Goal: Task Accomplishment & Management: Manage account settings

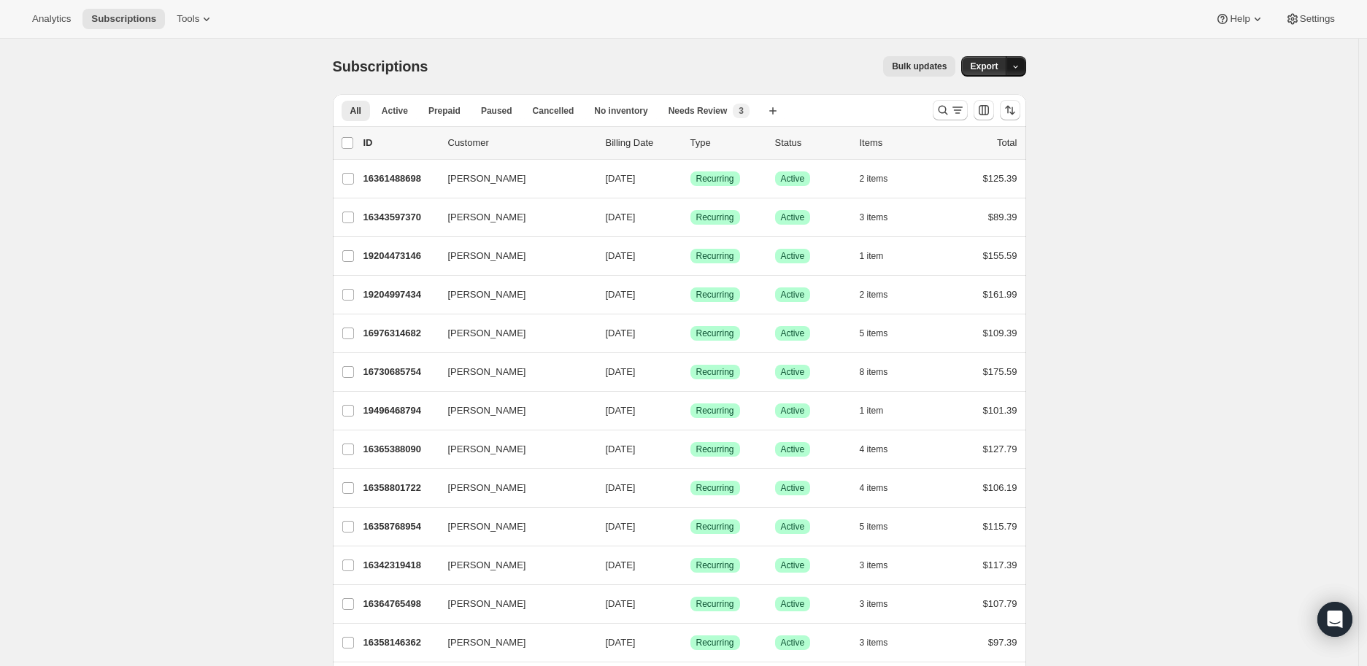
click at [1024, 61] on button "button" at bounding box center [1016, 66] width 20 height 20
click at [998, 64] on span "Export" at bounding box center [984, 67] width 28 height 12
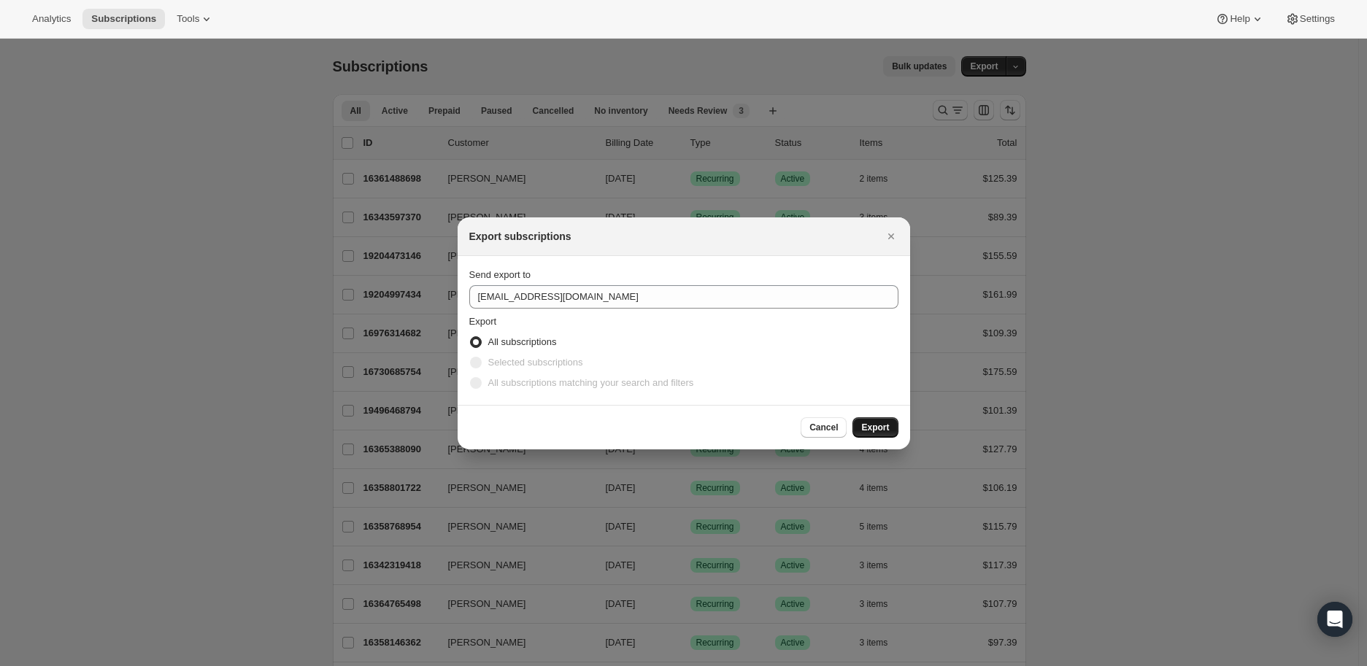
click at [883, 426] on span "Export" at bounding box center [875, 428] width 28 height 12
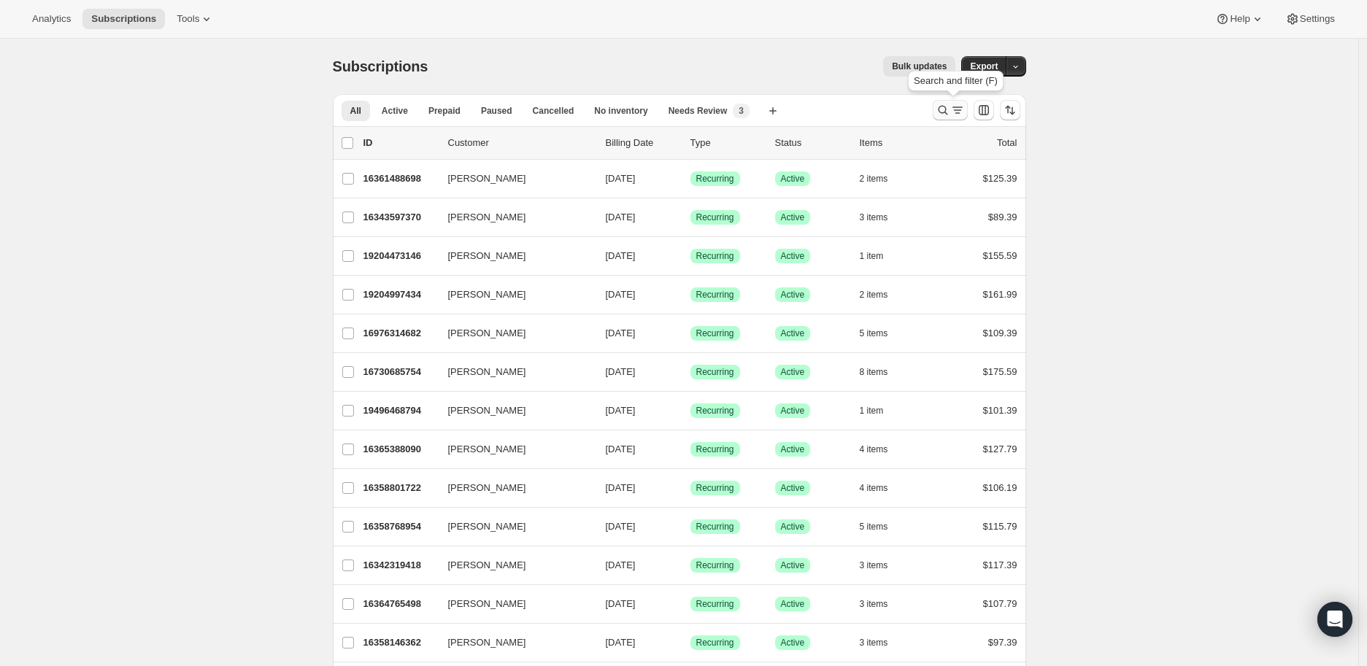
click at [946, 116] on icon "Search and filter results" at bounding box center [943, 110] width 15 height 15
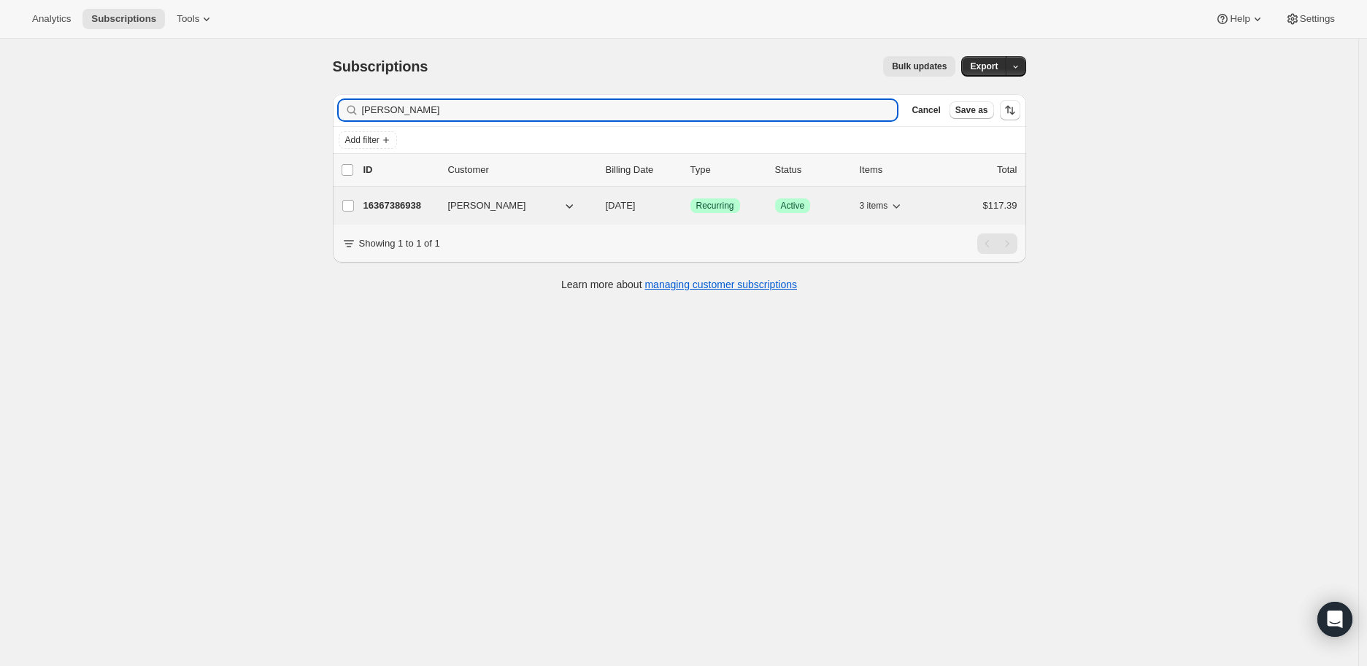
type input "[PERSON_NAME]"
click at [404, 207] on p "16367386938" at bounding box center [400, 206] width 73 height 15
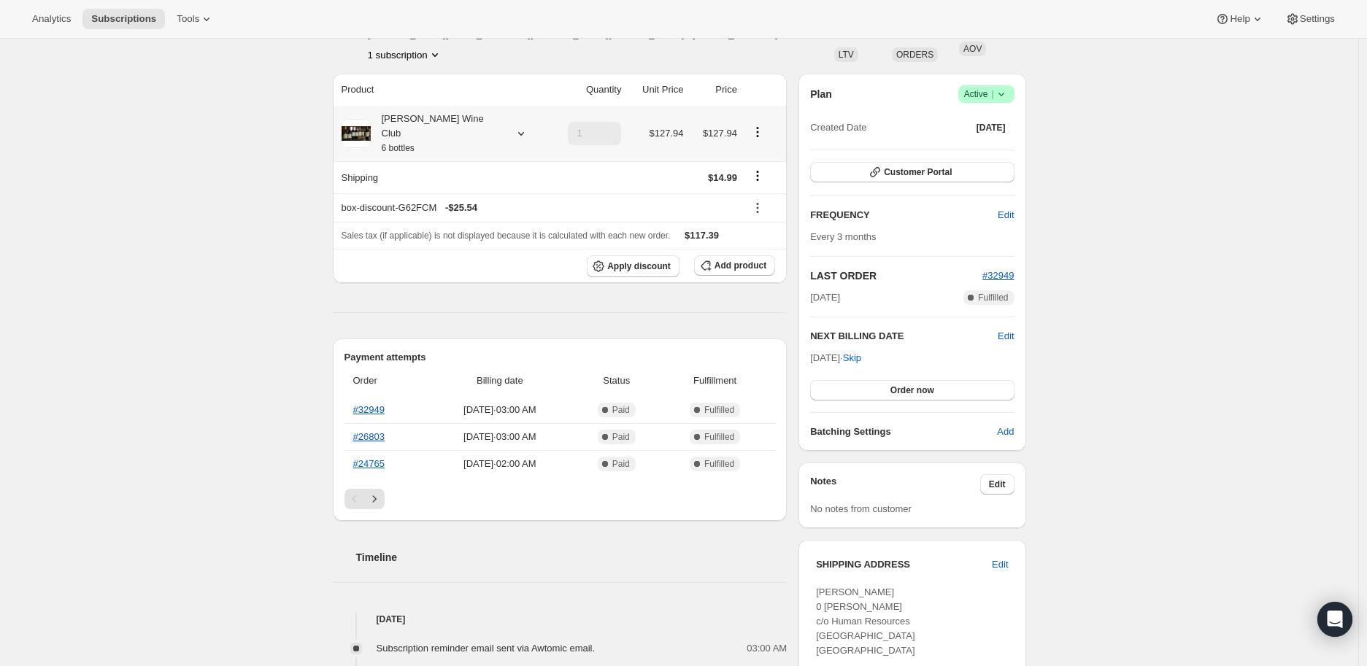
scroll to position [81, 0]
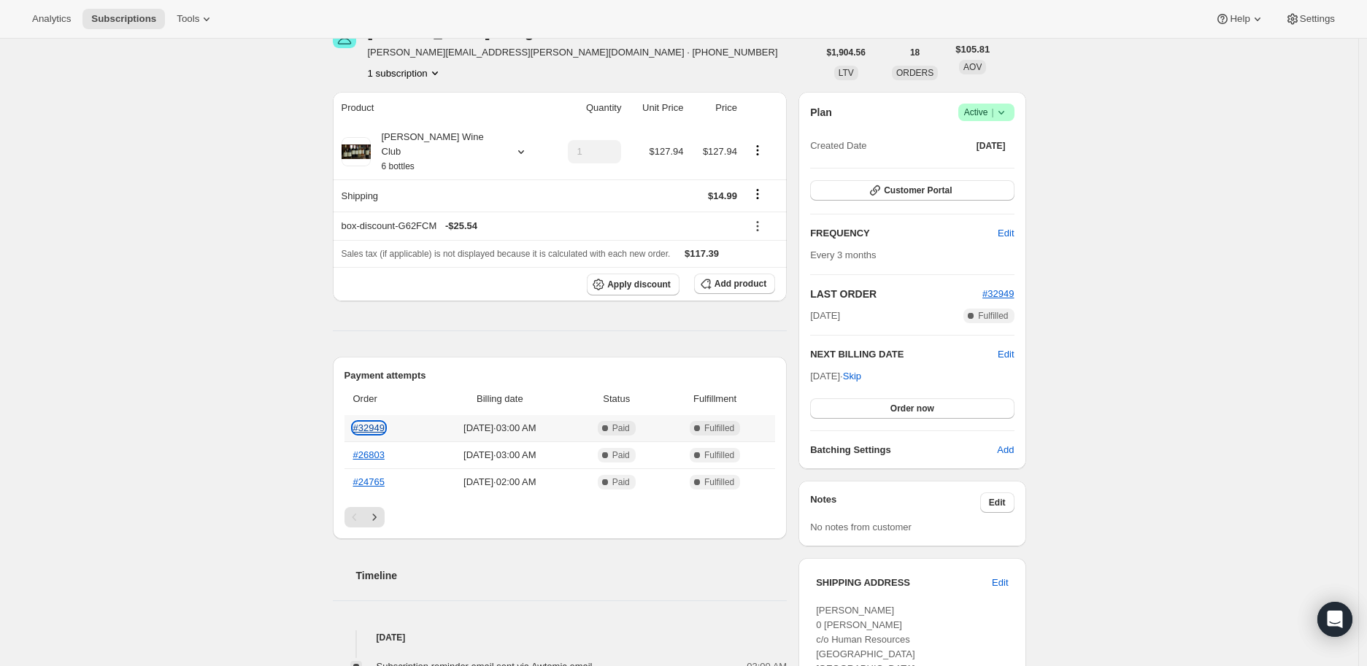
click at [380, 423] on link "#32949" at bounding box center [368, 428] width 31 height 11
click at [109, 7] on div "Analytics Subscriptions Tools Help Settings" at bounding box center [683, 19] width 1367 height 39
click at [108, 23] on span "Subscriptions" at bounding box center [123, 19] width 65 height 12
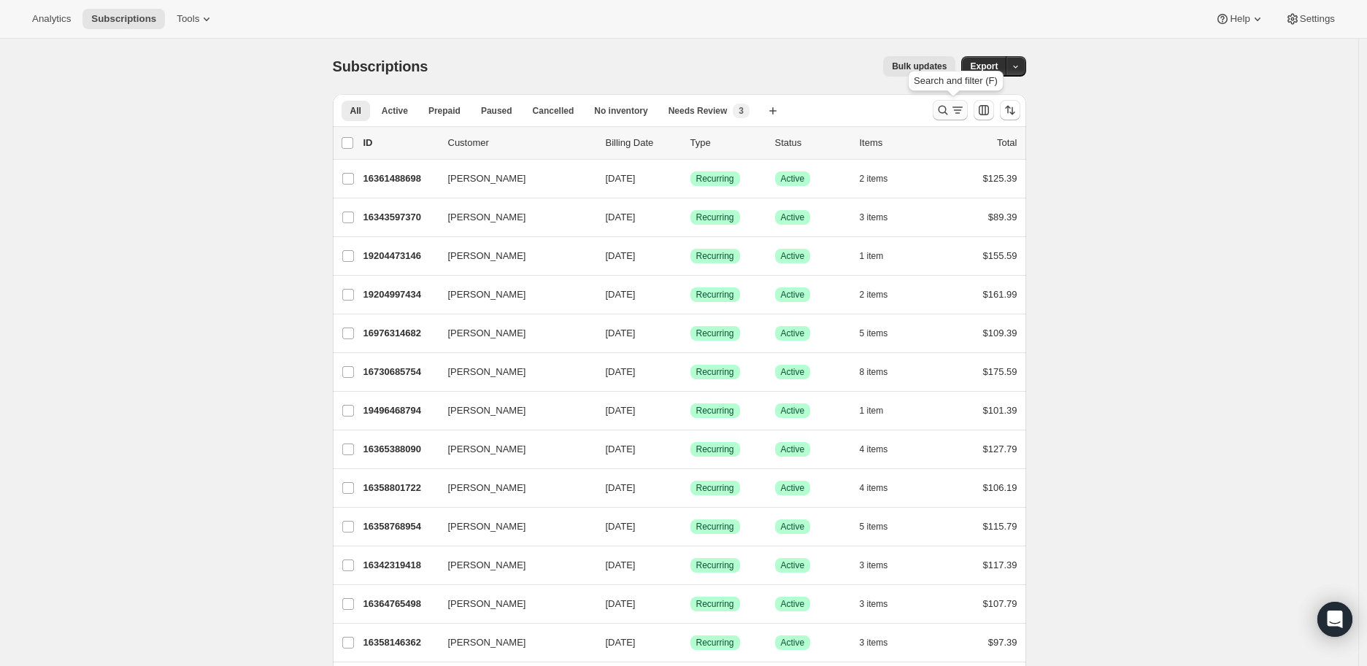
click at [953, 113] on icon "Search and filter results" at bounding box center [957, 110] width 15 height 15
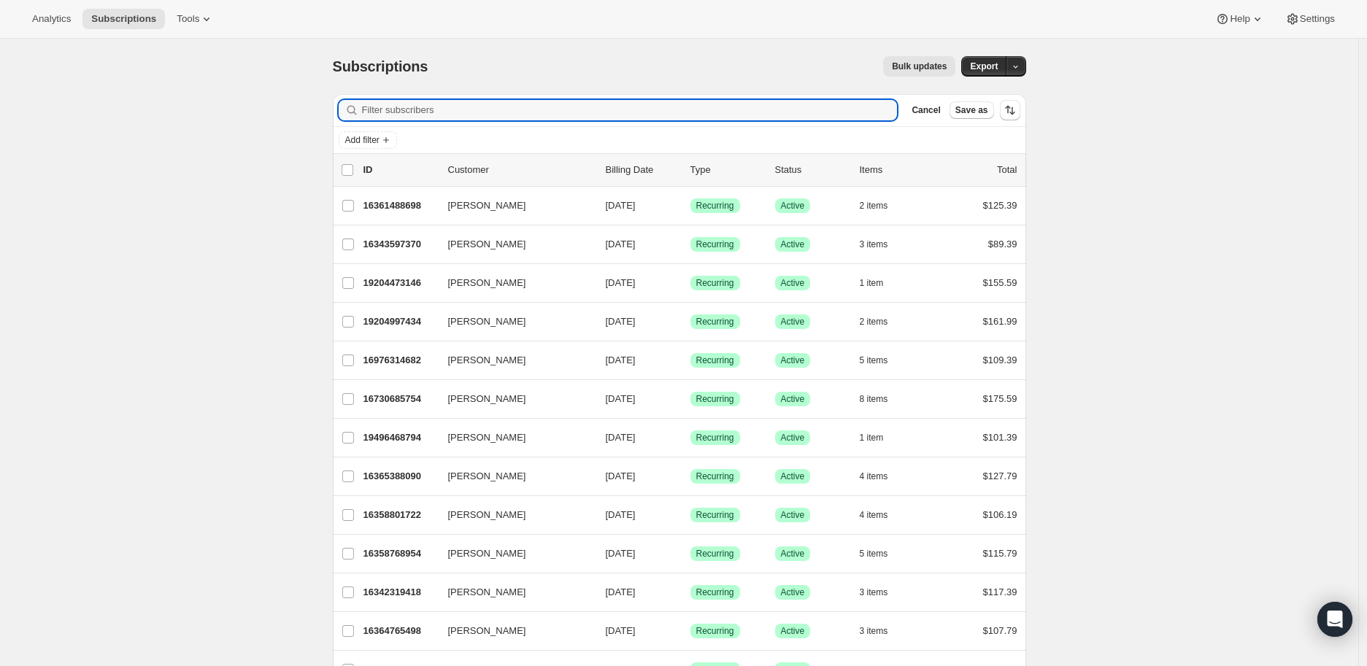
paste input "[PERSON_NAME]"
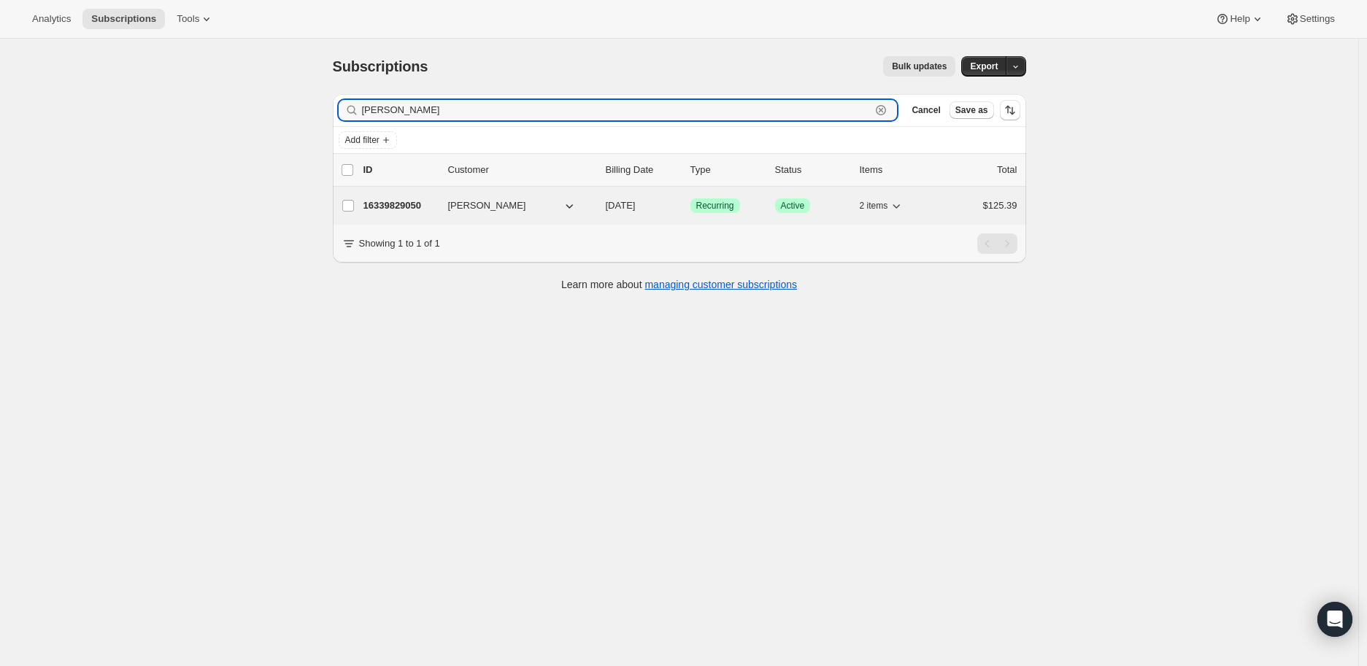
type input "[PERSON_NAME]"
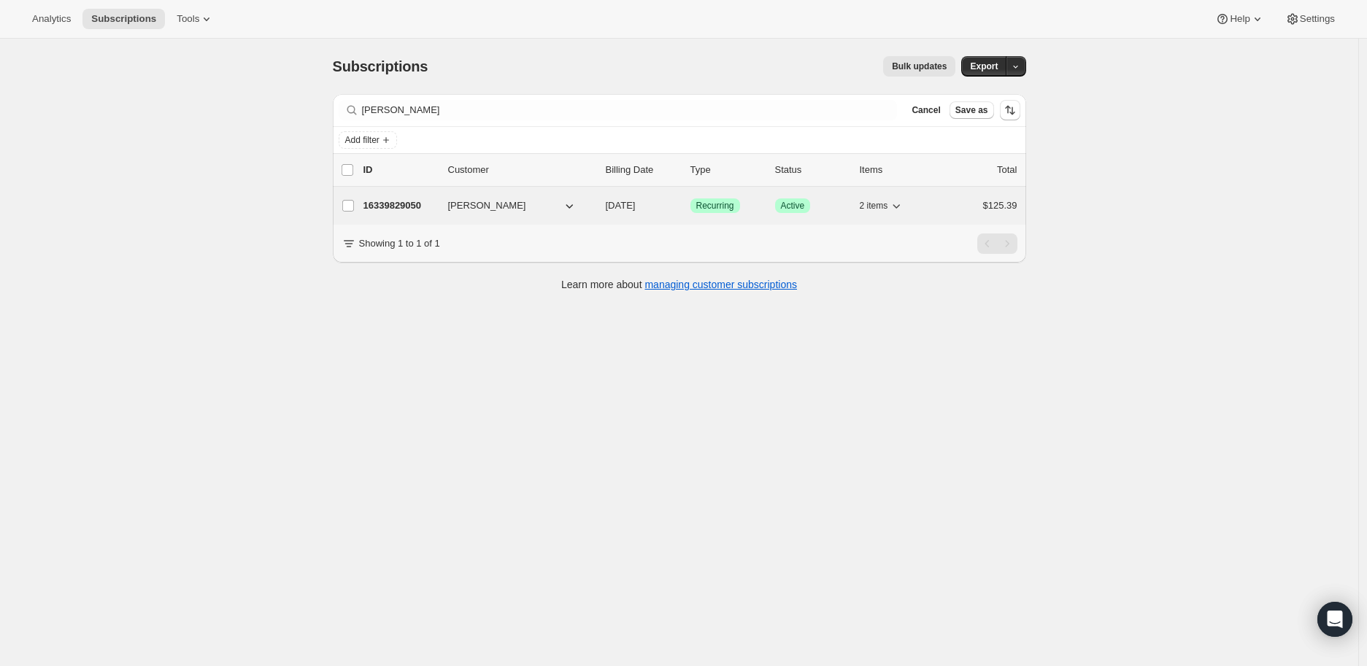
click at [385, 206] on p "16339829050" at bounding box center [400, 206] width 73 height 15
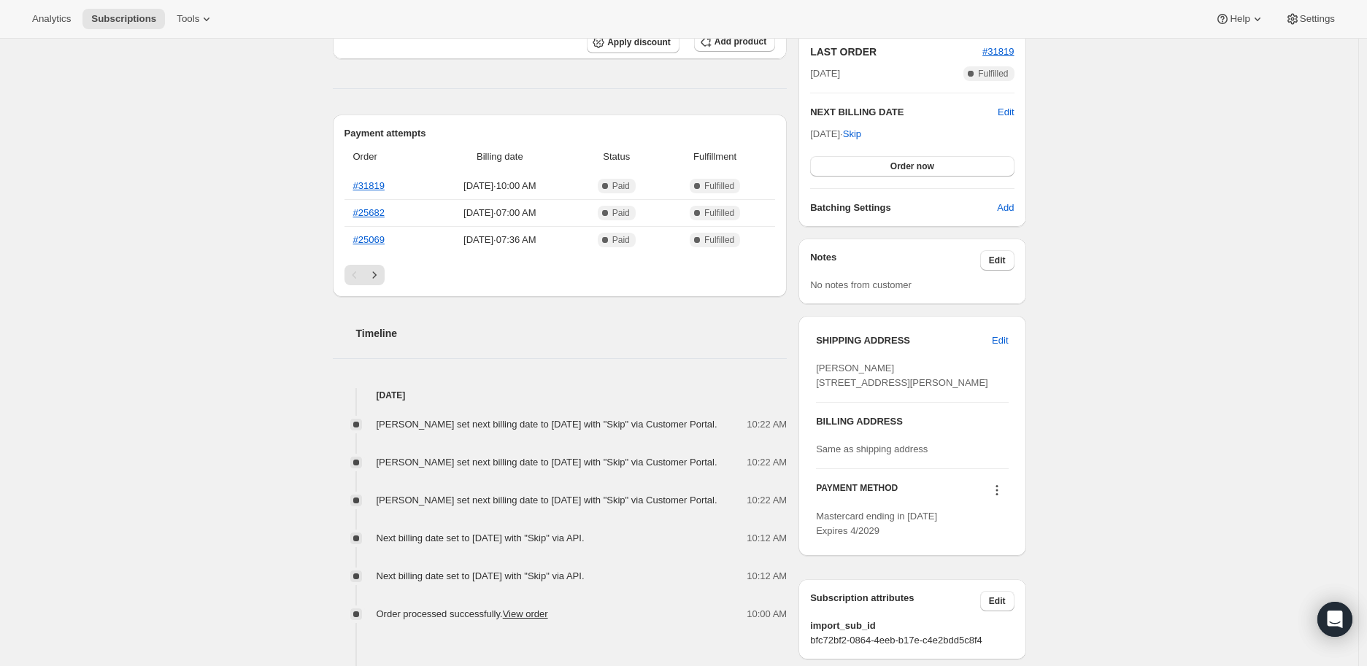
scroll to position [324, 0]
drag, startPoint x: 826, startPoint y: 483, endPoint x: 954, endPoint y: 479, distance: 128.5
click at [954, 456] on div "Same as shipping address" at bounding box center [912, 449] width 192 height 15
click at [864, 454] on span "Same as shipping address" at bounding box center [872, 448] width 112 height 11
click at [377, 180] on link "#31819" at bounding box center [368, 185] width 31 height 11
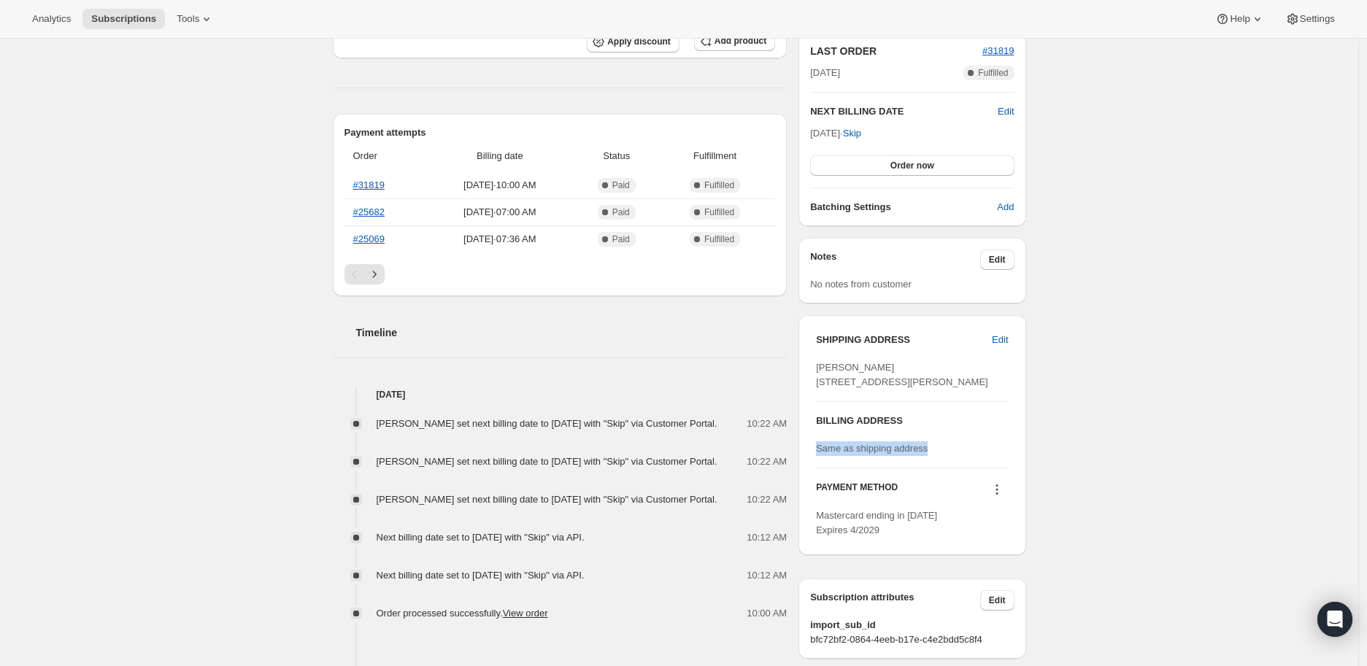
drag, startPoint x: 818, startPoint y: 481, endPoint x: 958, endPoint y: 480, distance: 140.2
click at [958, 480] on div "SHIPPING ADDRESS Edit [PERSON_NAME] [STREET_ADDRESS][PERSON_NAME] BILLING ADDRE…" at bounding box center [912, 435] width 227 height 240
click at [889, 454] on span "Same as shipping address" at bounding box center [872, 448] width 112 height 11
drag, startPoint x: 820, startPoint y: 478, endPoint x: 951, endPoint y: 478, distance: 131.4
click at [951, 456] on div "Same as shipping address" at bounding box center [912, 449] width 192 height 15
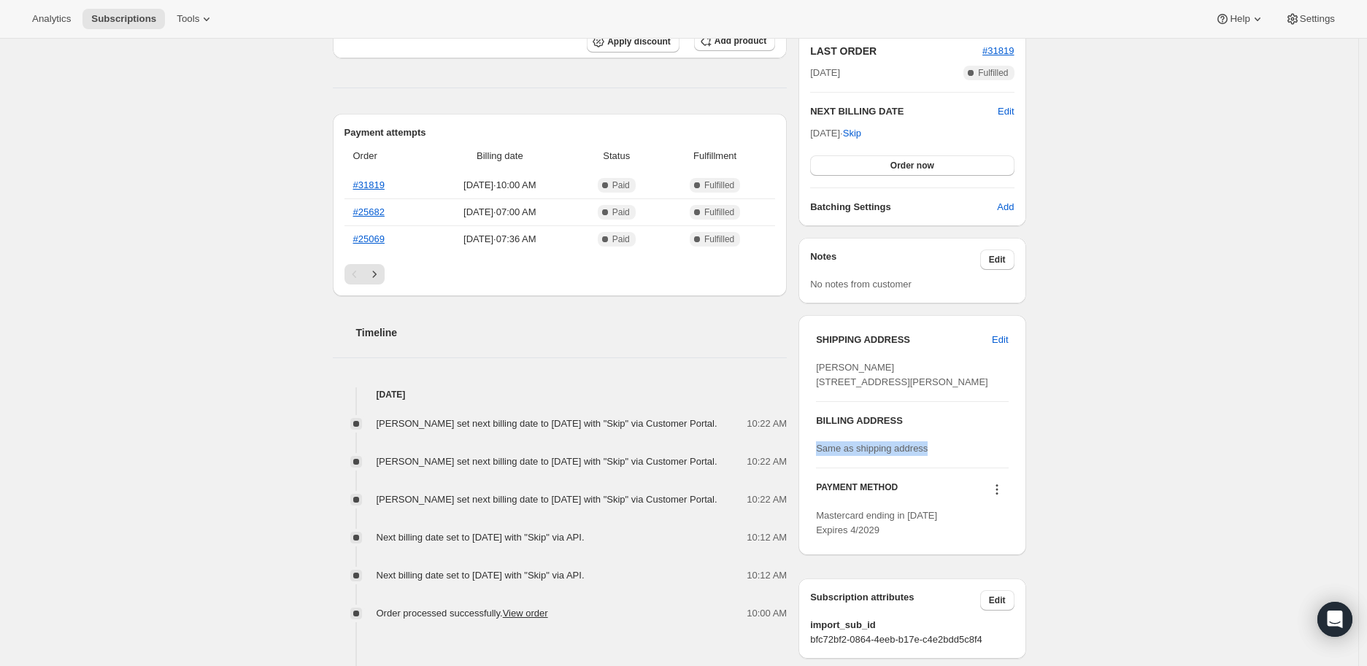
click at [924, 454] on span "Same as shipping address" at bounding box center [872, 448] width 112 height 11
drag, startPoint x: 928, startPoint y: 474, endPoint x: 812, endPoint y: 474, distance: 116.1
click at [812, 474] on div "SHIPPING ADDRESS Edit [PERSON_NAME] [STREET_ADDRESS][PERSON_NAME] BILLING ADDRE…" at bounding box center [912, 435] width 227 height 240
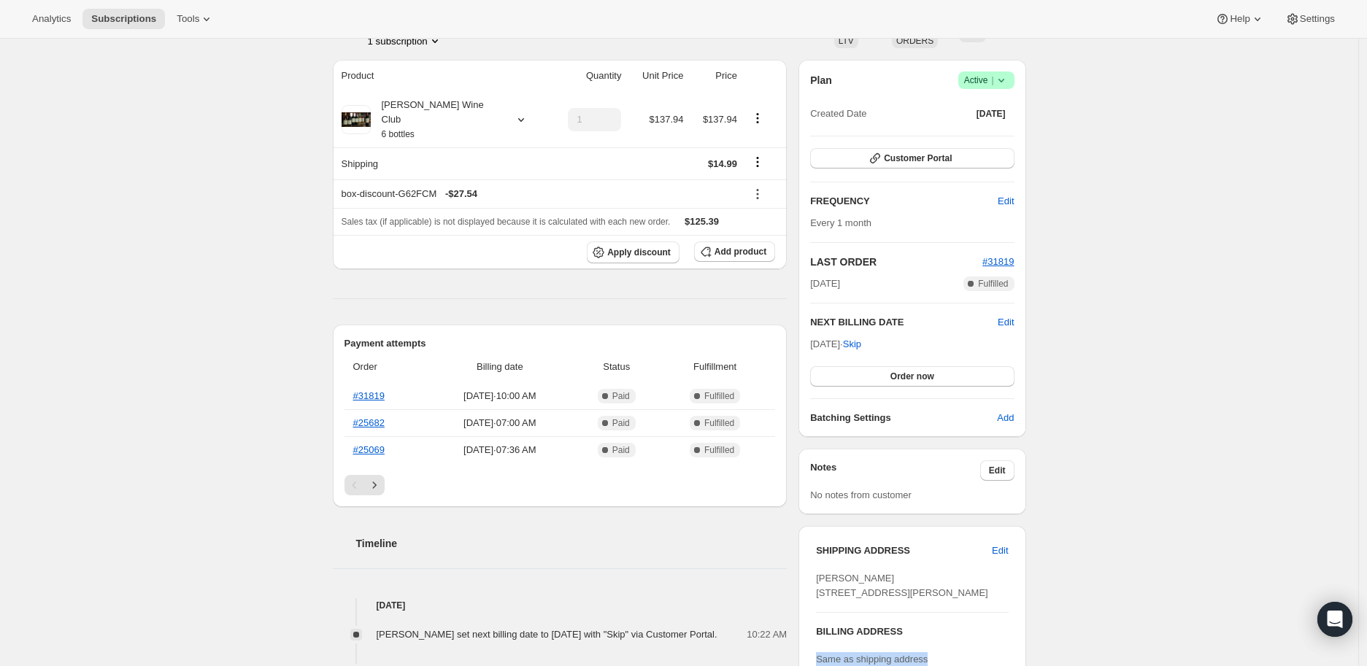
scroll to position [0, 0]
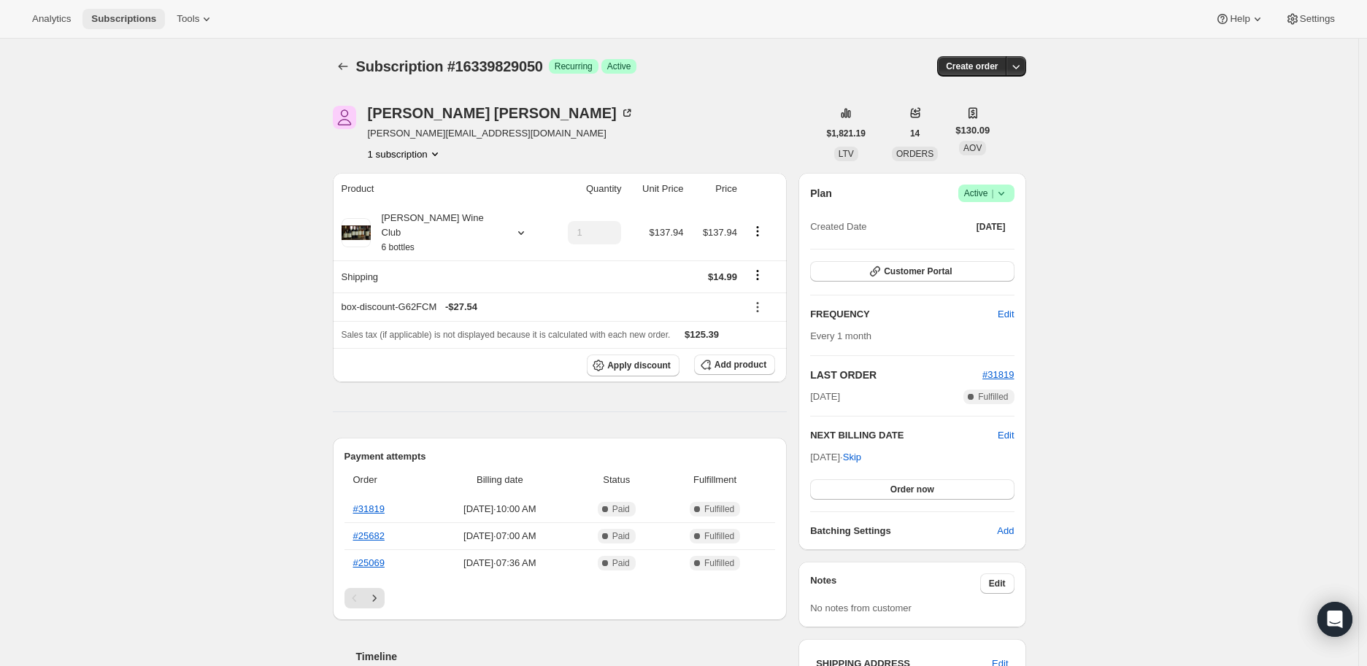
click at [93, 13] on span "Subscriptions" at bounding box center [123, 19] width 65 height 12
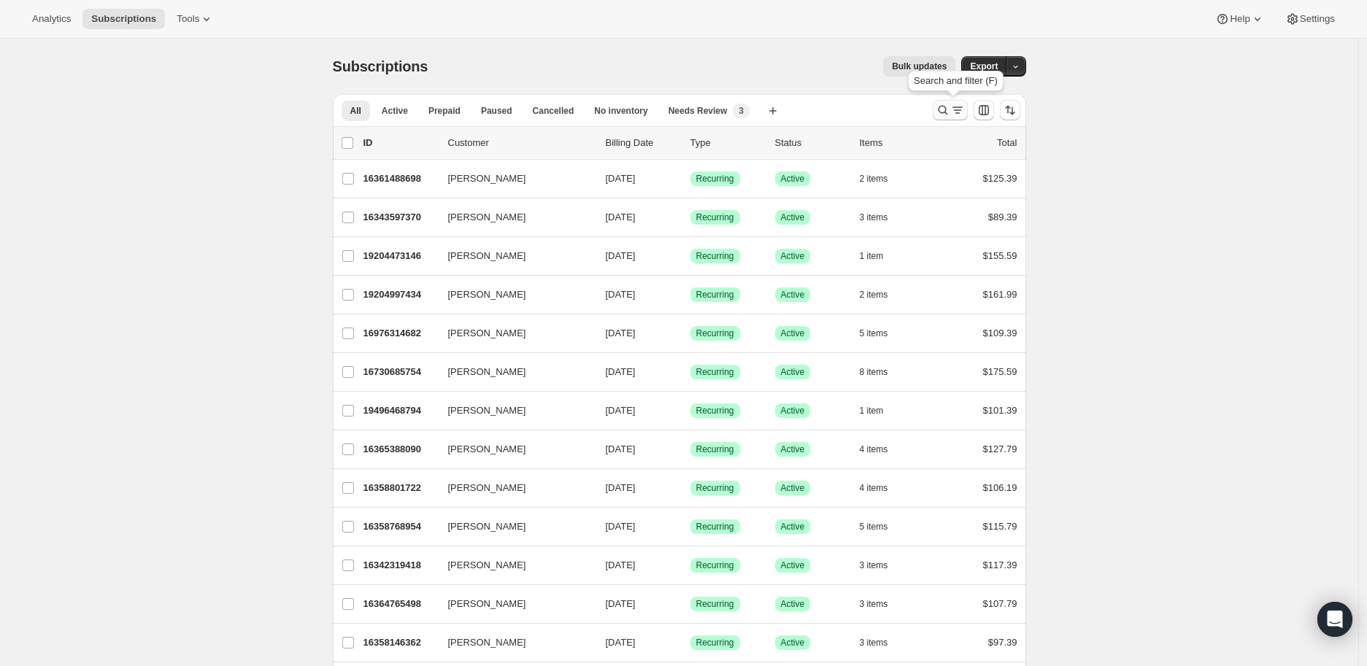
click at [950, 113] on icon "Search and filter results" at bounding box center [943, 110] width 15 height 15
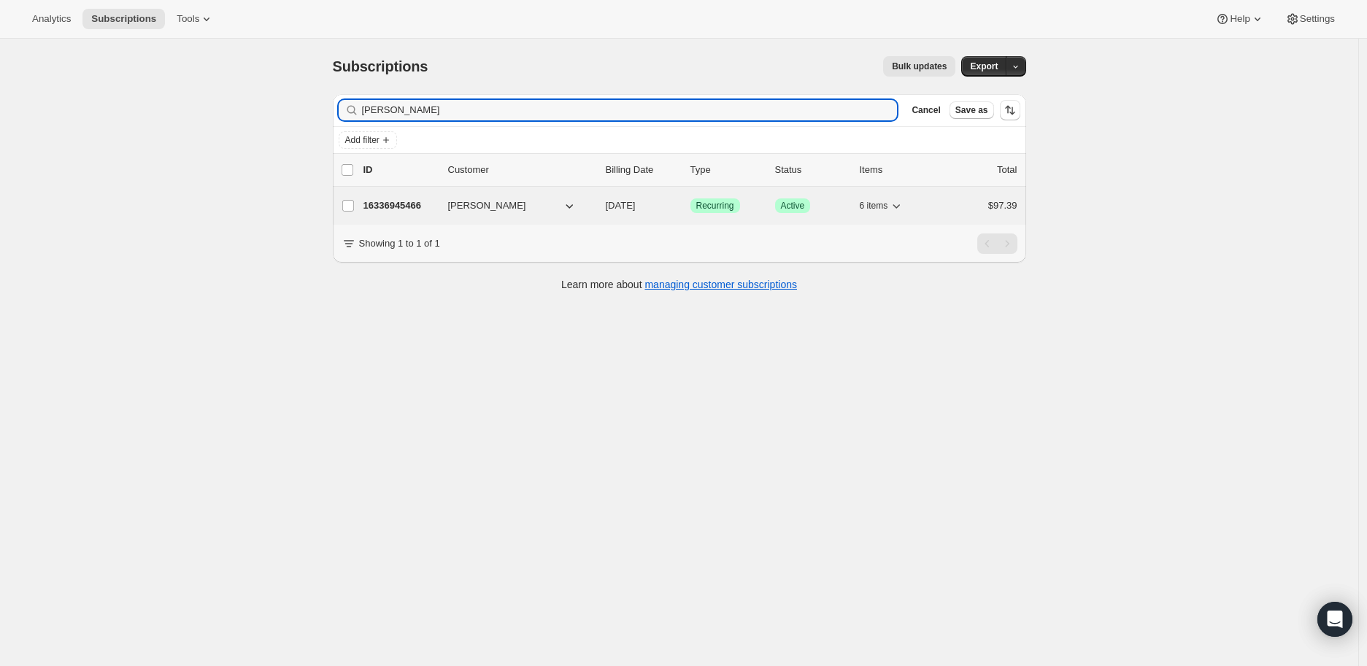
type input "[PERSON_NAME]"
click at [381, 208] on p "16336945466" at bounding box center [400, 206] width 73 height 15
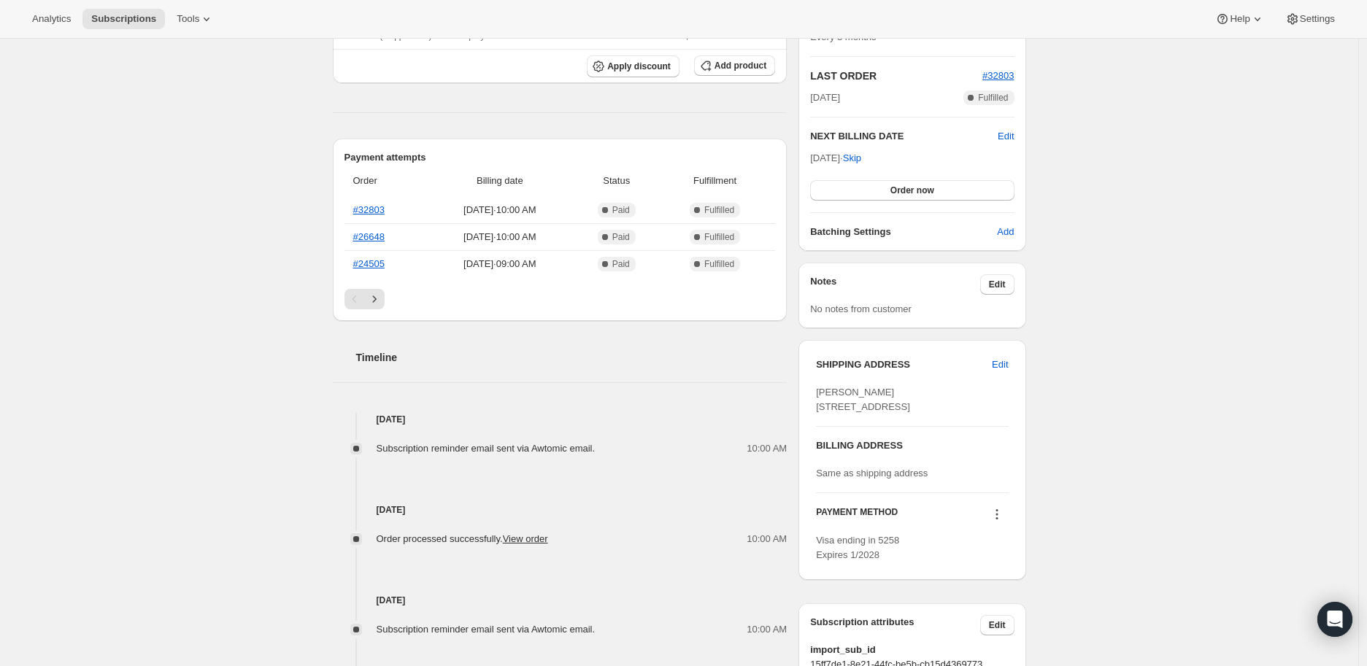
scroll to position [324, 0]
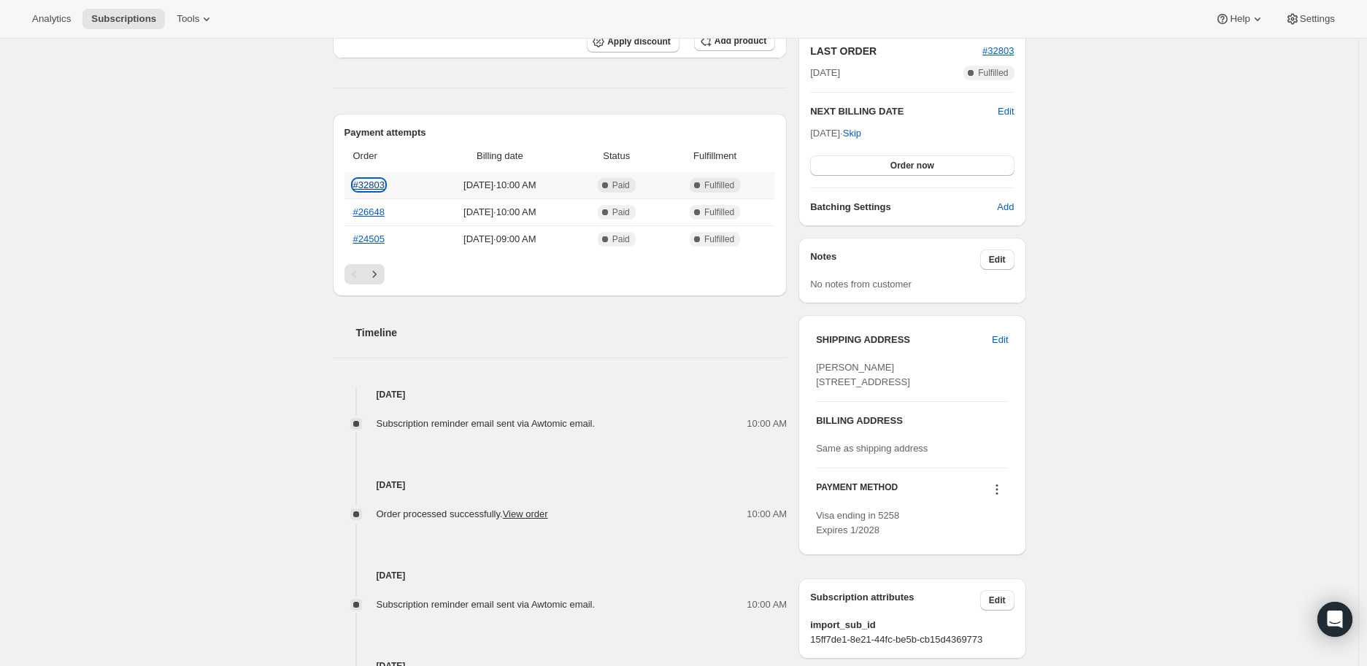
click at [378, 180] on link "#32803" at bounding box center [368, 185] width 31 height 11
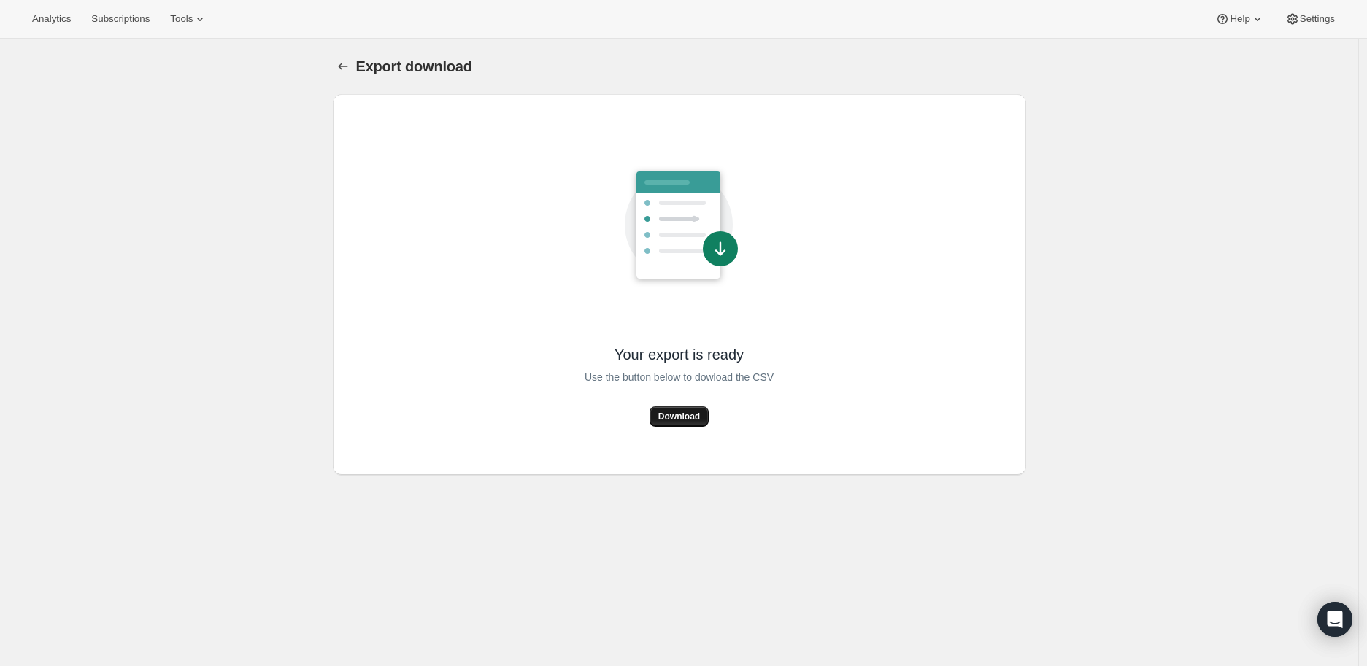
click at [679, 412] on span "Download" at bounding box center [679, 417] width 42 height 12
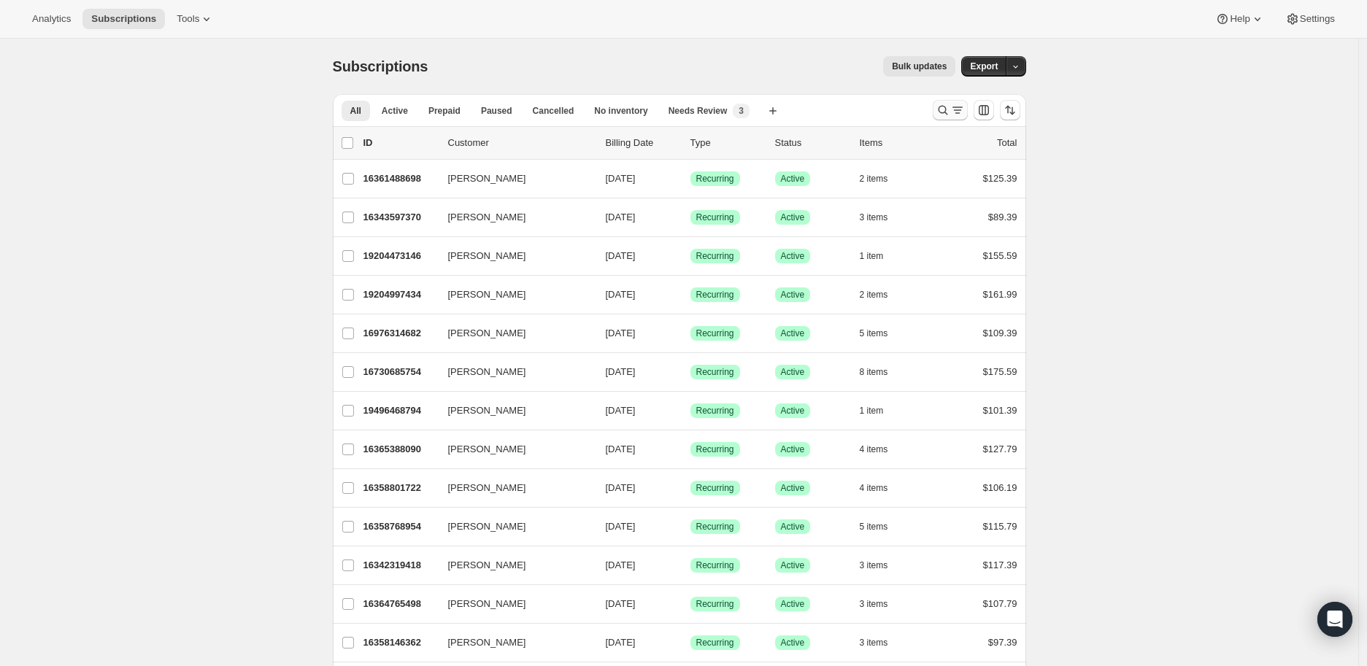
click at [950, 113] on icon "Search and filter results" at bounding box center [943, 110] width 15 height 15
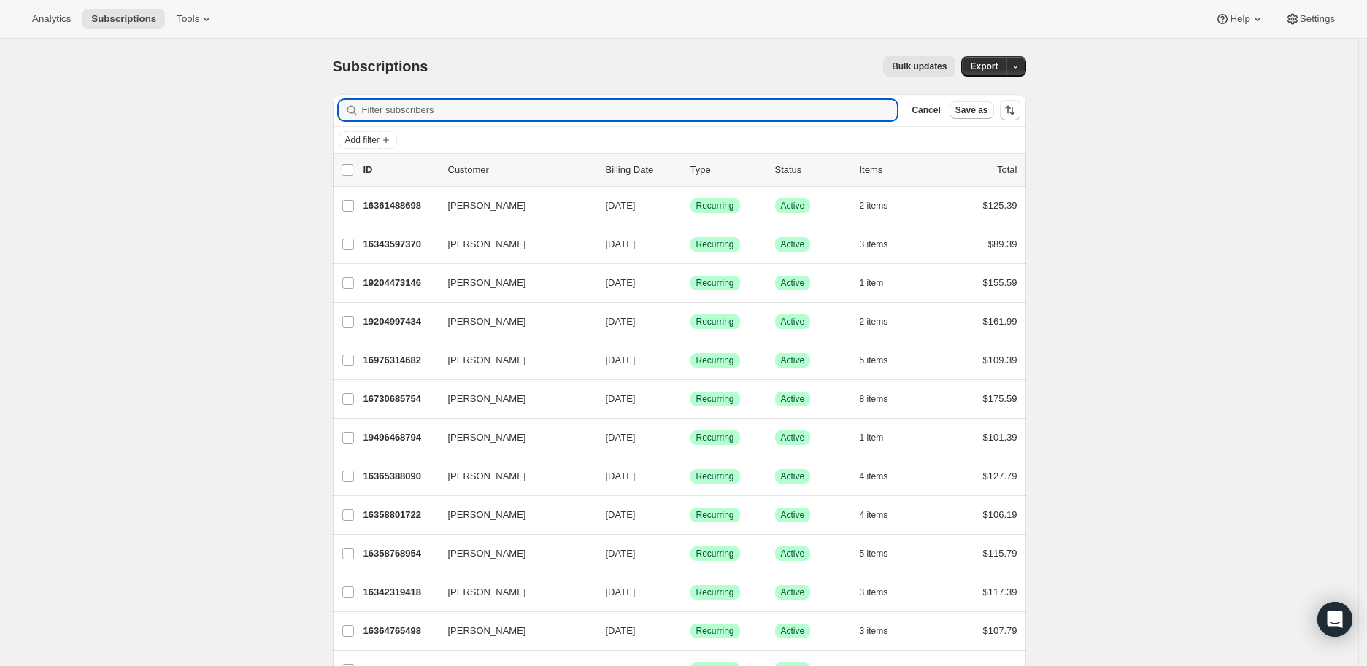
paste input "Andrea Mungall"
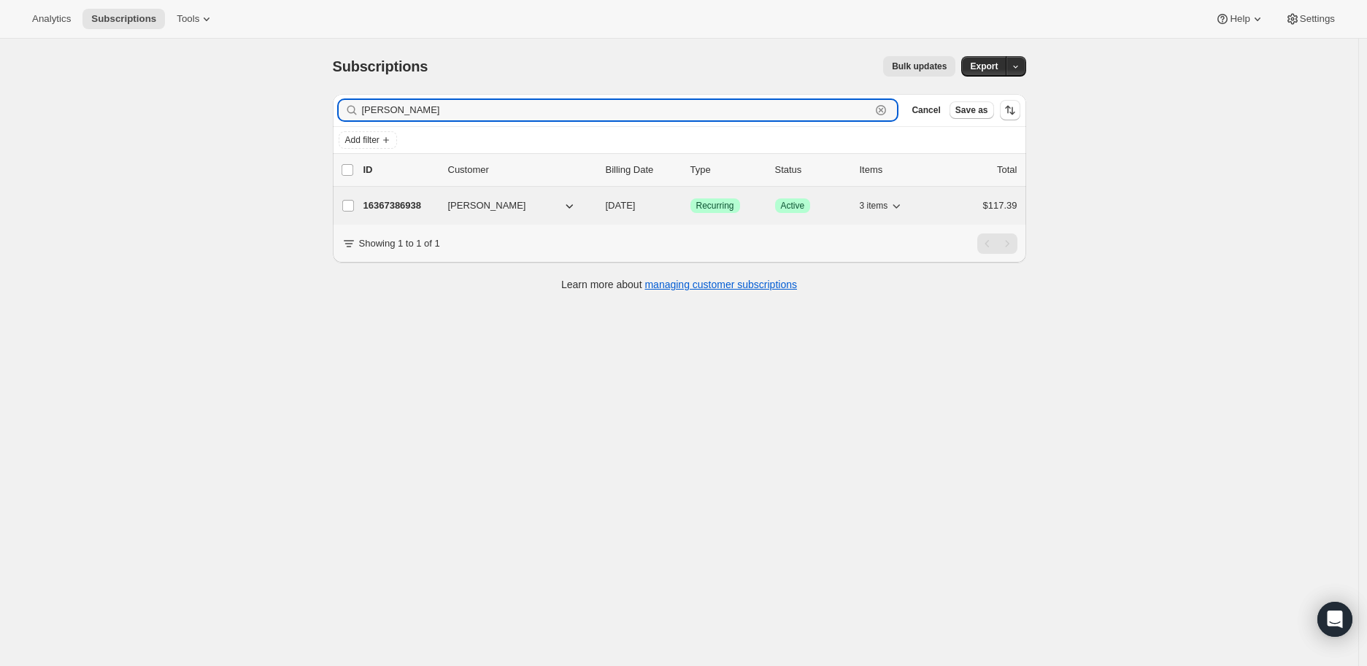
type input "Andrea Mungall"
click at [395, 212] on p "16367386938" at bounding box center [400, 206] width 73 height 15
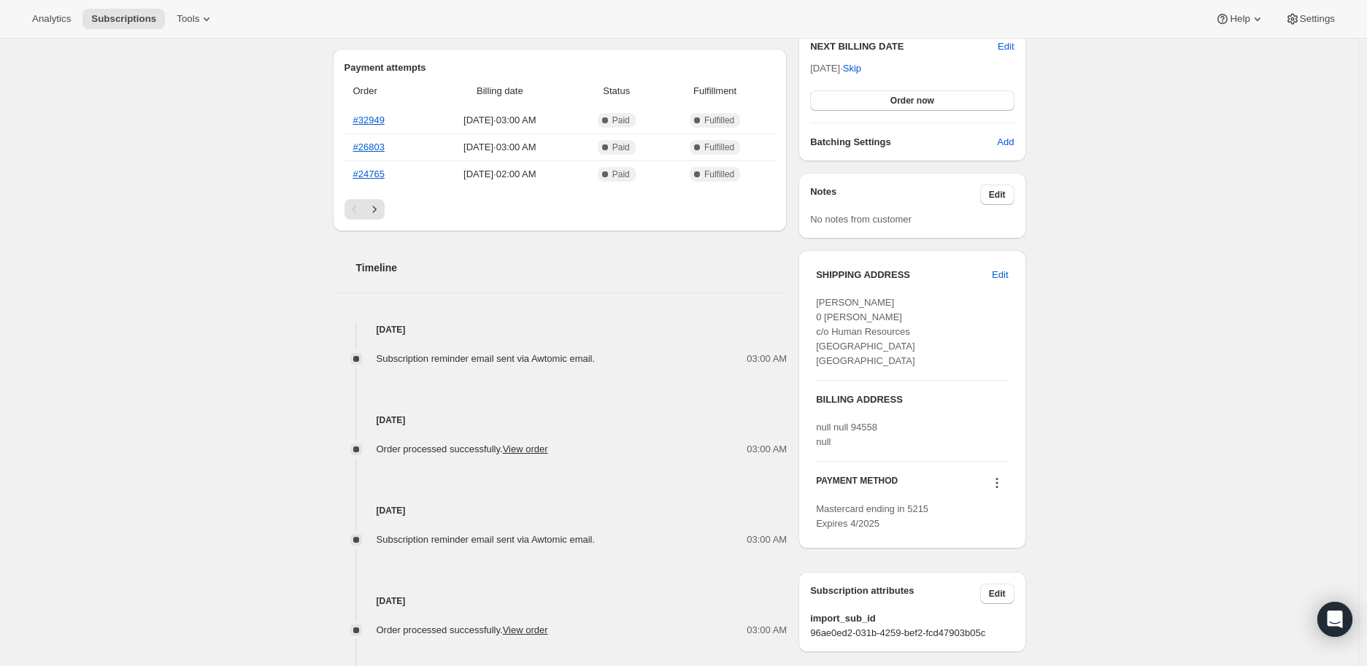
scroll to position [362, 0]
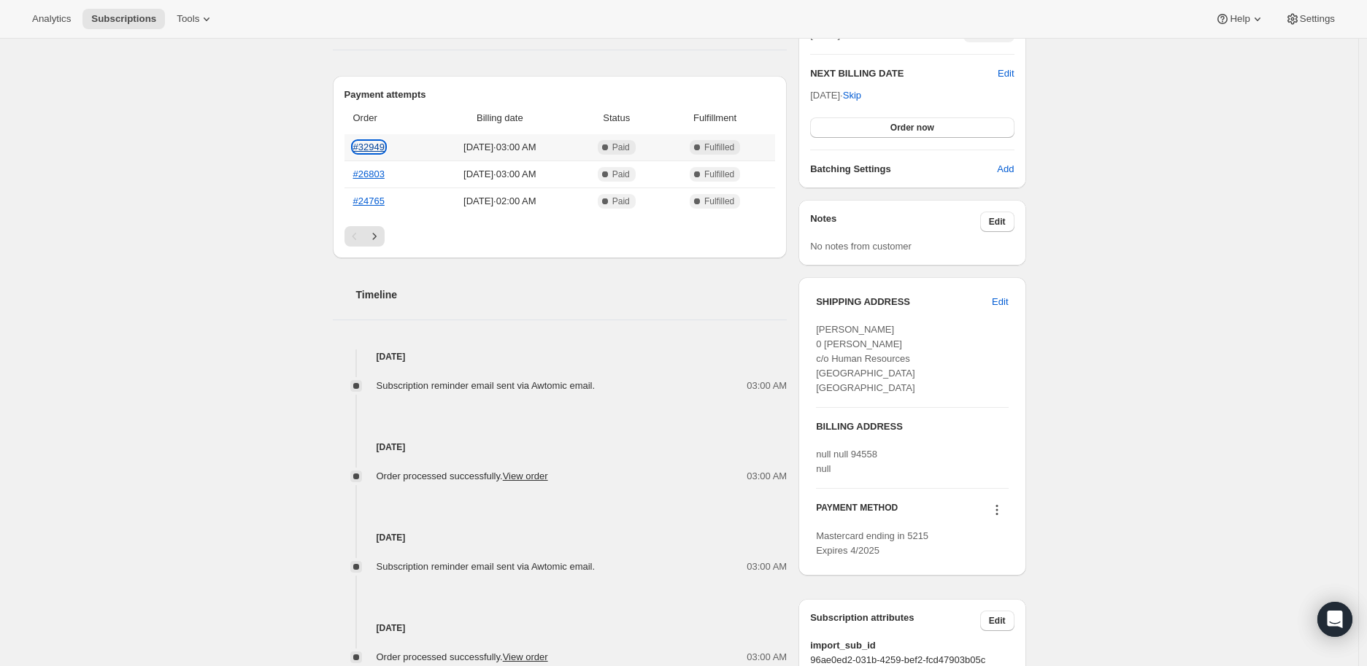
click at [383, 142] on link "#32949" at bounding box center [368, 147] width 31 height 11
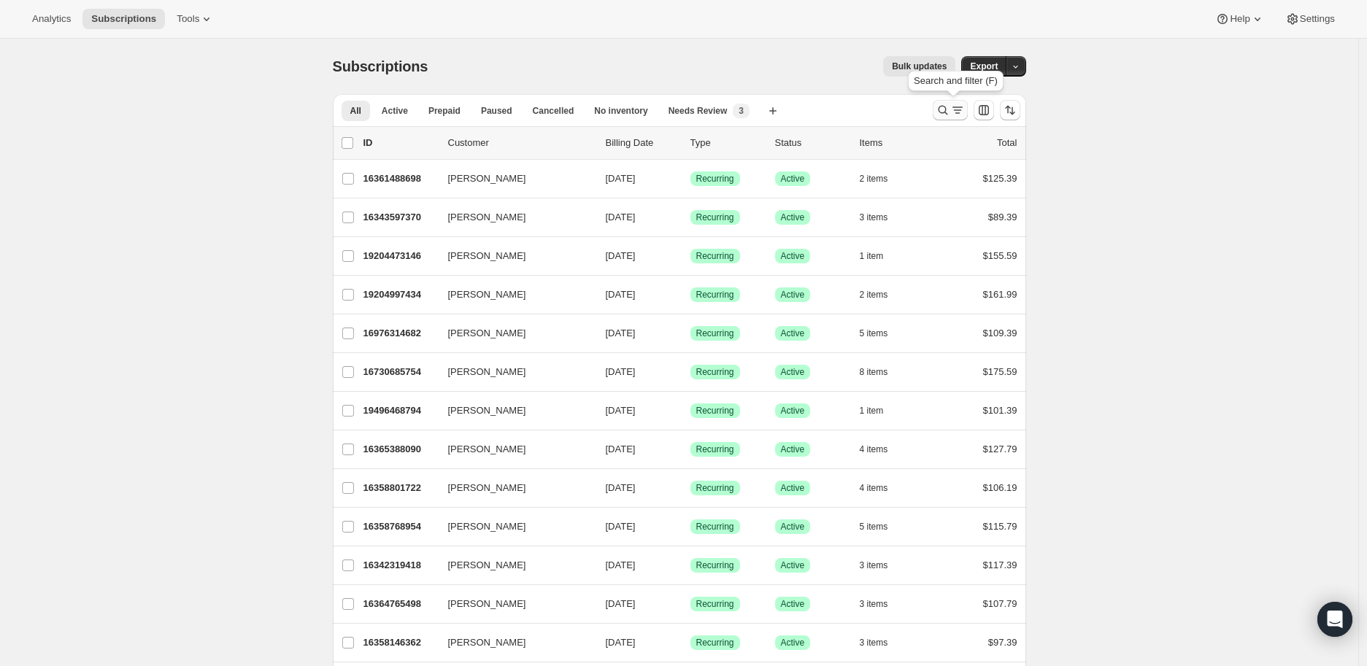
click at [960, 113] on icon "Search and filter results" at bounding box center [957, 110] width 15 height 15
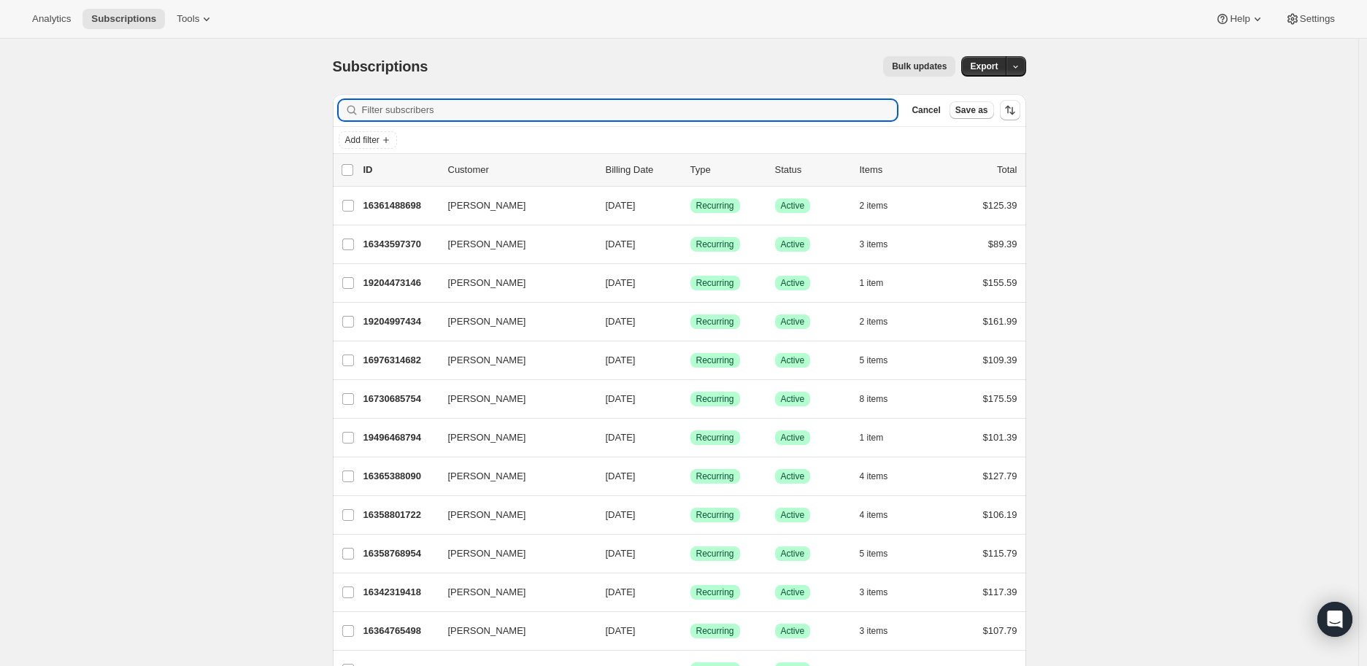
paste input "Lazara Cruz"
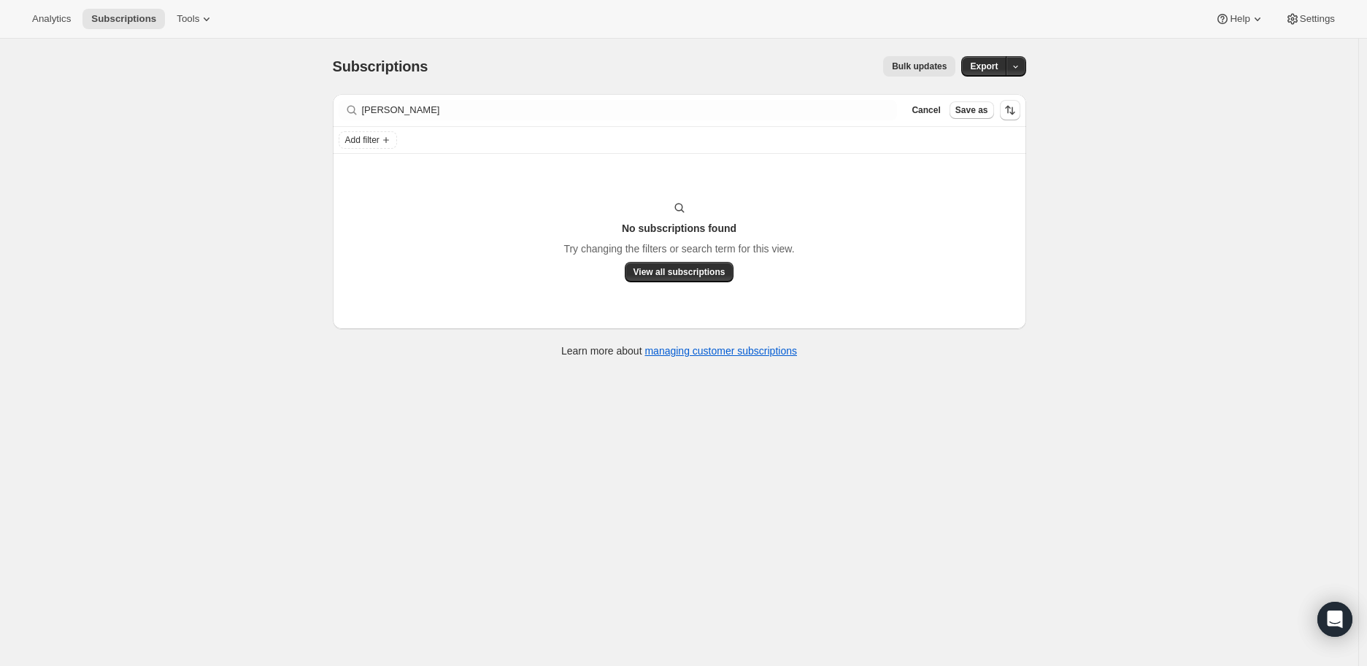
click at [423, 96] on div "Filter subscribers Lazara Cruz Clear Cancel Save as" at bounding box center [679, 110] width 693 height 32
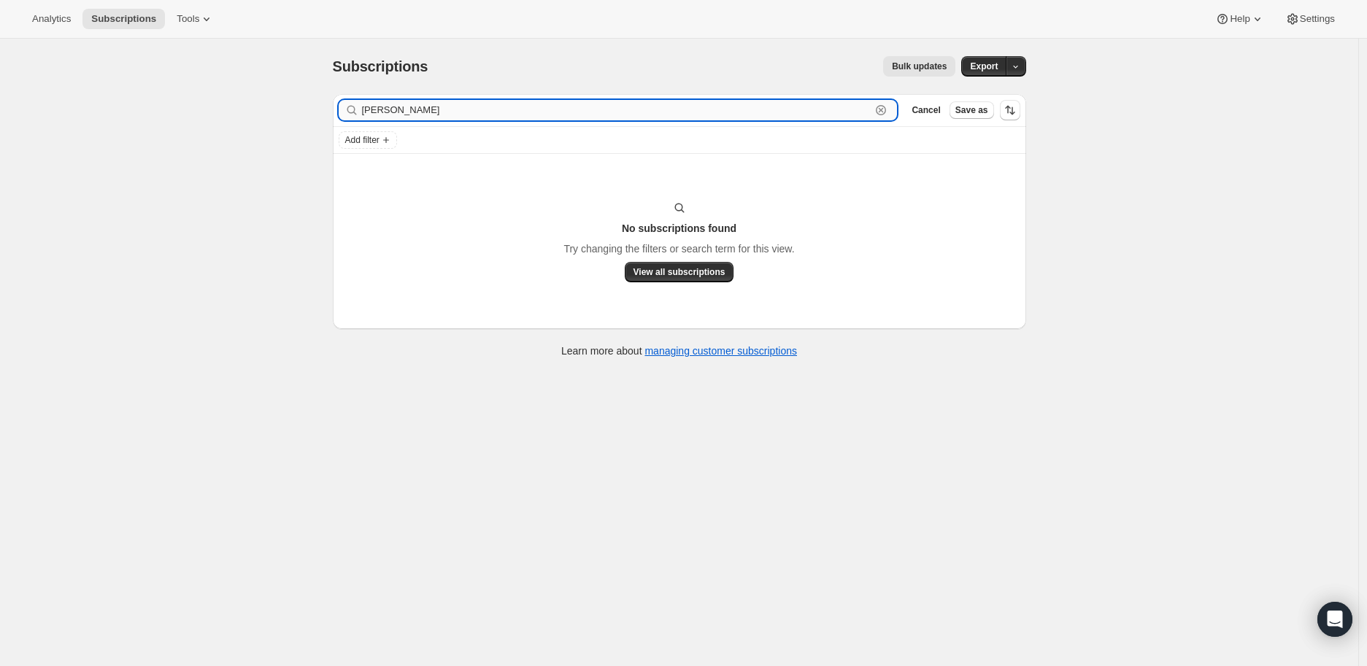
click at [421, 104] on input "Lazara Cruz" at bounding box center [617, 110] width 510 height 20
paste input "zy"
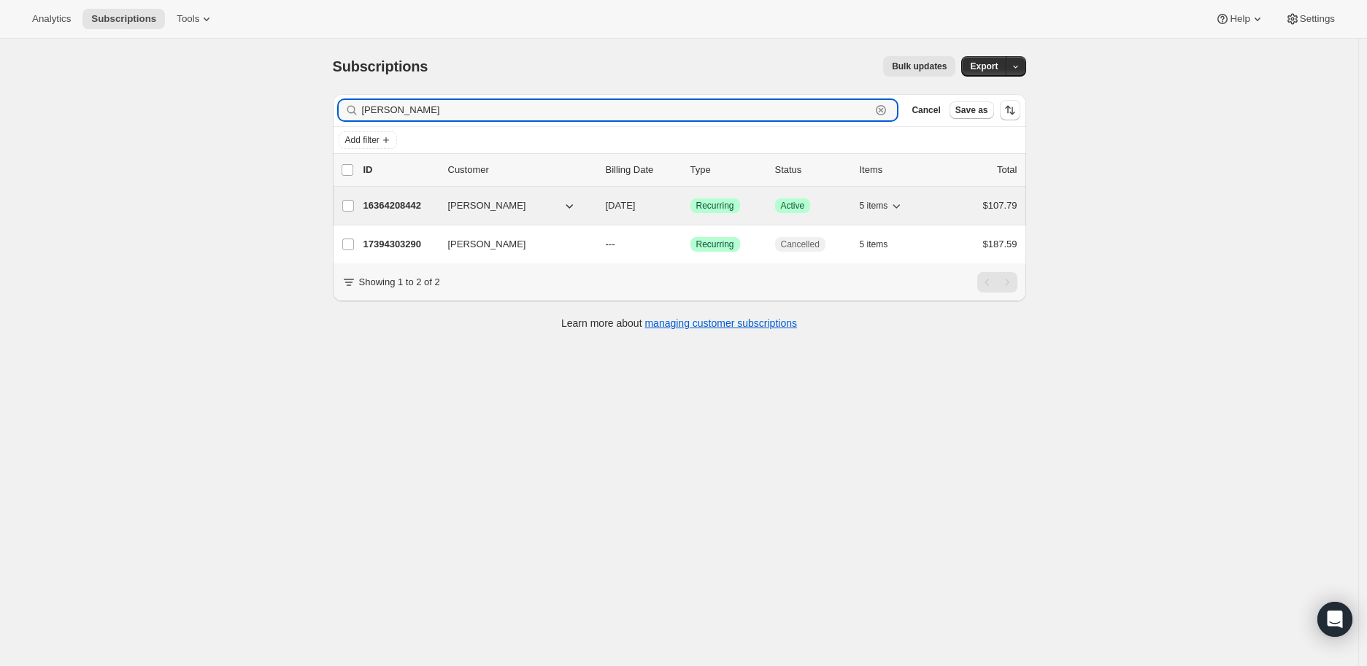
type input "Lazzy Cruz"
click at [392, 201] on p "16364208442" at bounding box center [400, 206] width 73 height 15
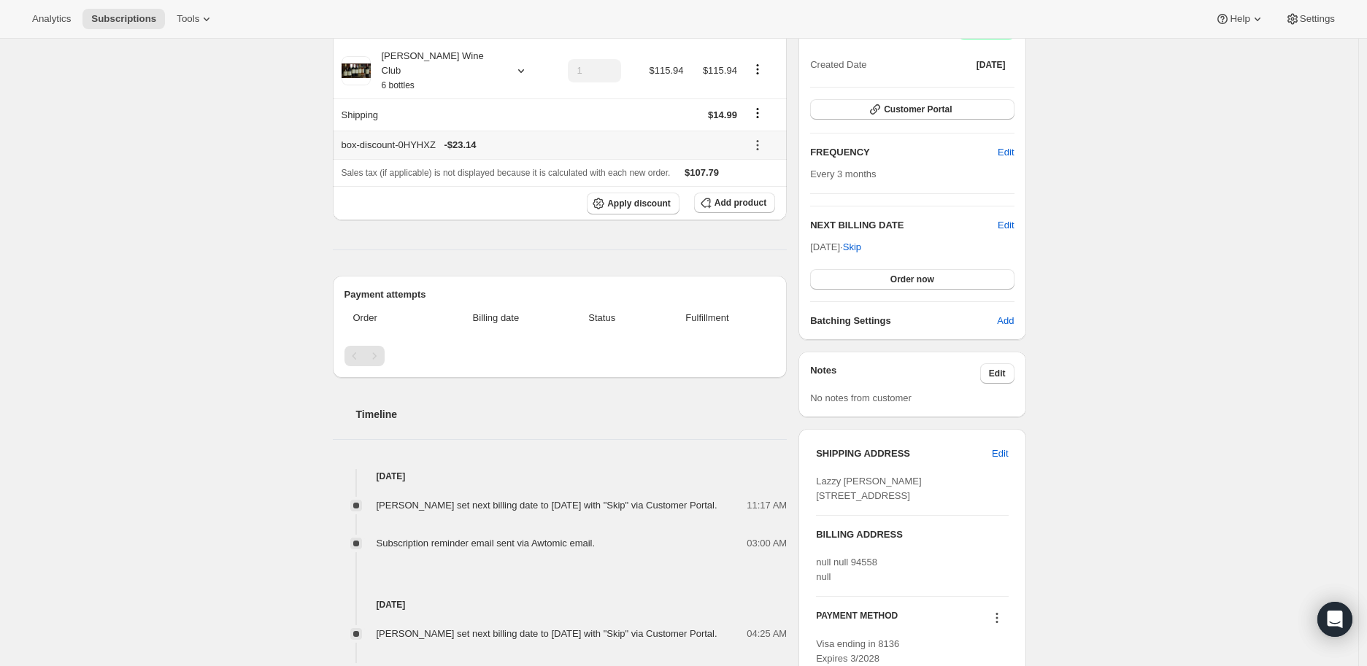
scroll to position [243, 0]
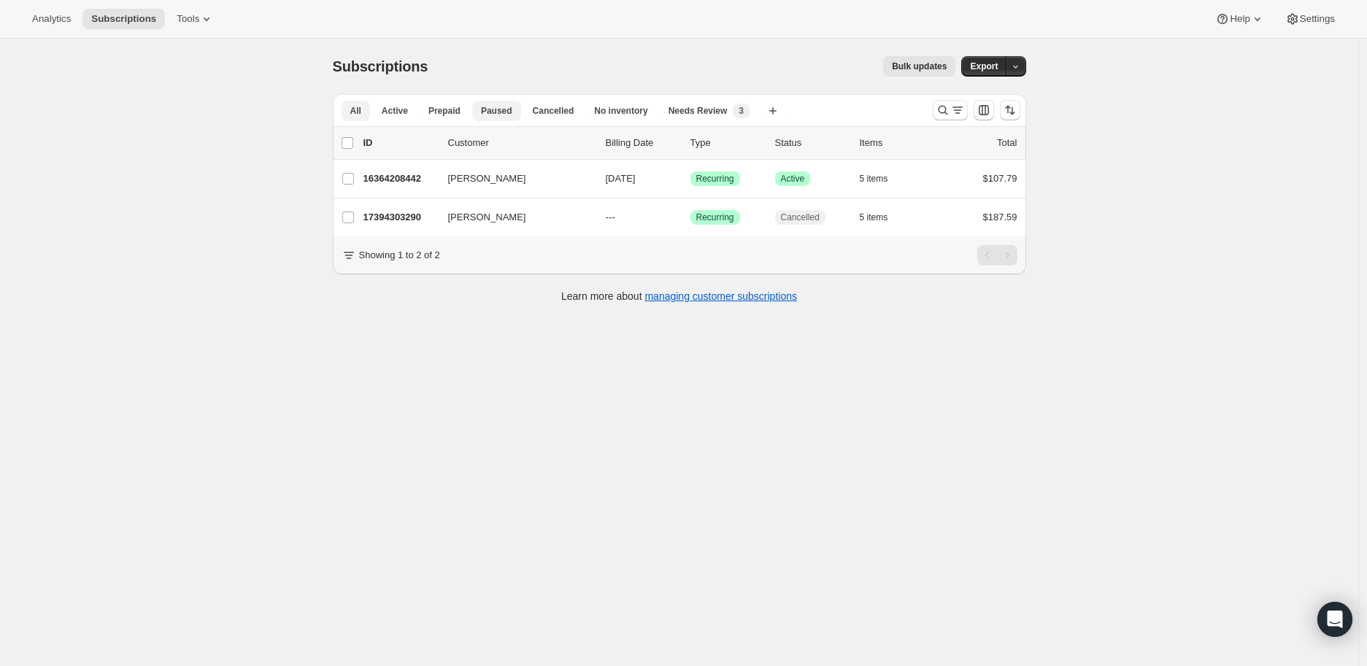
click at [495, 111] on span "Paused" at bounding box center [496, 111] width 31 height 12
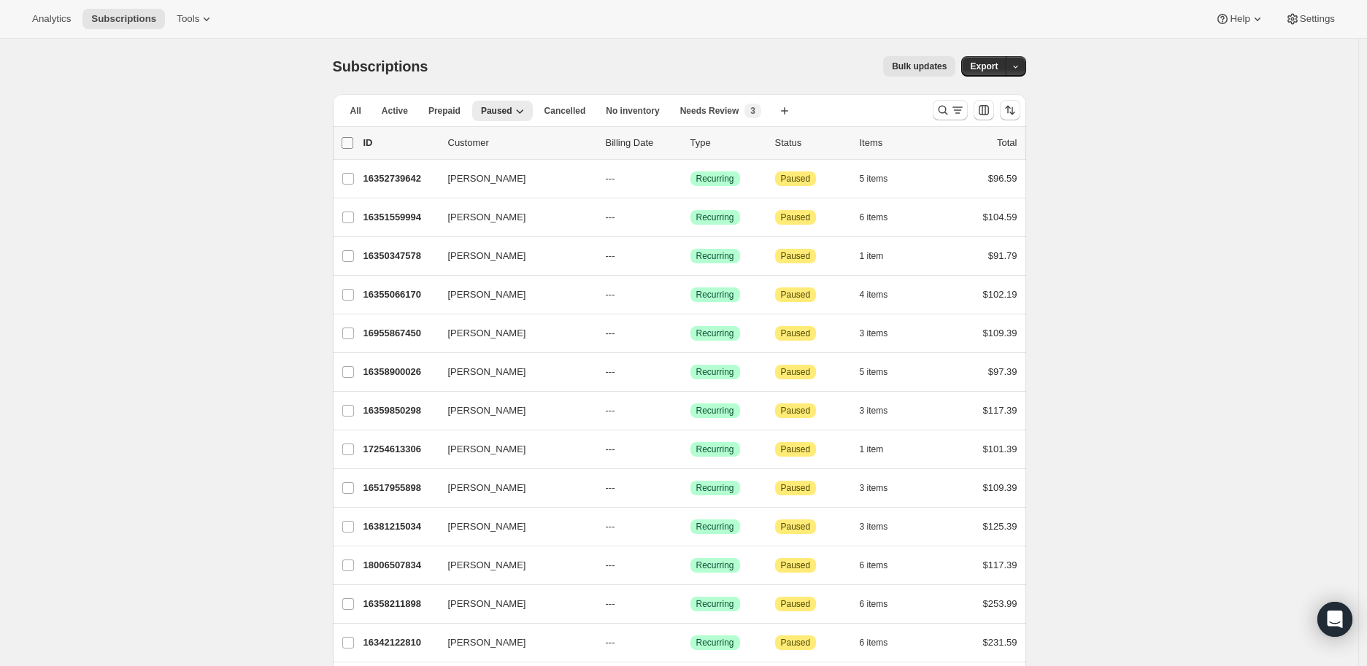
click at [352, 141] on input "0 selected" at bounding box center [348, 143] width 12 height 12
checkbox input "true"
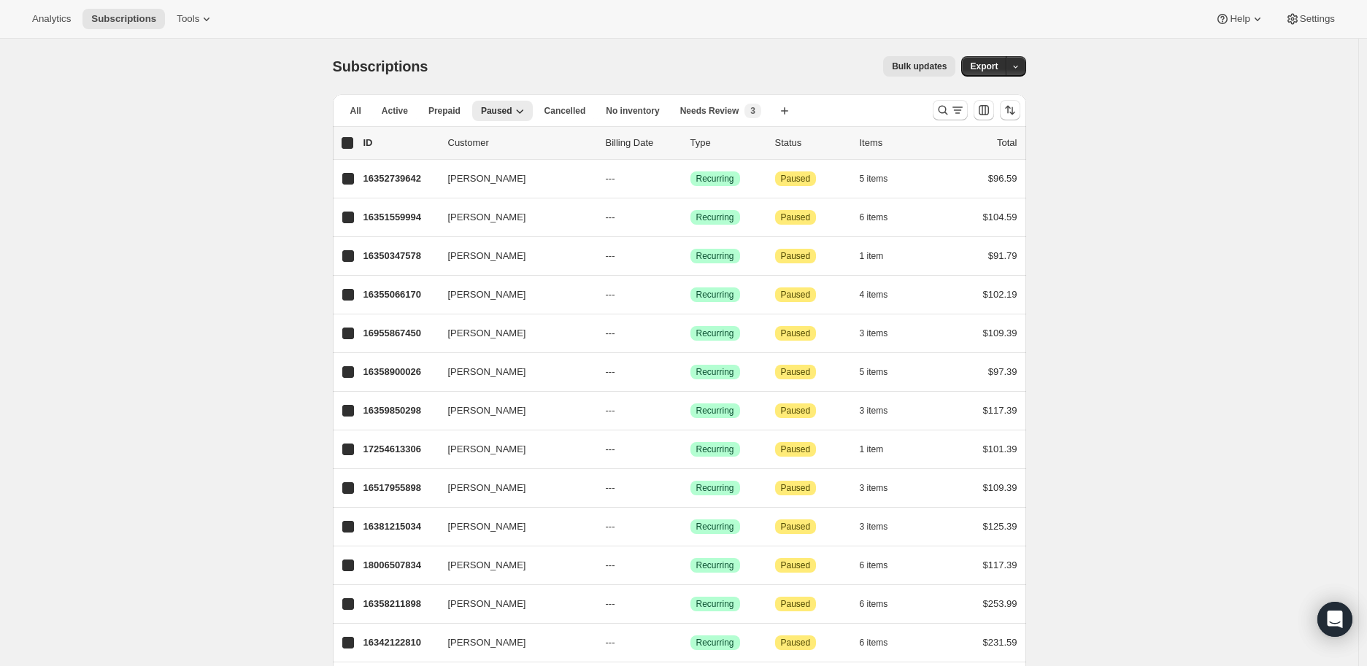
checkbox input "true"
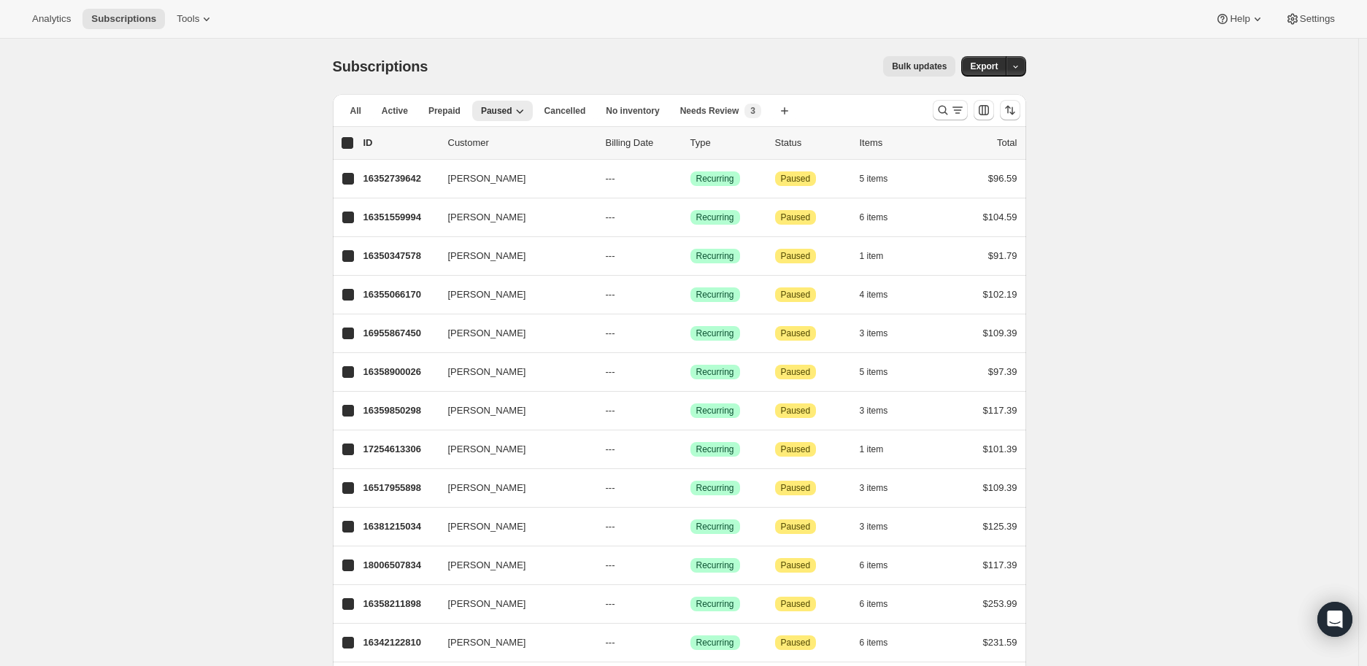
checkbox input "true"
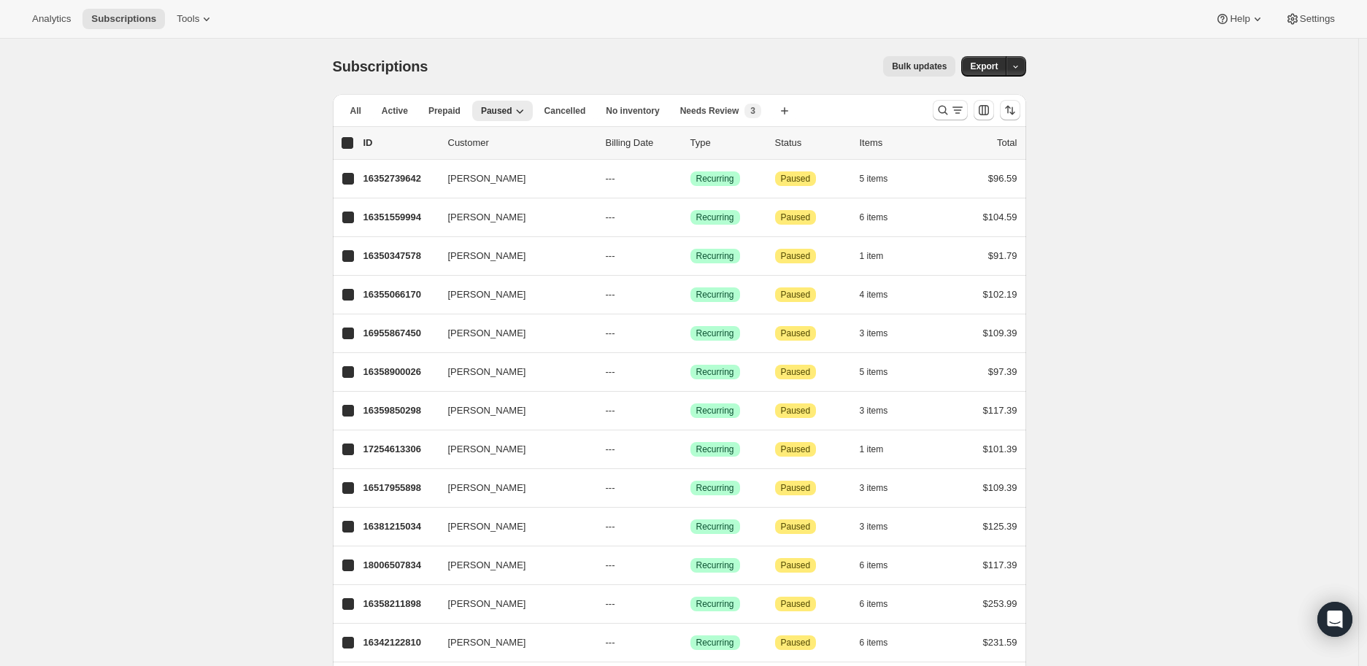
checkbox input "true"
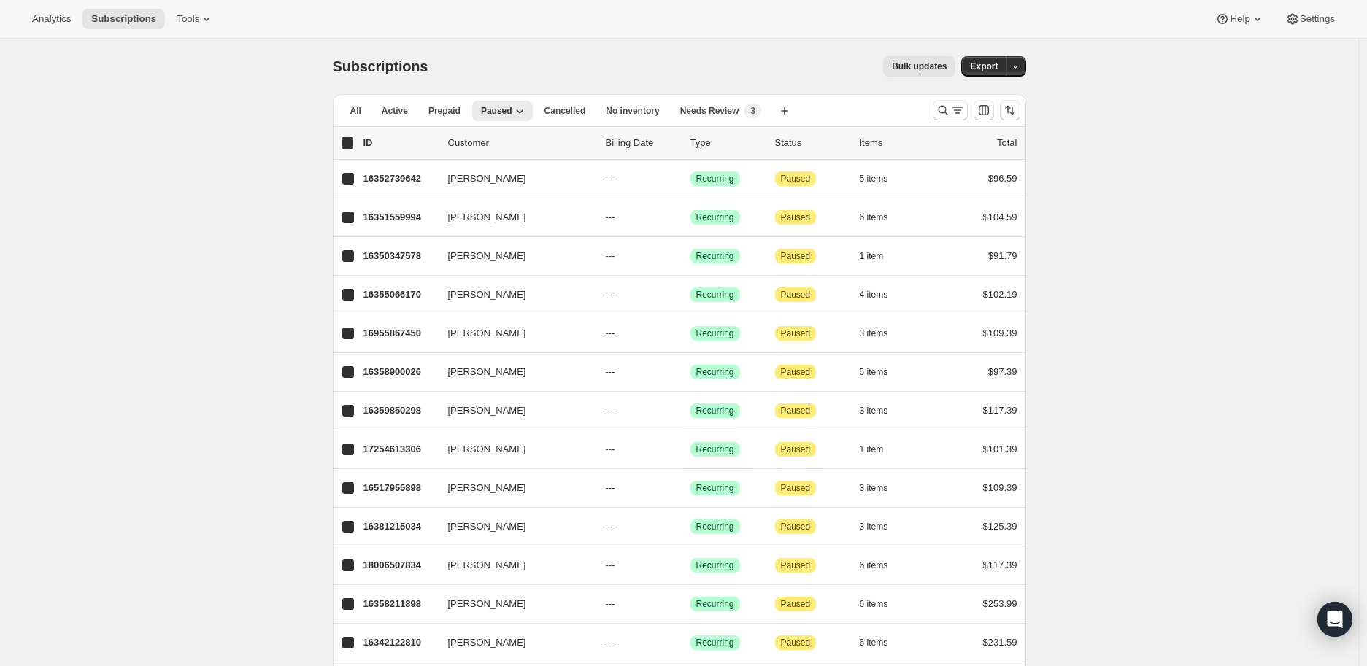
checkbox input "true"
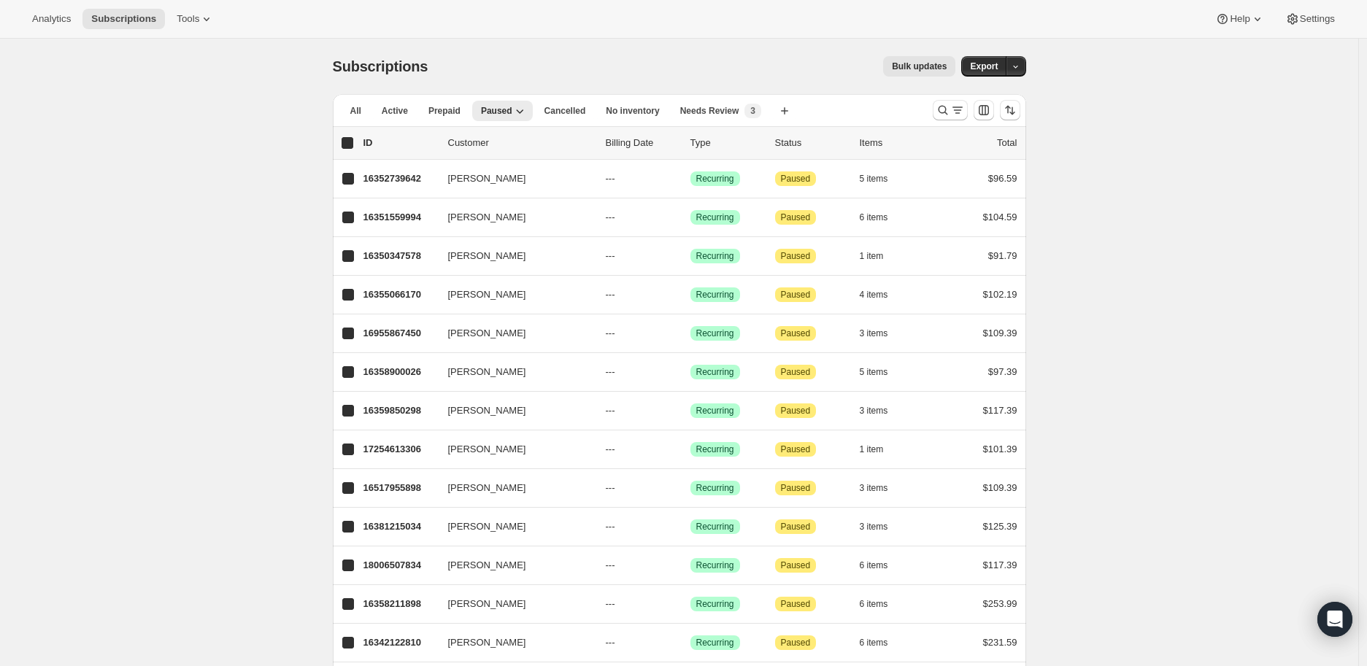
checkbox input "true"
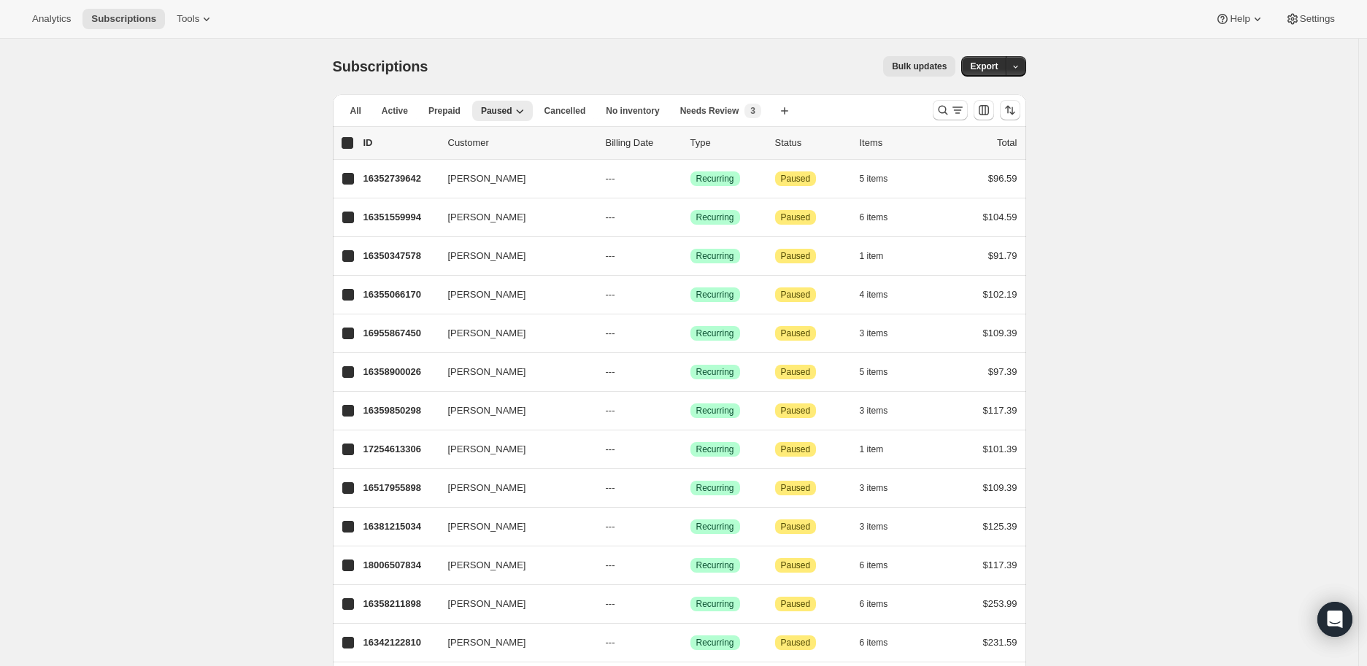
checkbox input "true"
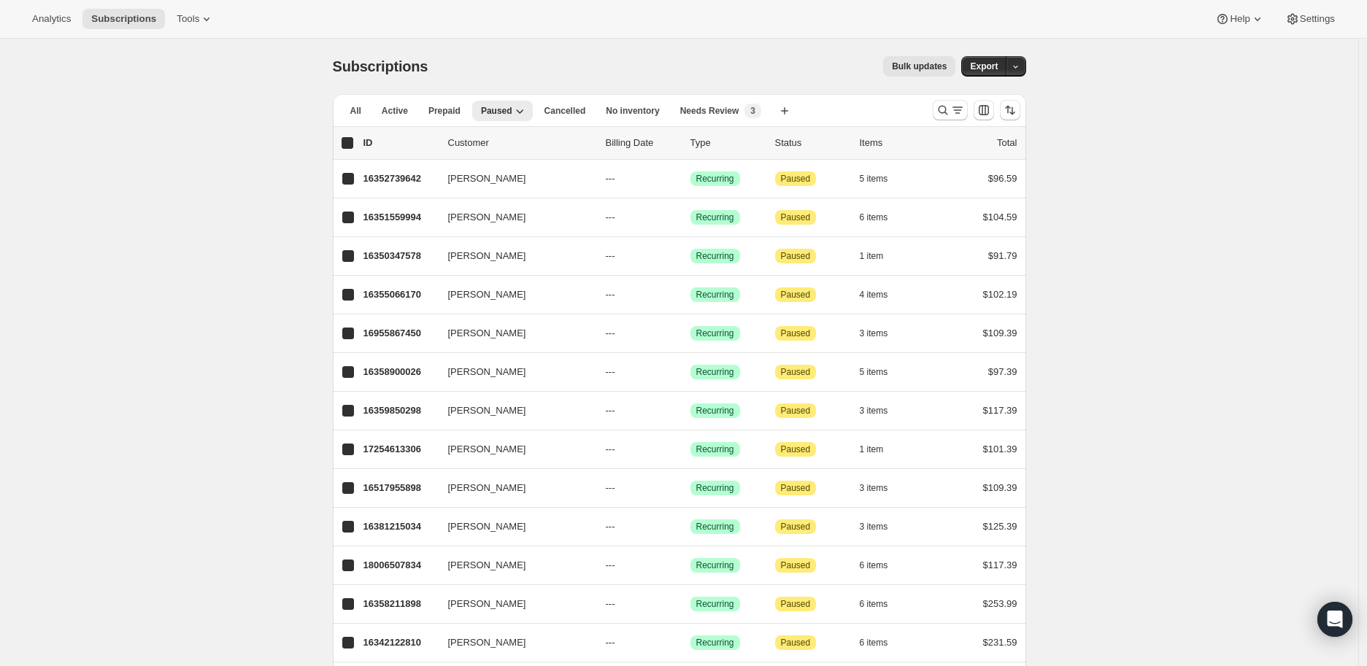
checkbox input "true"
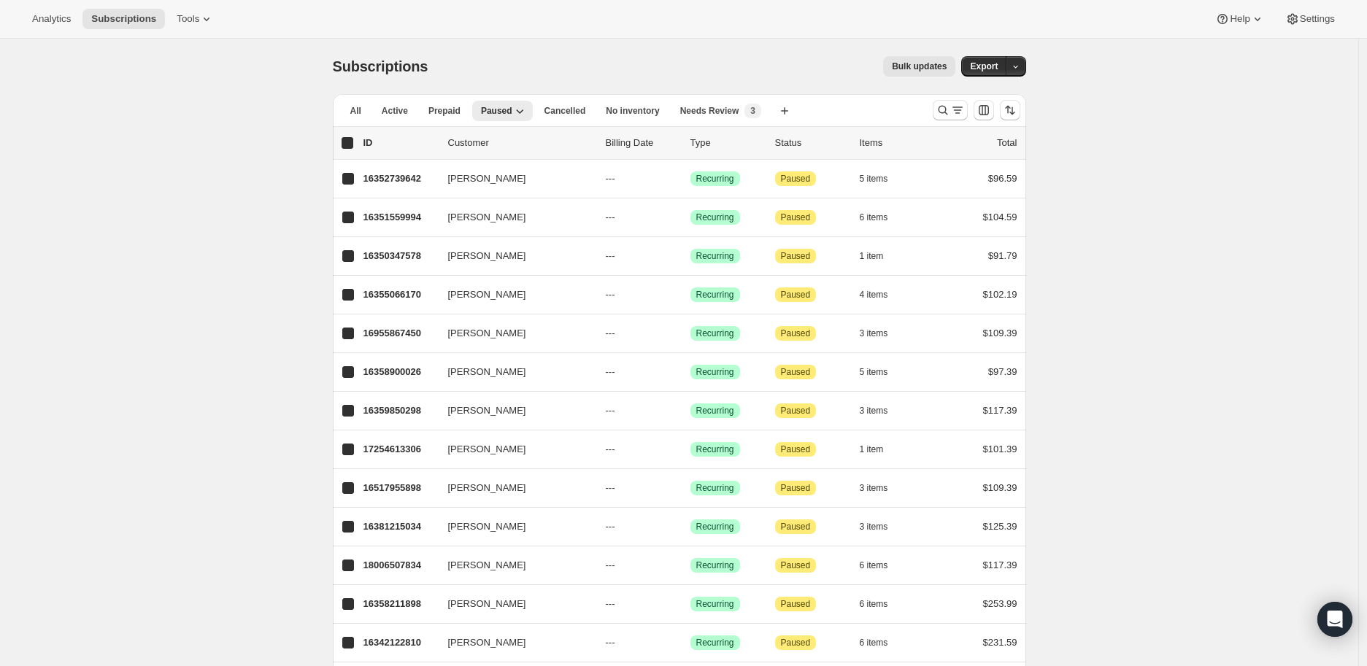
checkbox input "true"
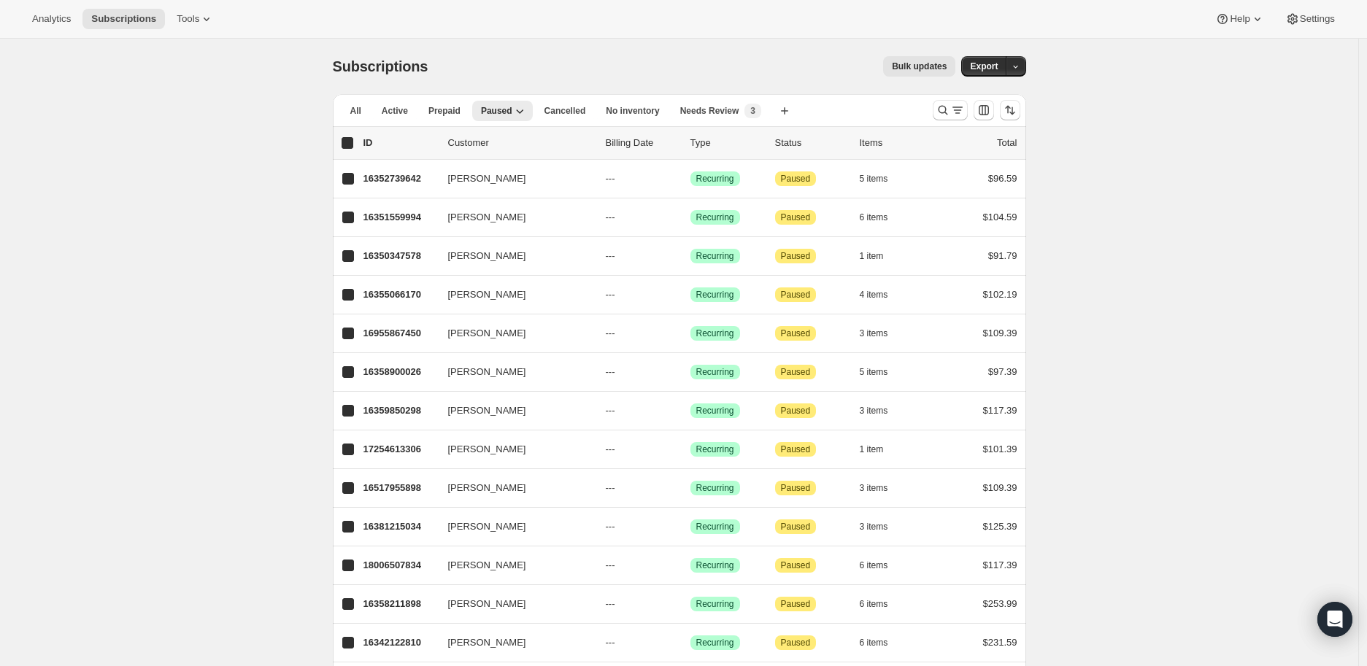
checkbox input "true"
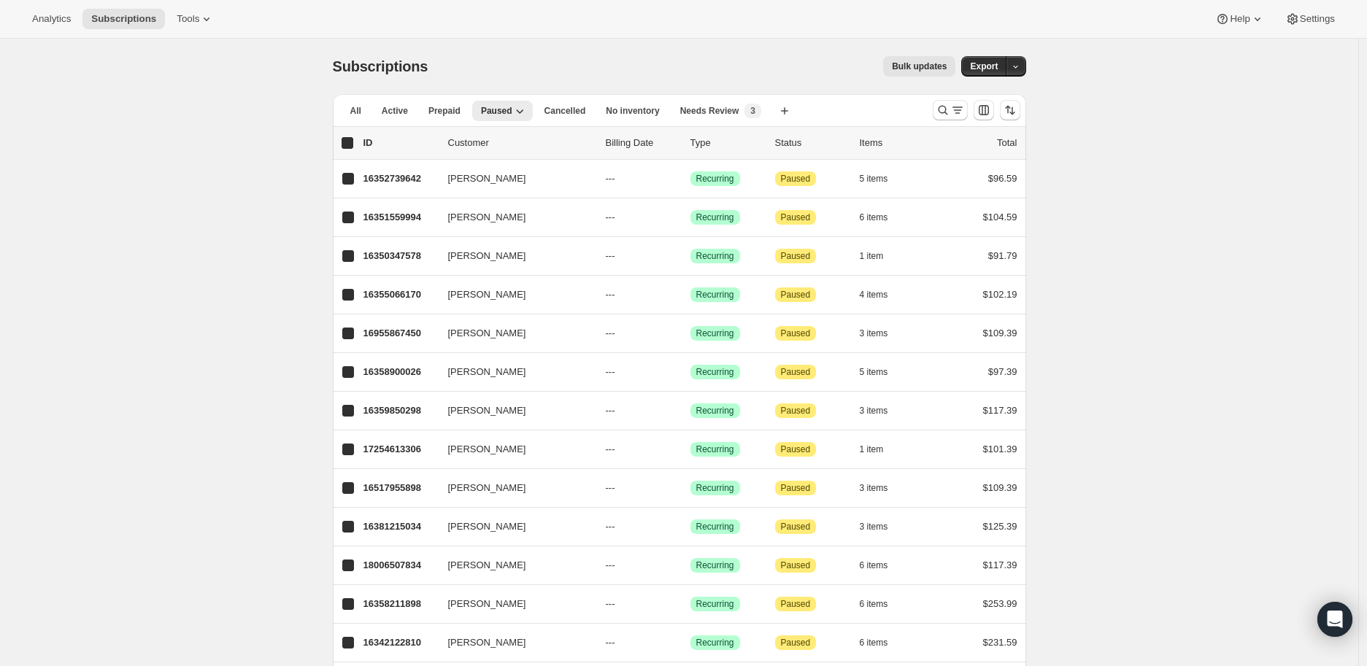
checkbox input "true"
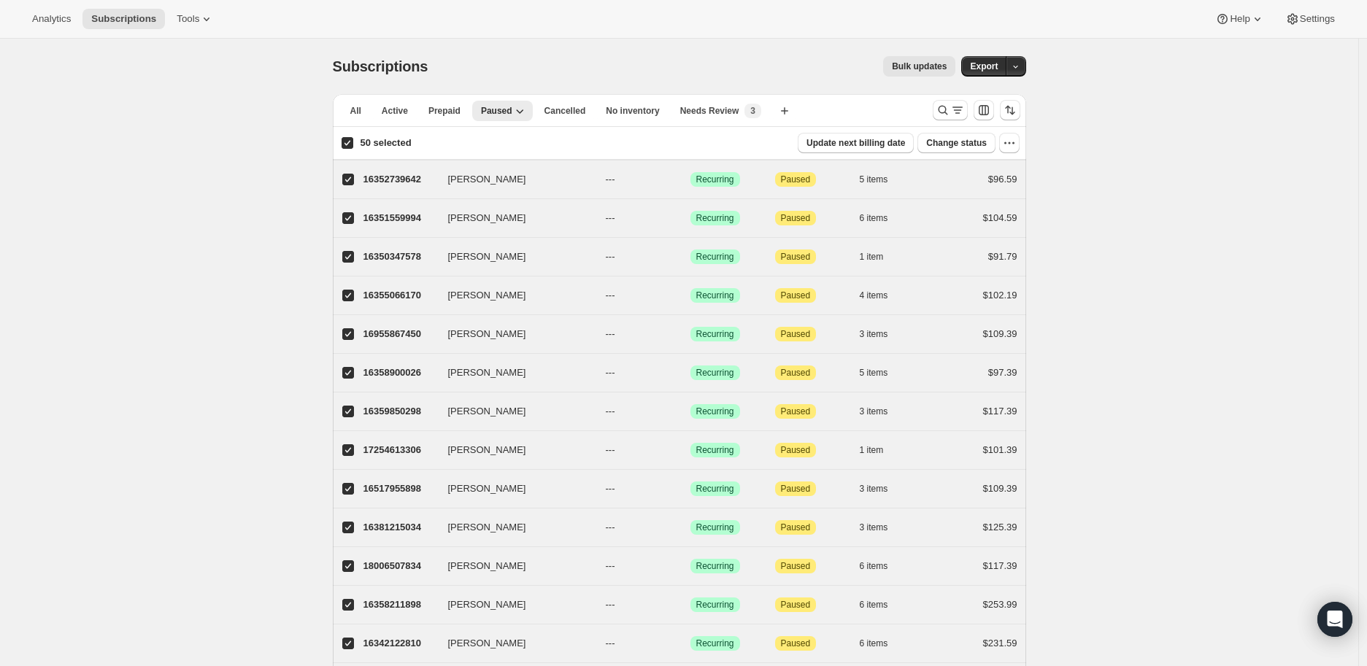
click at [352, 141] on input "50 selected" at bounding box center [348, 143] width 12 height 12
checkbox input "false"
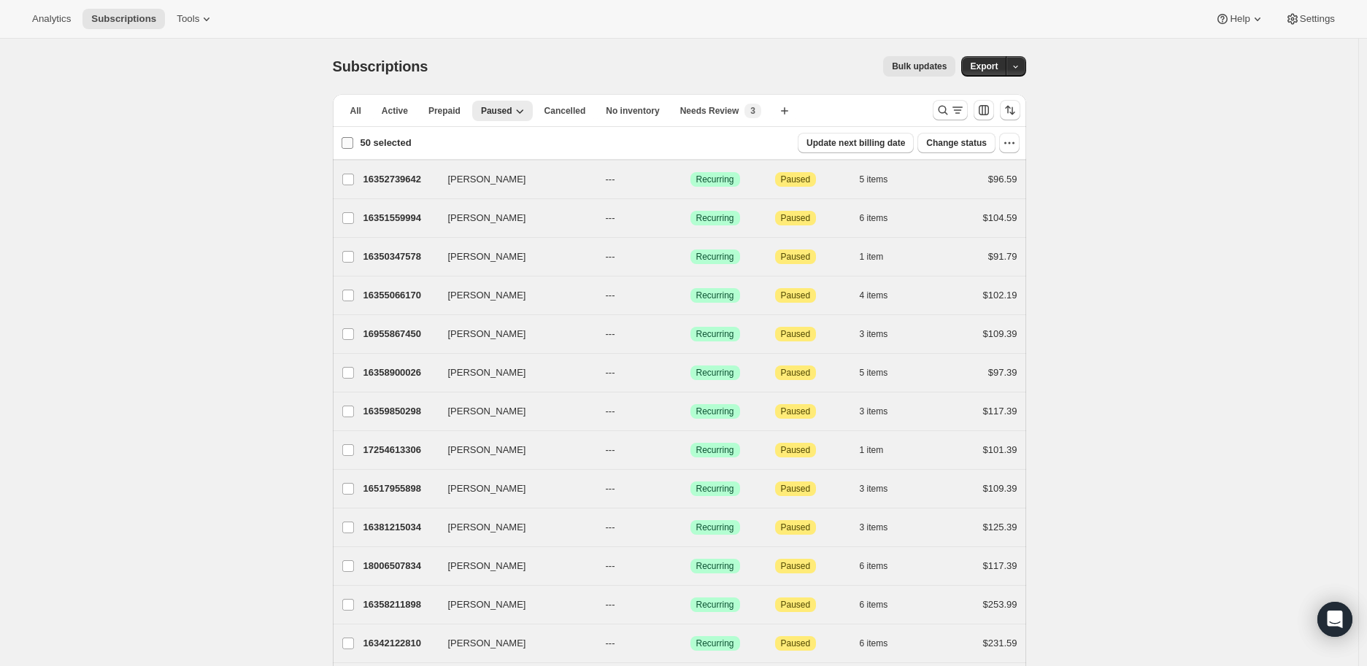
checkbox input "false"
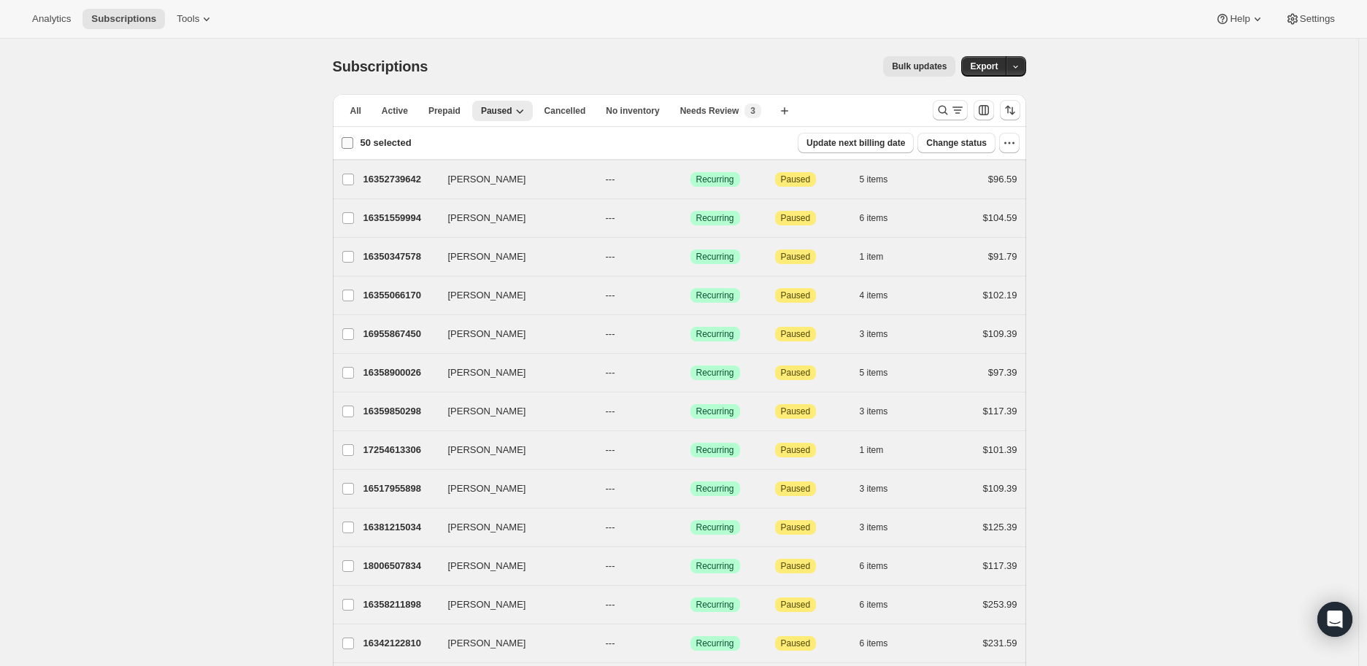
checkbox input "false"
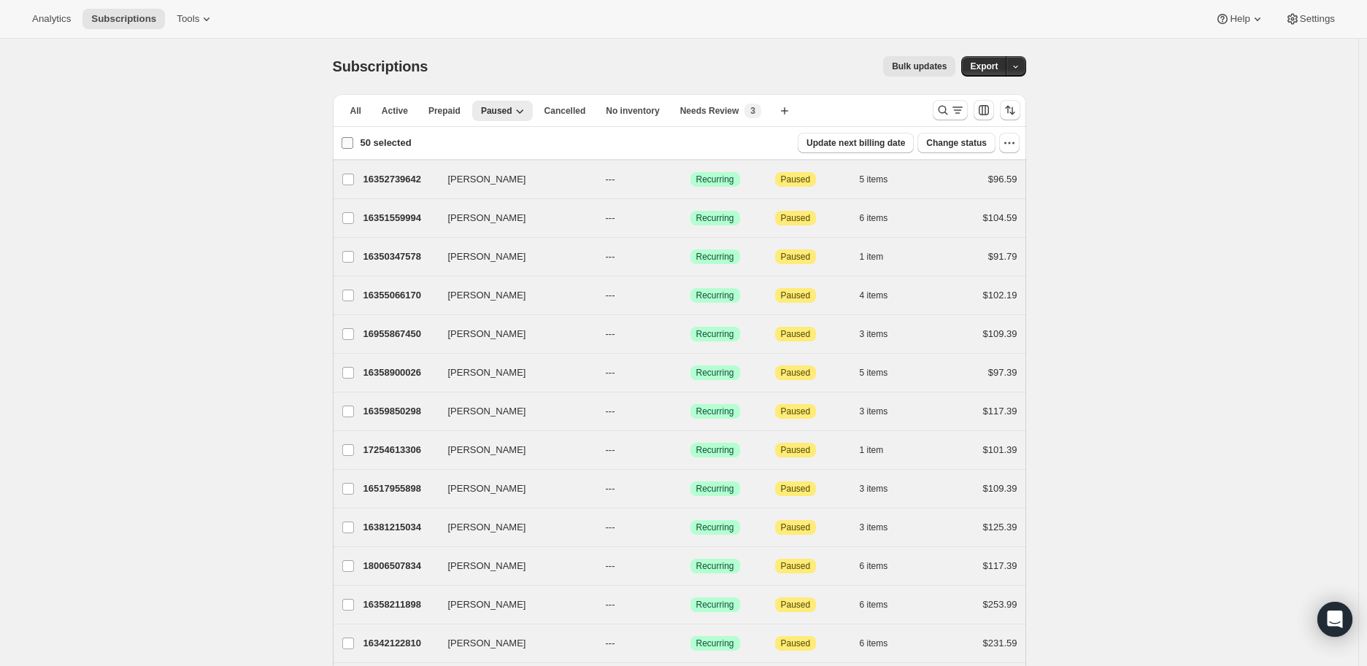
checkbox input "false"
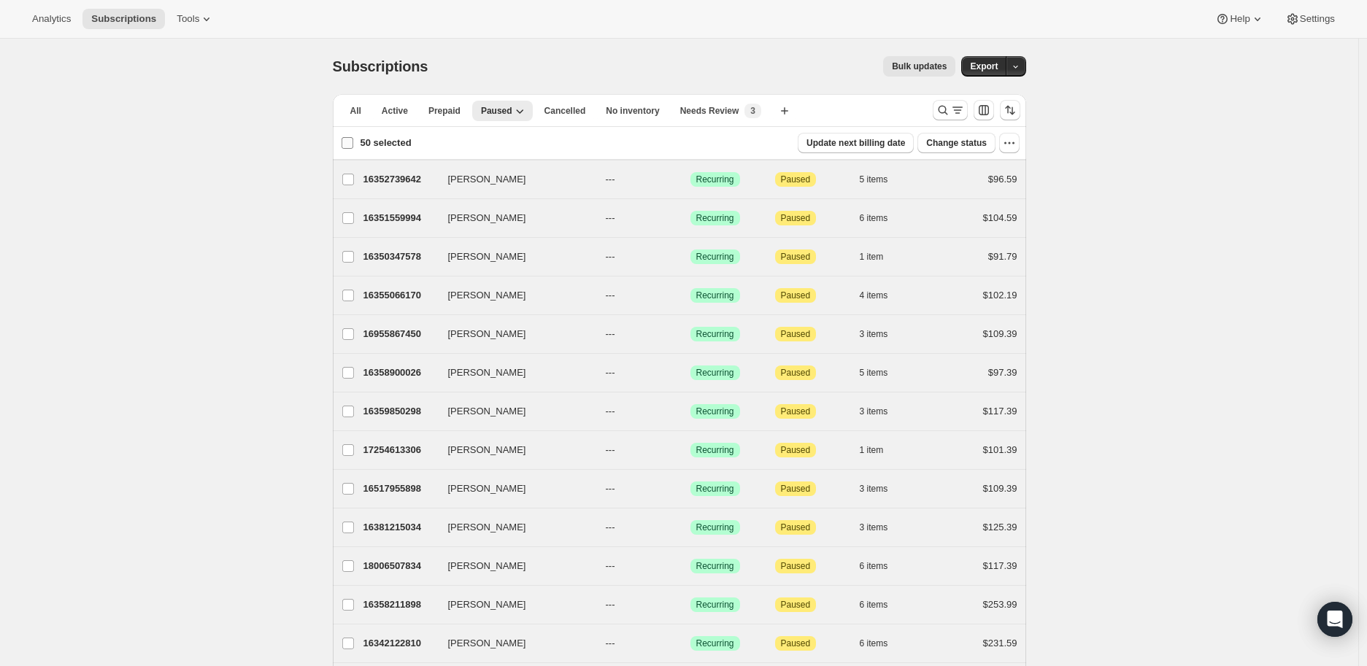
checkbox input "false"
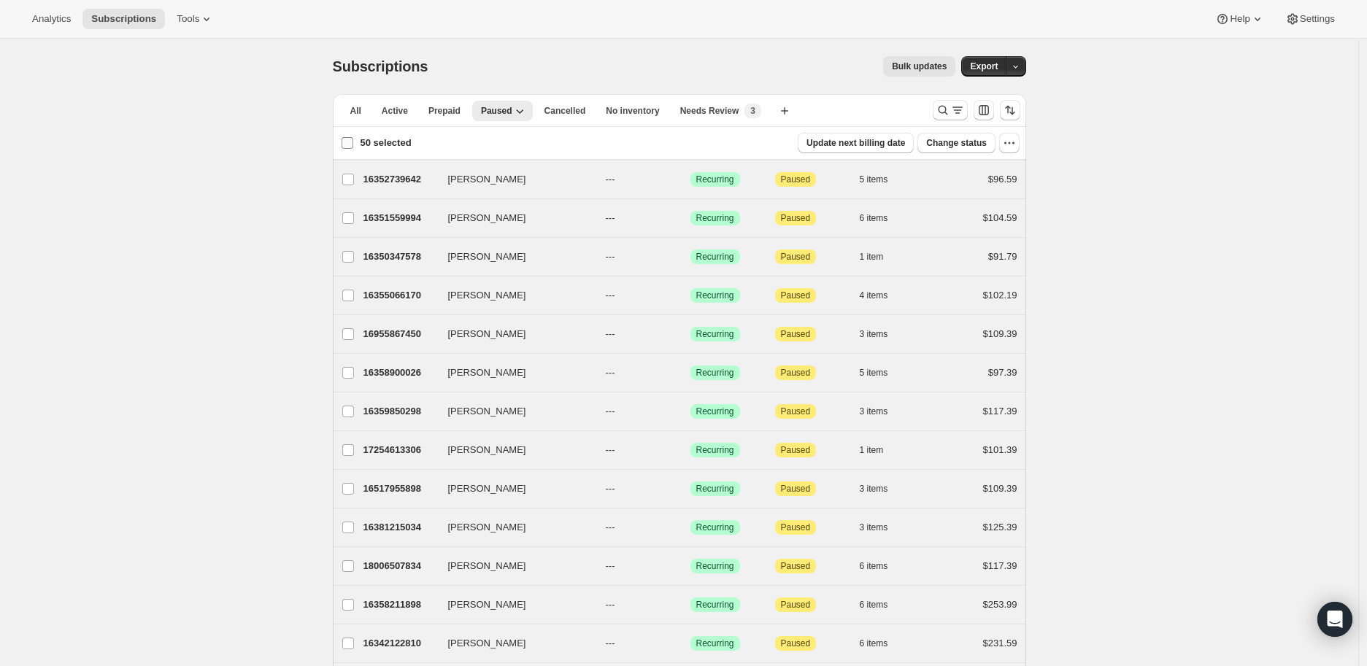
checkbox input "false"
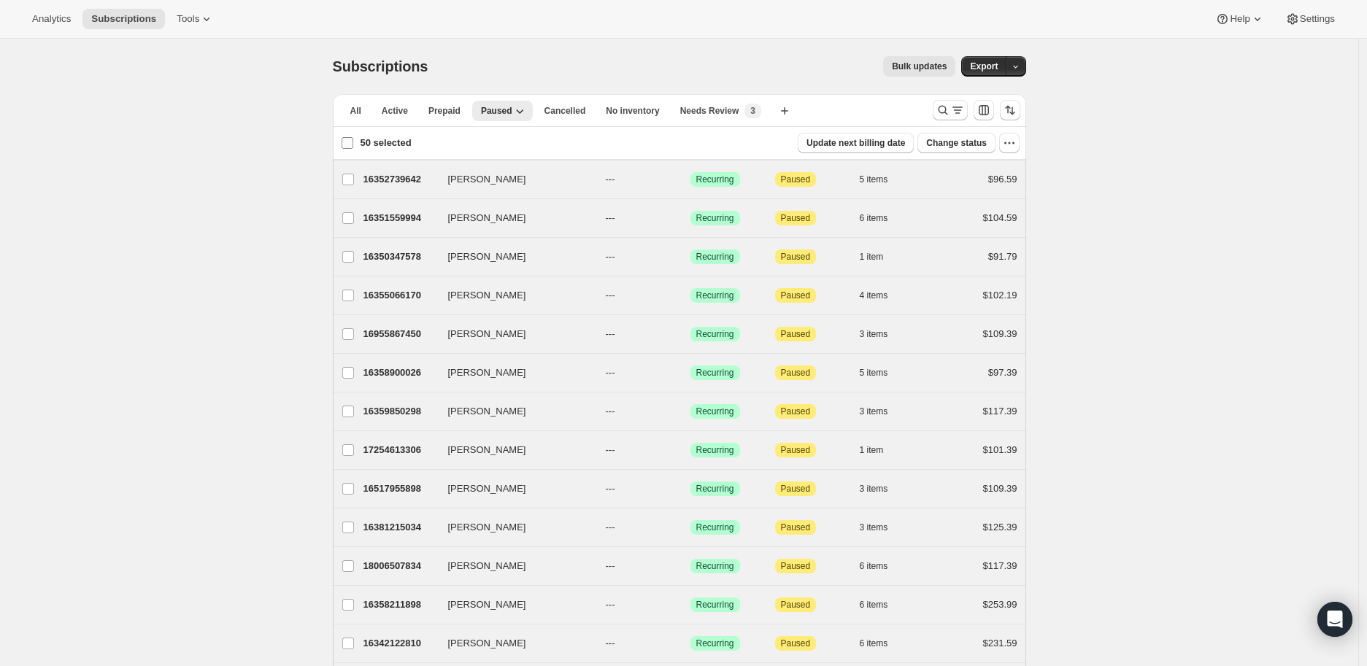
checkbox input "false"
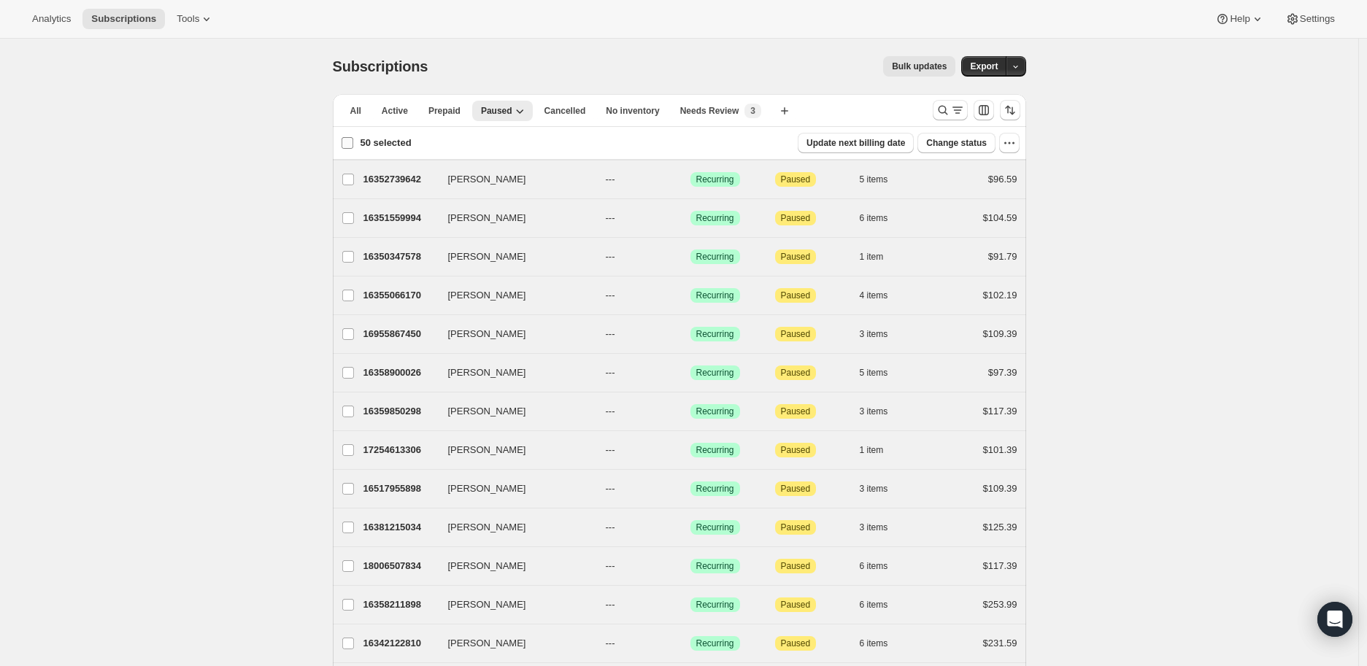
checkbox input "false"
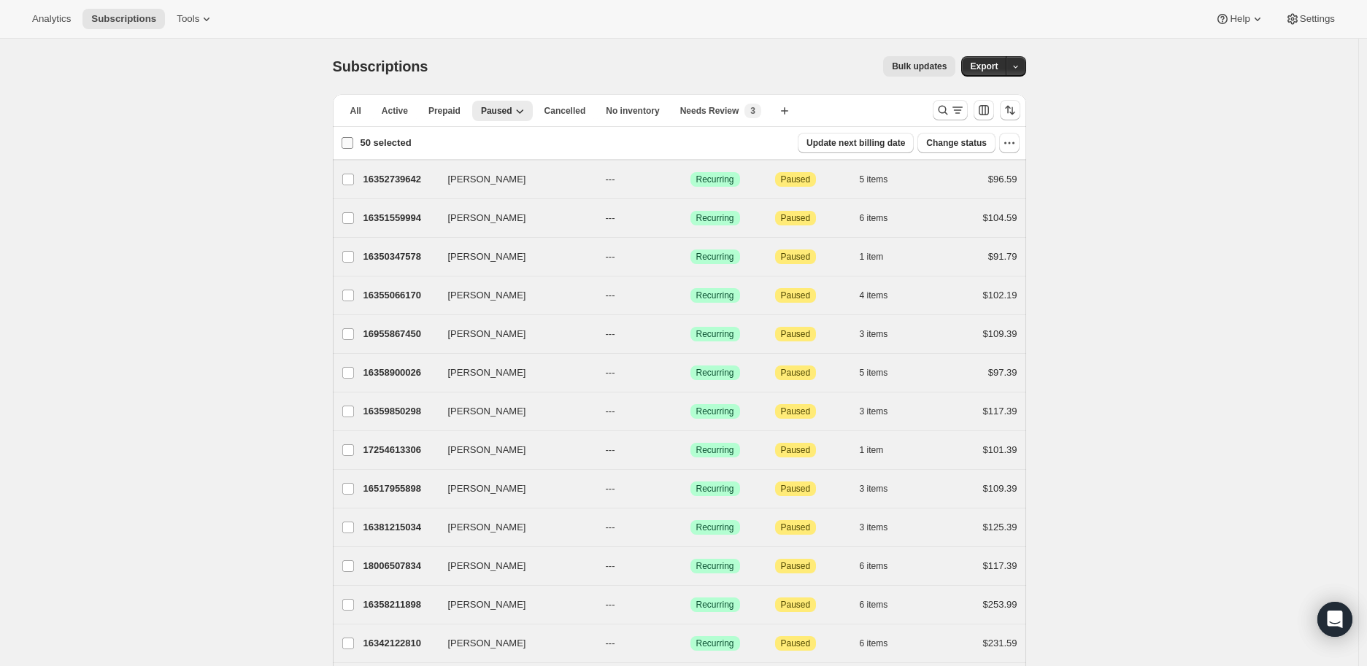
checkbox input "false"
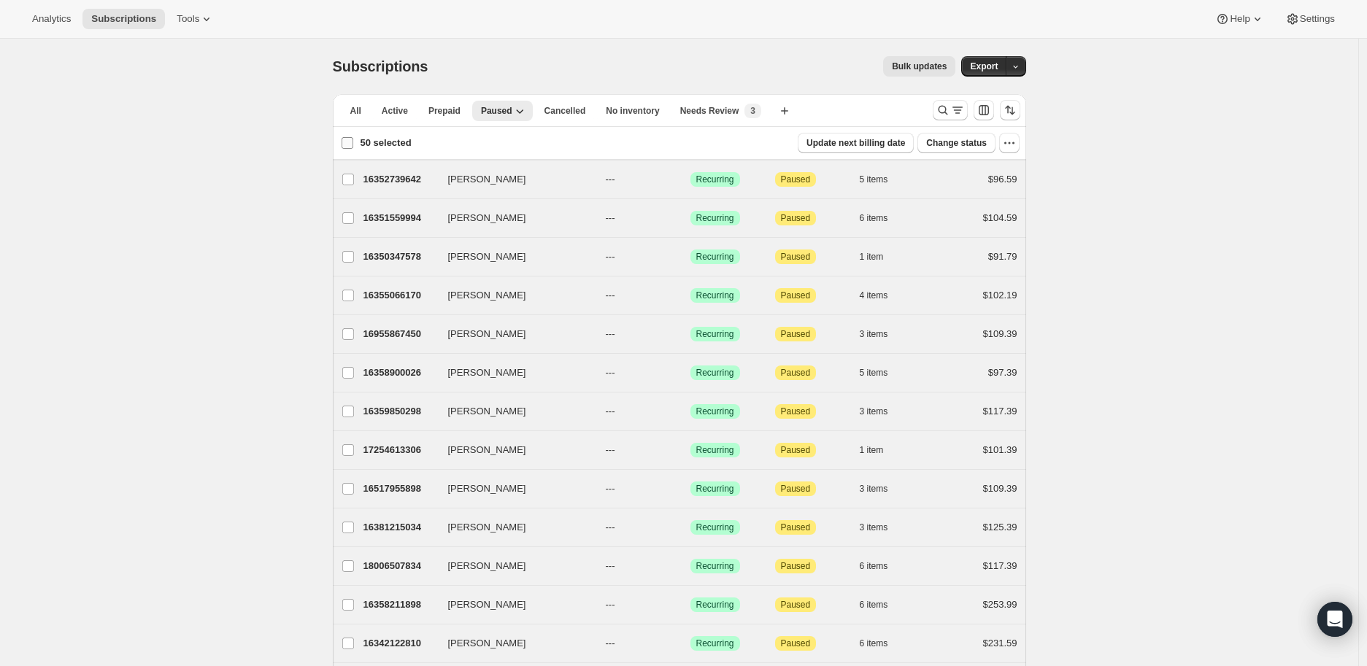
checkbox input "false"
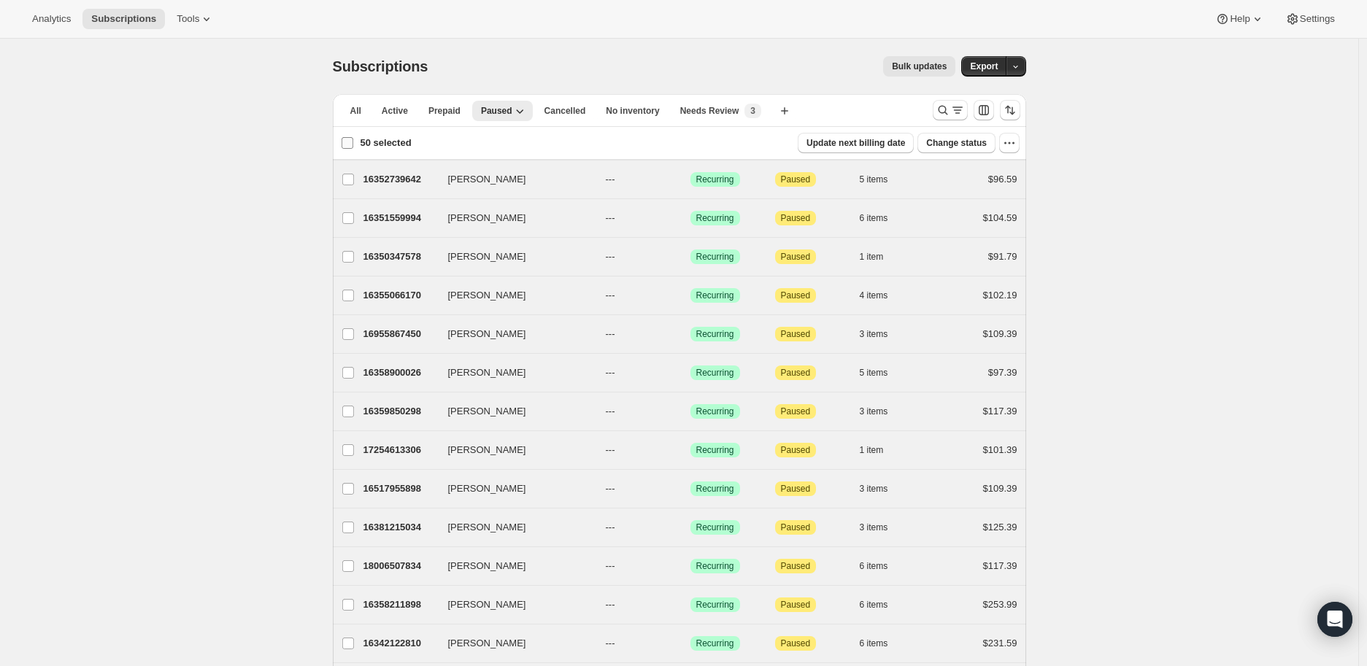
checkbox input "false"
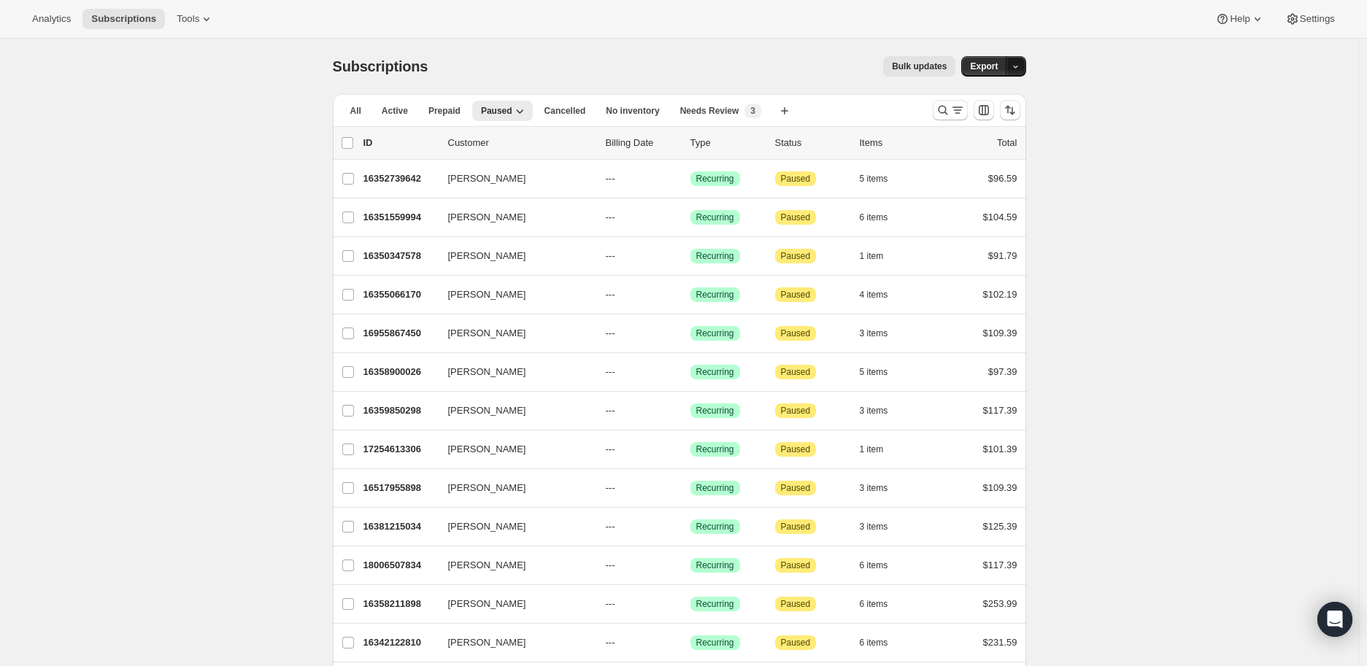
click at [1018, 69] on icon "button" at bounding box center [1015, 66] width 9 height 9
click at [985, 112] on icon "Customize table column order and visibility" at bounding box center [984, 110] width 15 height 15
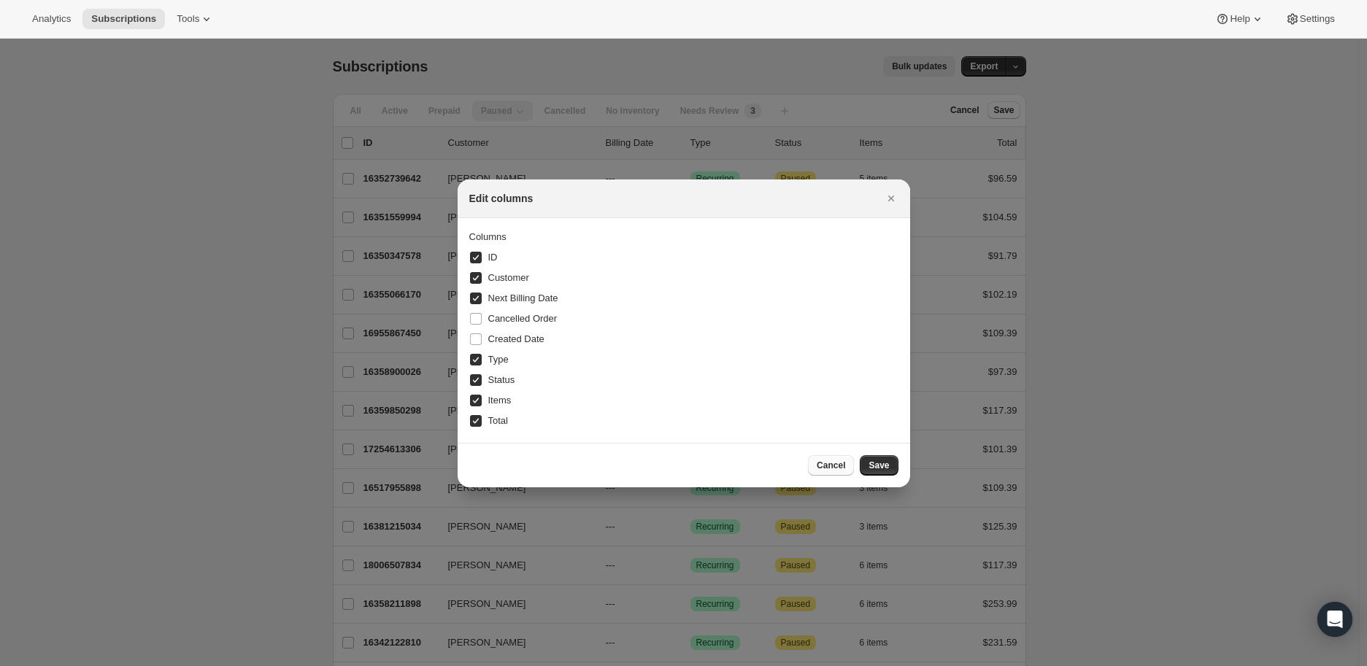
click at [829, 466] on span "Cancel" at bounding box center [831, 466] width 28 height 12
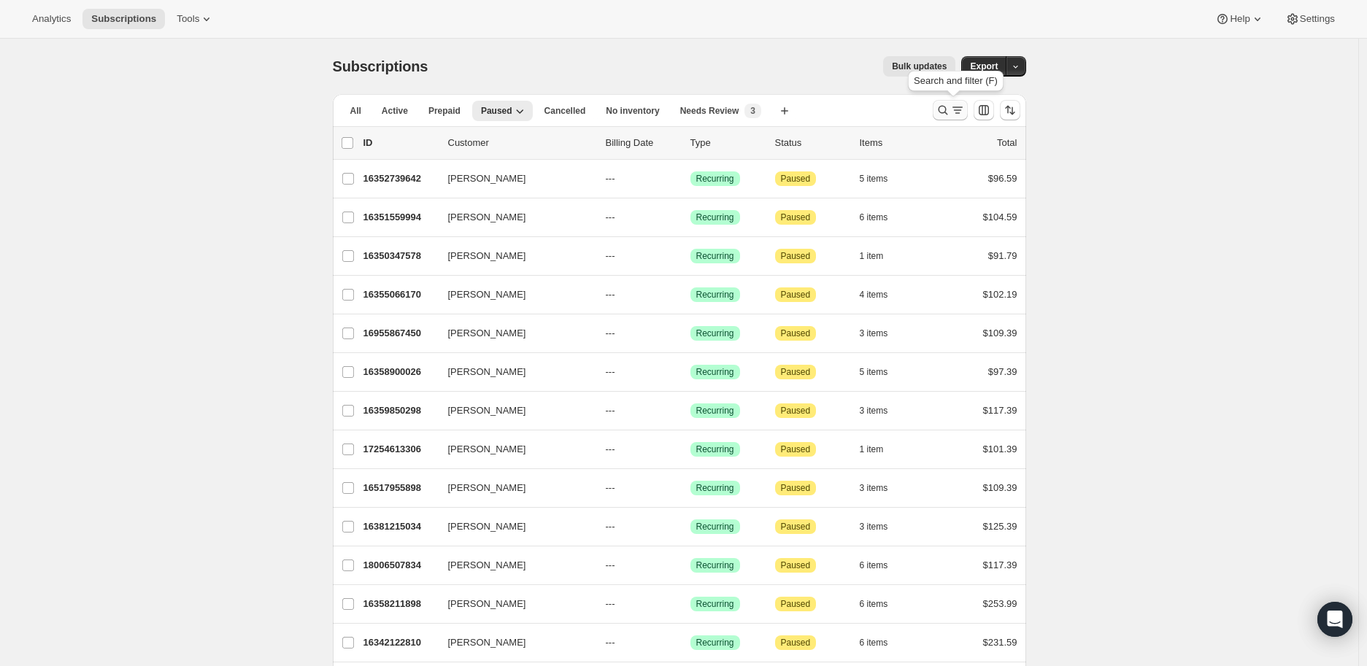
click at [956, 112] on icon "Search and filter results" at bounding box center [957, 110] width 15 height 15
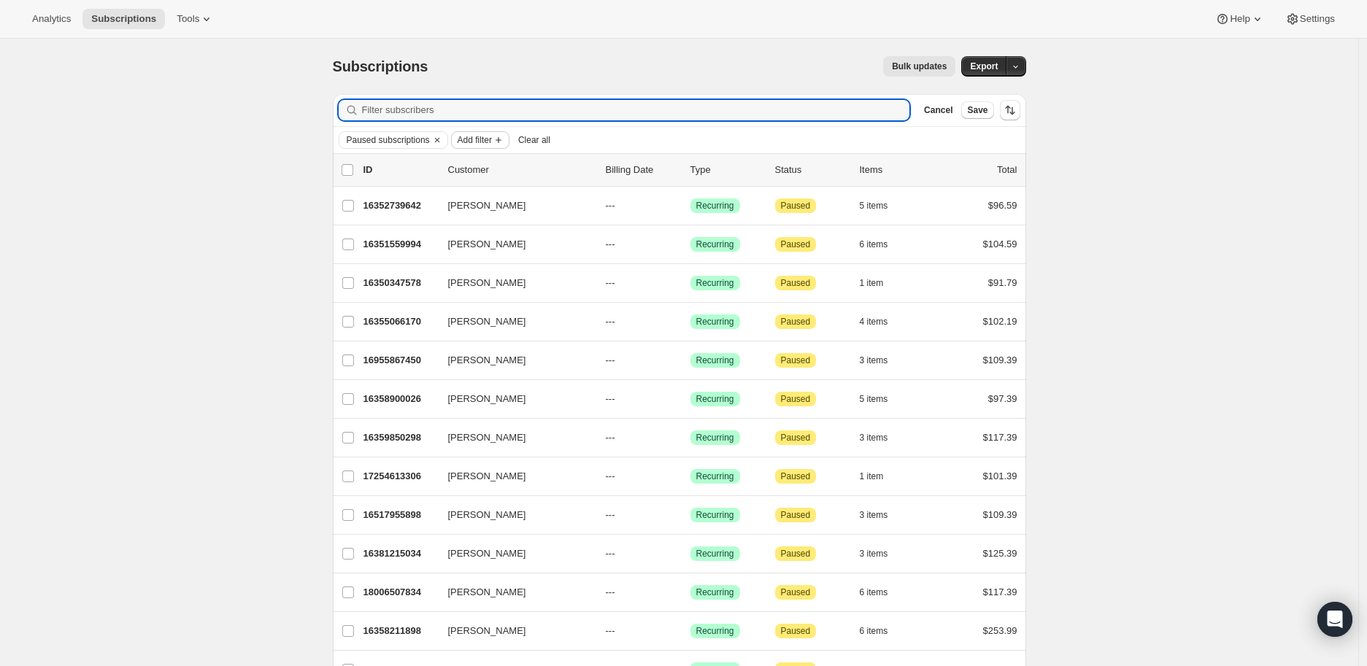
click at [484, 140] on span "Add filter" at bounding box center [475, 140] width 34 height 12
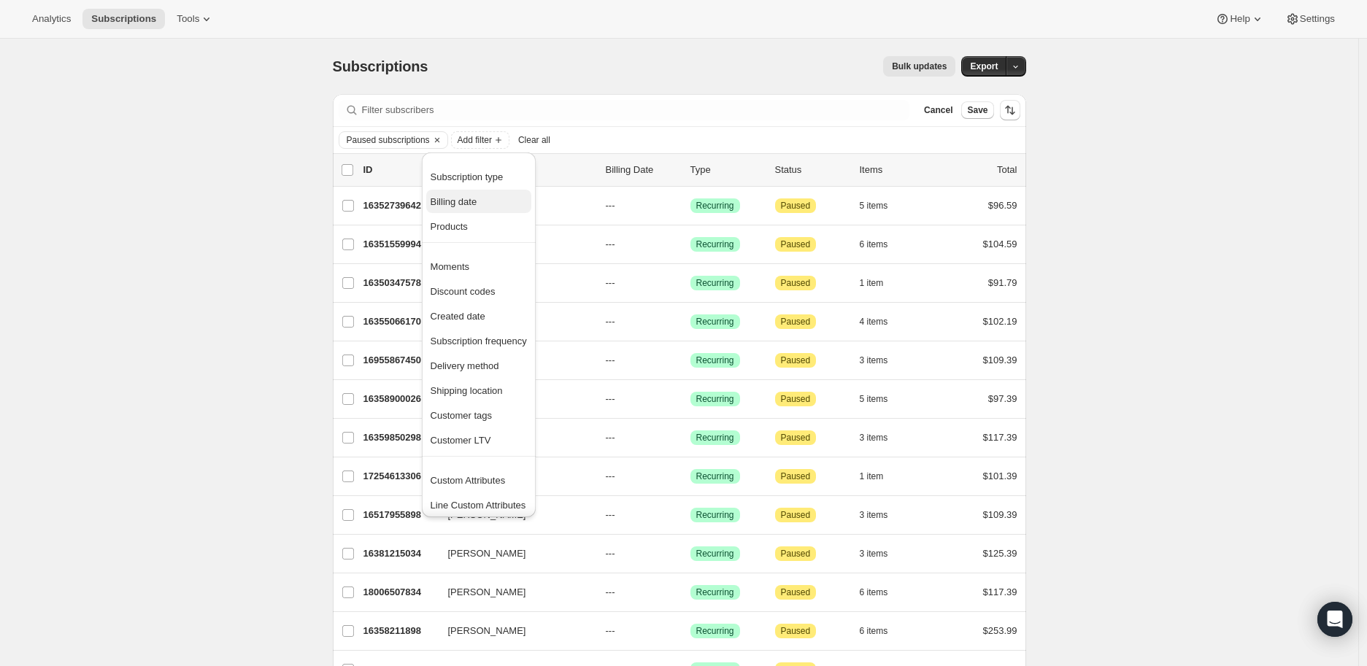
scroll to position [4, 0]
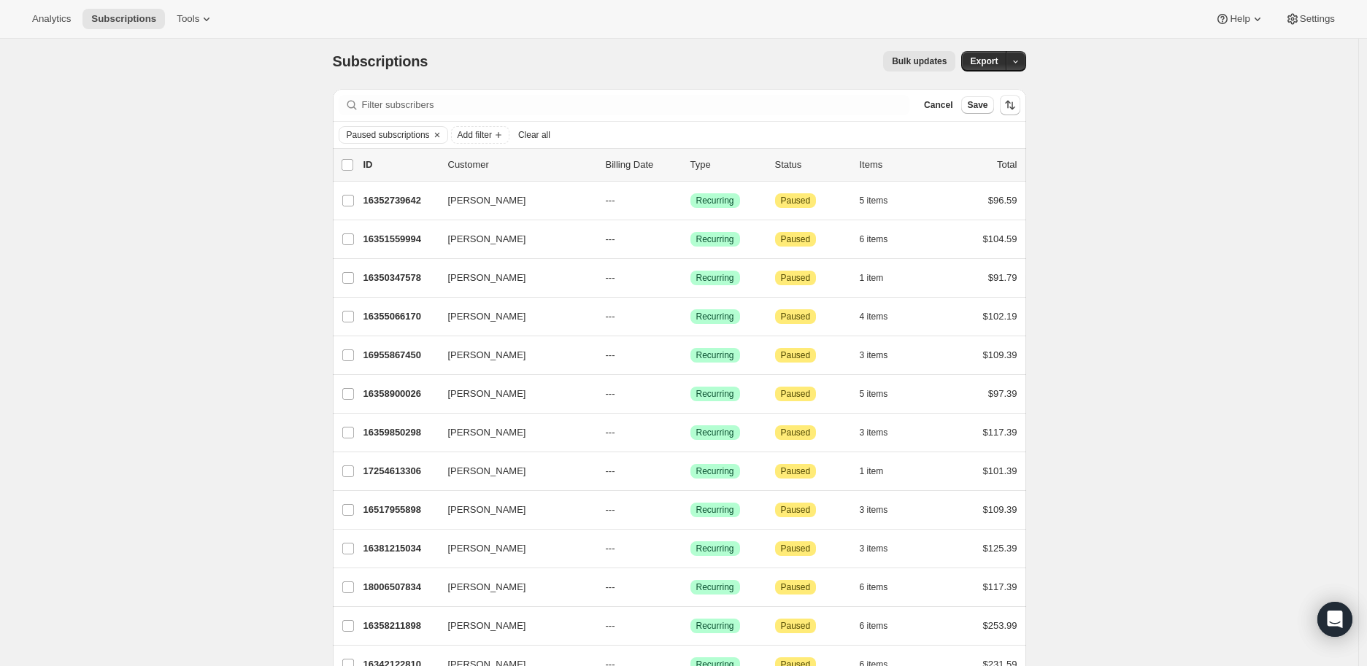
scroll to position [0, 0]
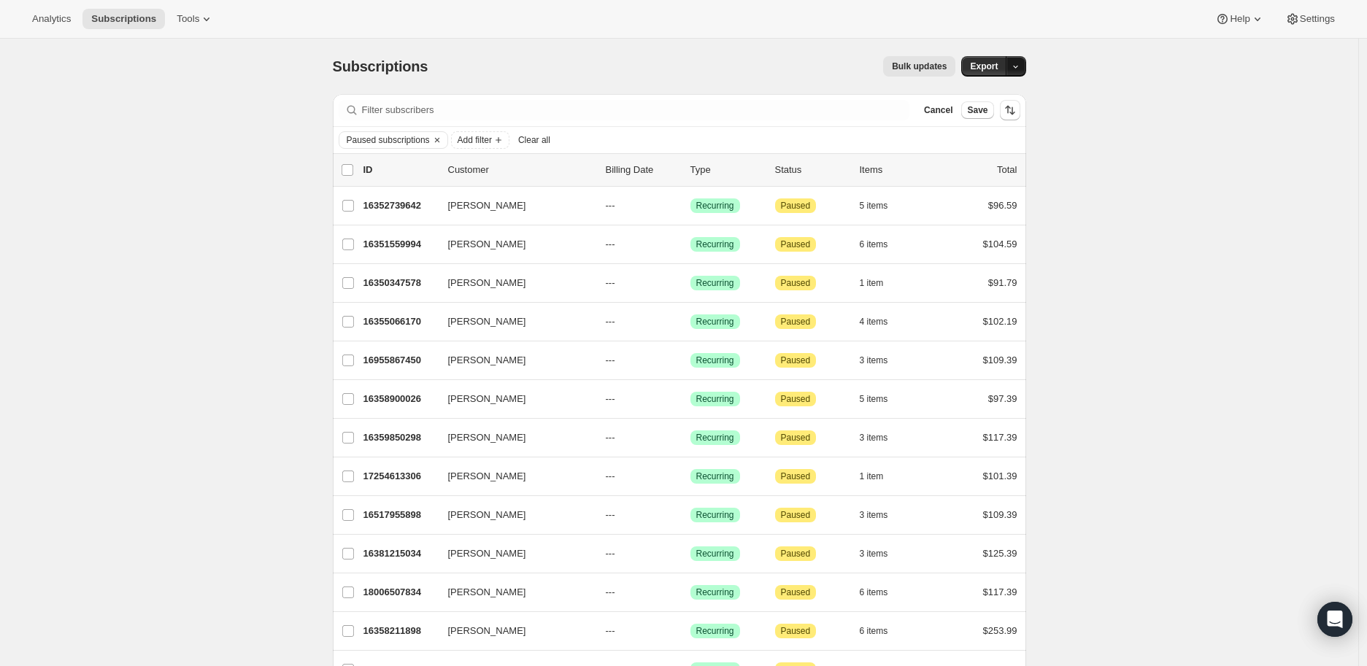
drag, startPoint x: 1017, startPoint y: 73, endPoint x: 1017, endPoint y: 60, distance: 13.1
click at [1017, 72] on button "button" at bounding box center [1016, 66] width 20 height 20
click at [1017, 116] on span "Timeline events" at bounding box center [963, 122] width 115 height 15
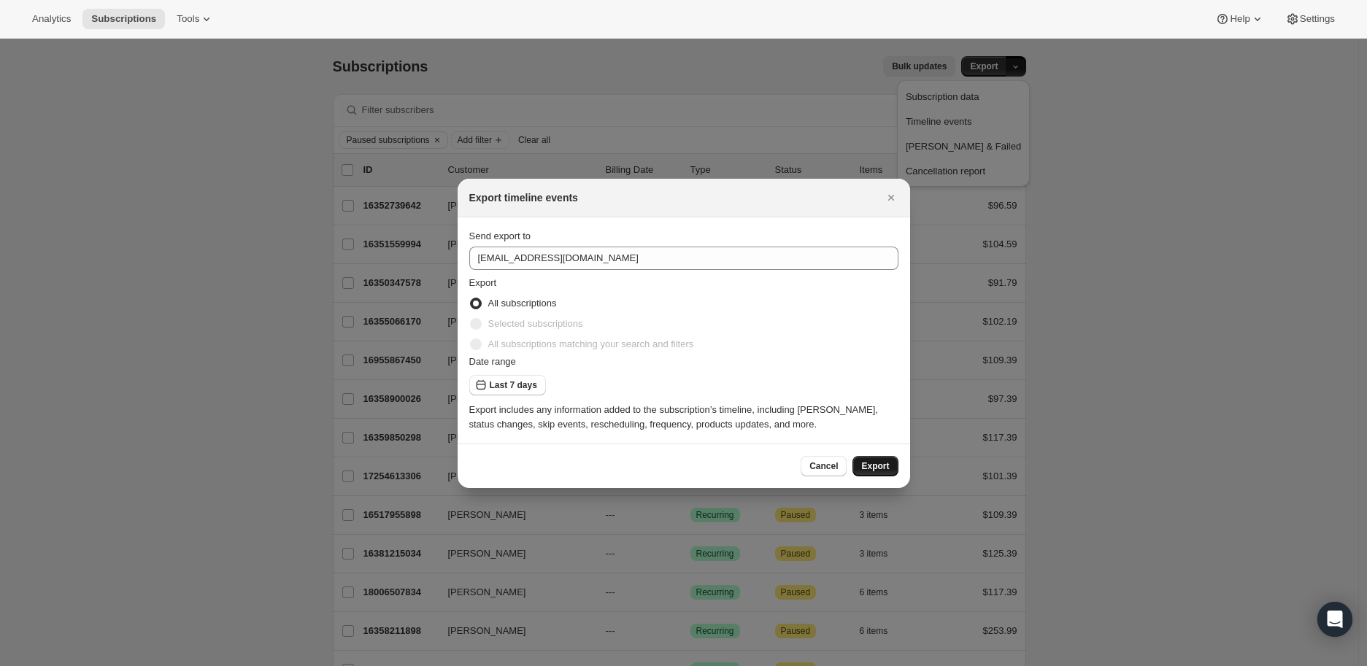
click at [892, 459] on button "Export" at bounding box center [875, 466] width 45 height 20
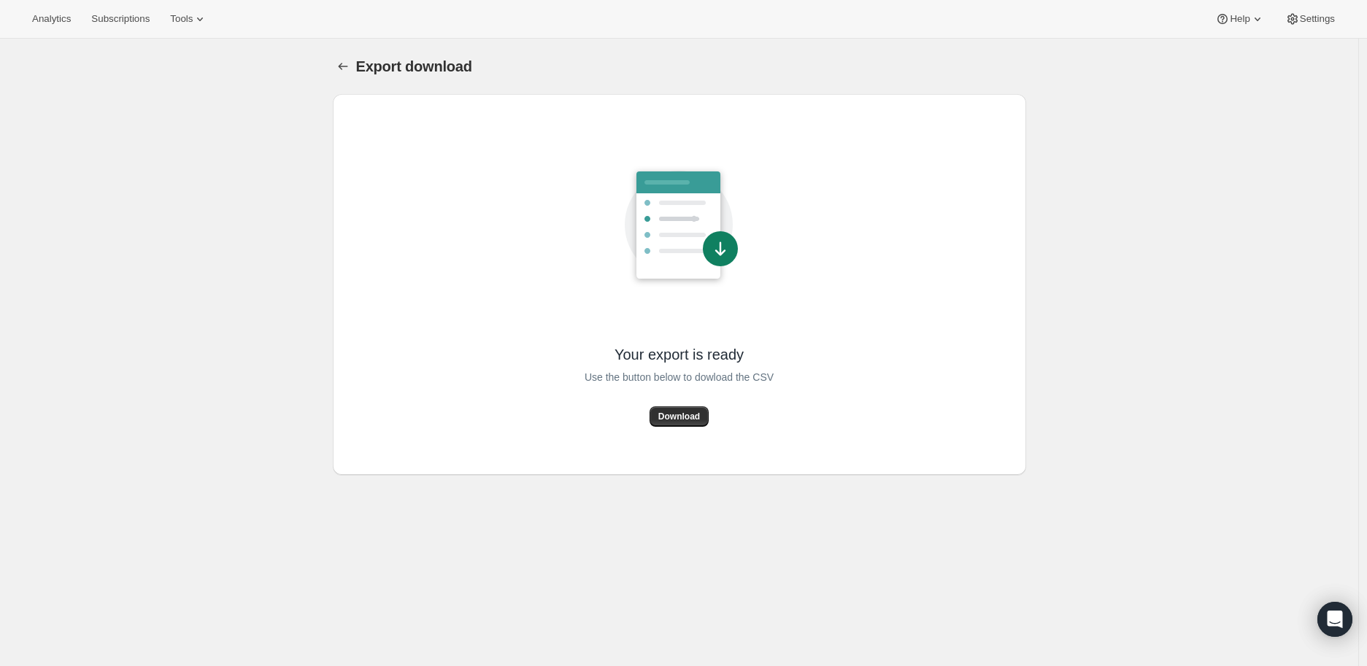
click at [622, 65] on div "Export download" at bounding box center [691, 66] width 670 height 20
click at [689, 409] on button "Download" at bounding box center [679, 417] width 59 height 20
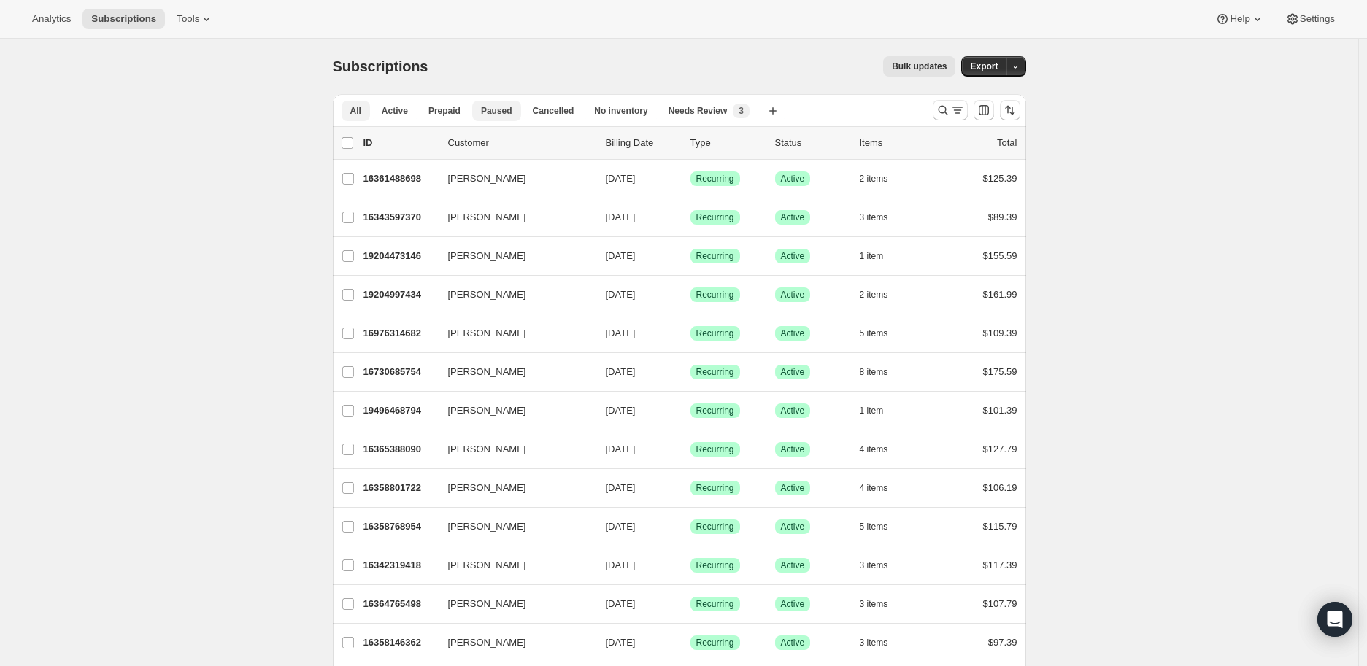
click at [485, 111] on span "Paused" at bounding box center [496, 111] width 31 height 12
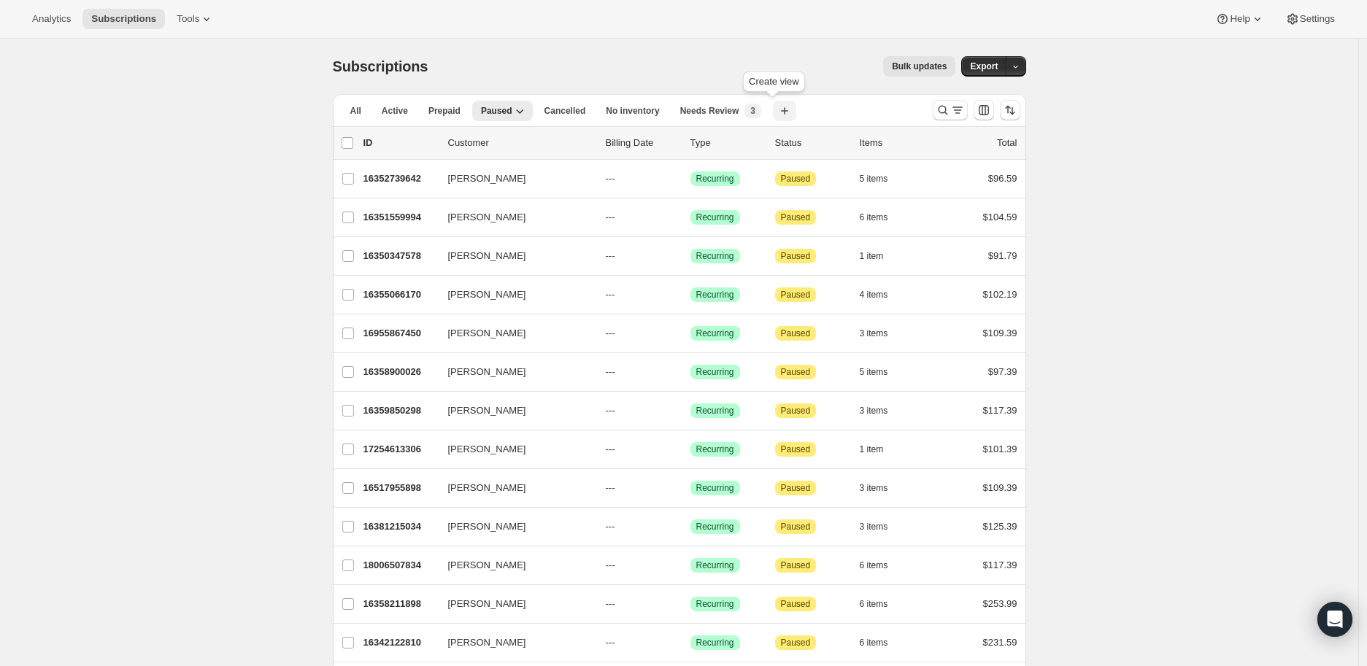
click at [781, 111] on icon "button" at bounding box center [784, 110] width 7 height 7
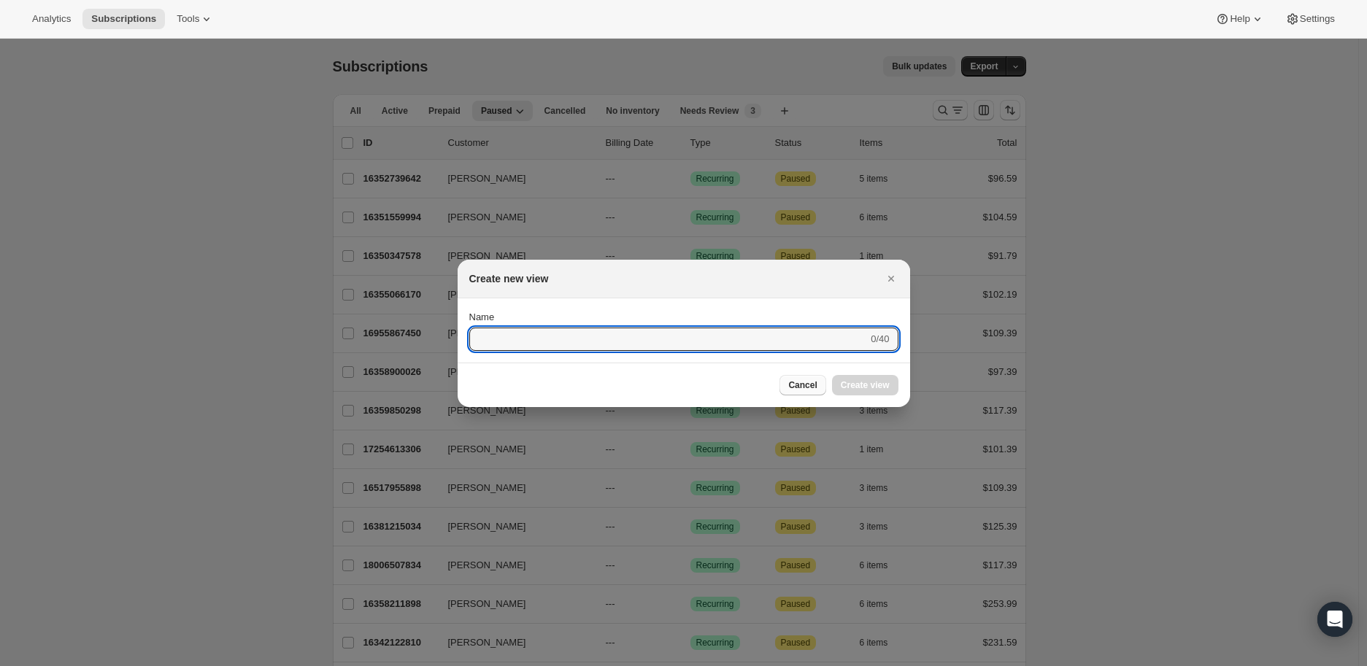
click at [808, 391] on button "Cancel" at bounding box center [803, 385] width 46 height 20
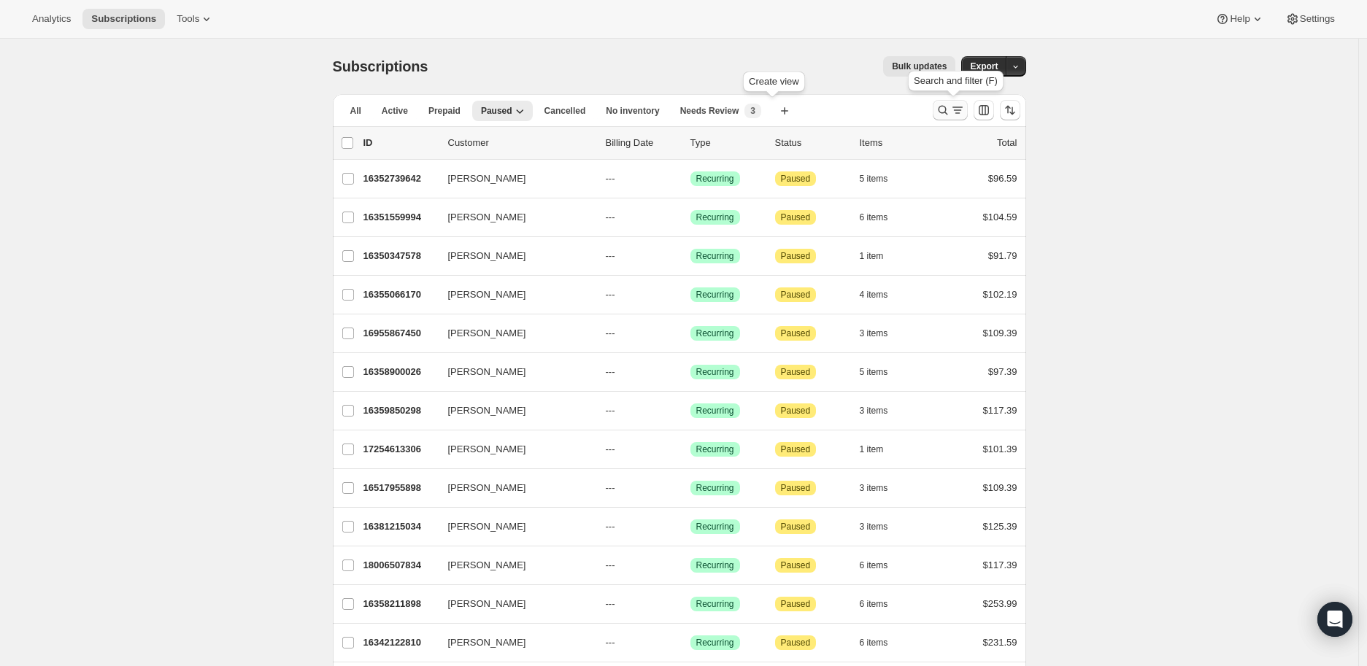
click at [953, 113] on icon "Search and filter results" at bounding box center [957, 110] width 15 height 15
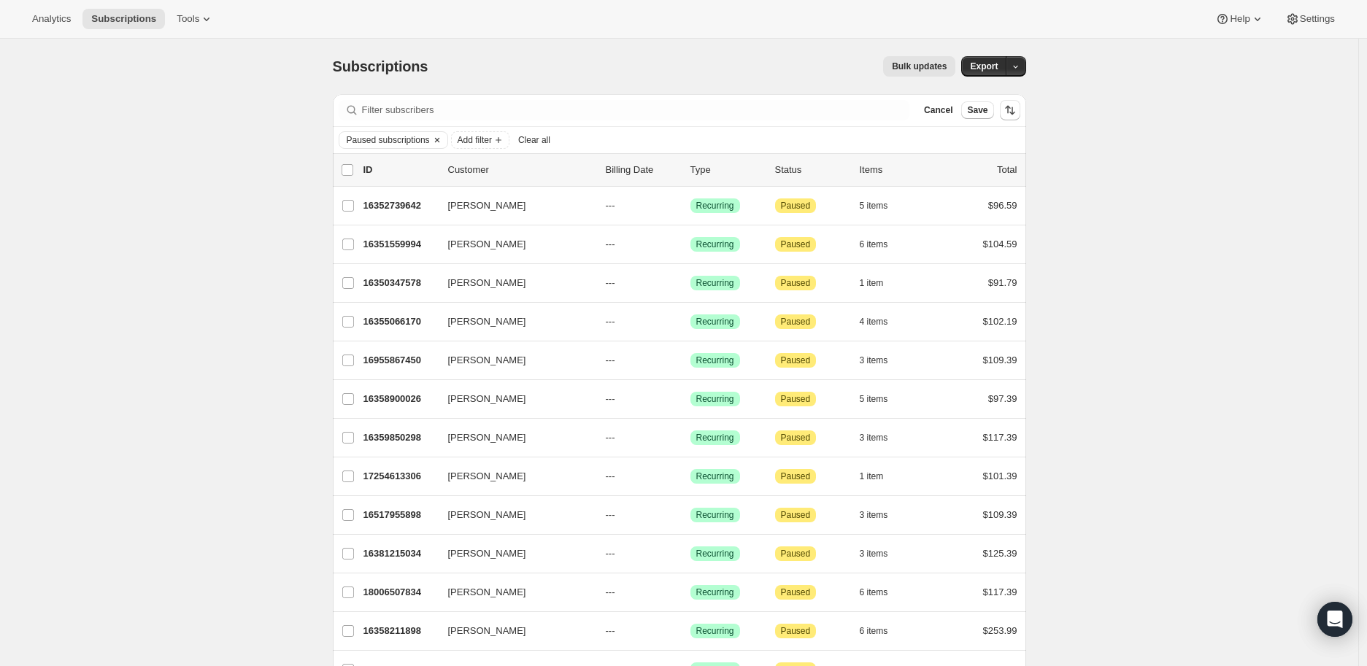
click at [442, 143] on icon "Clear" at bounding box center [437, 140] width 12 height 12
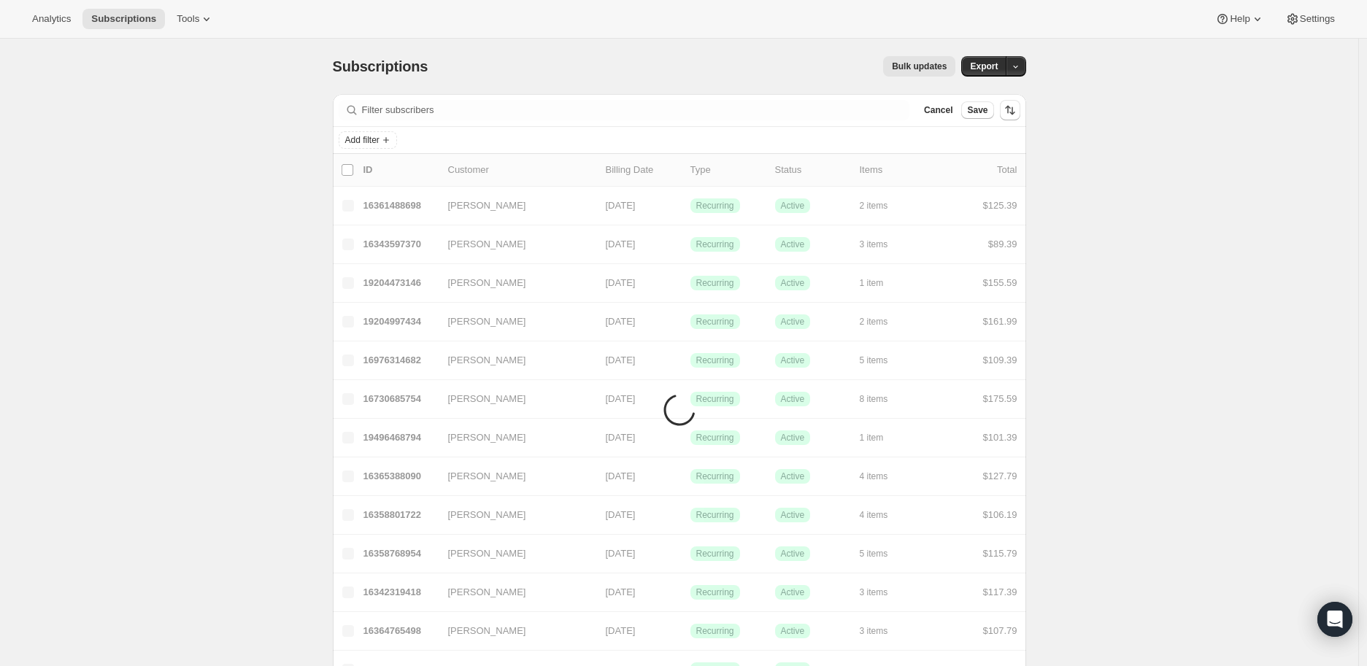
click at [337, 142] on div "Add filter" at bounding box center [679, 140] width 693 height 26
click at [353, 139] on span "Add filter" at bounding box center [362, 140] width 34 height 12
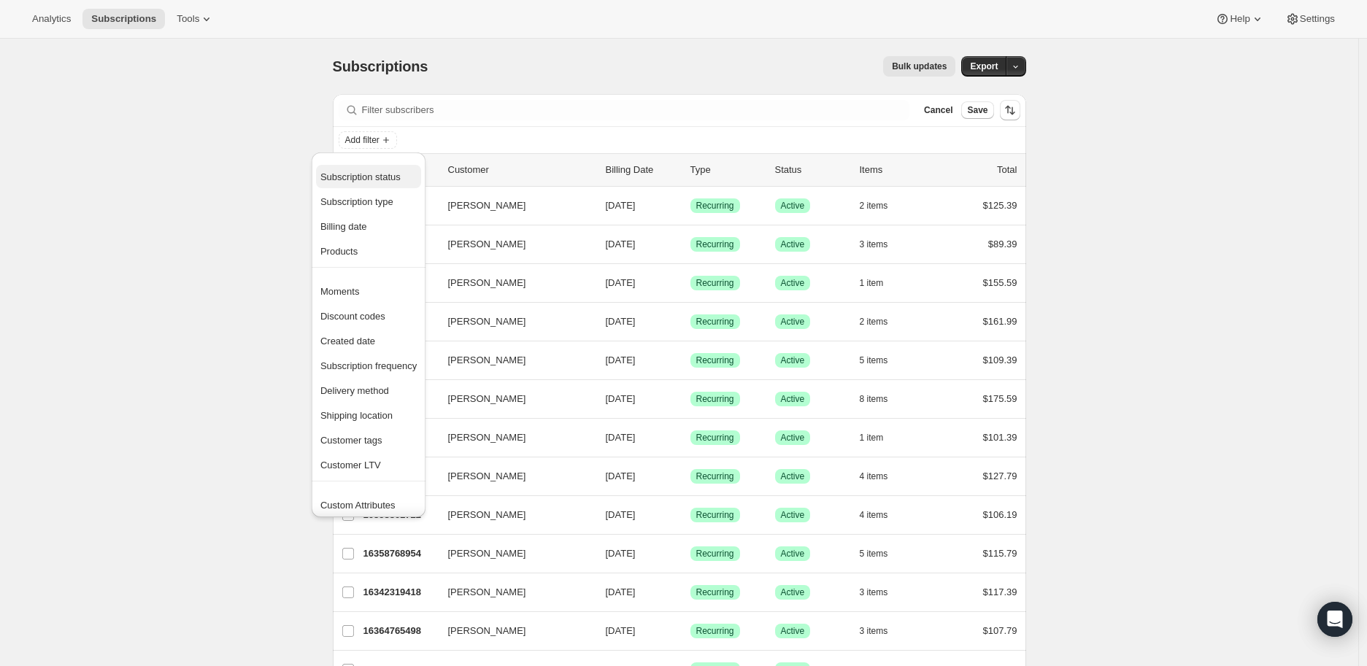
click at [347, 178] on span "Subscription status" at bounding box center [360, 177] width 80 height 11
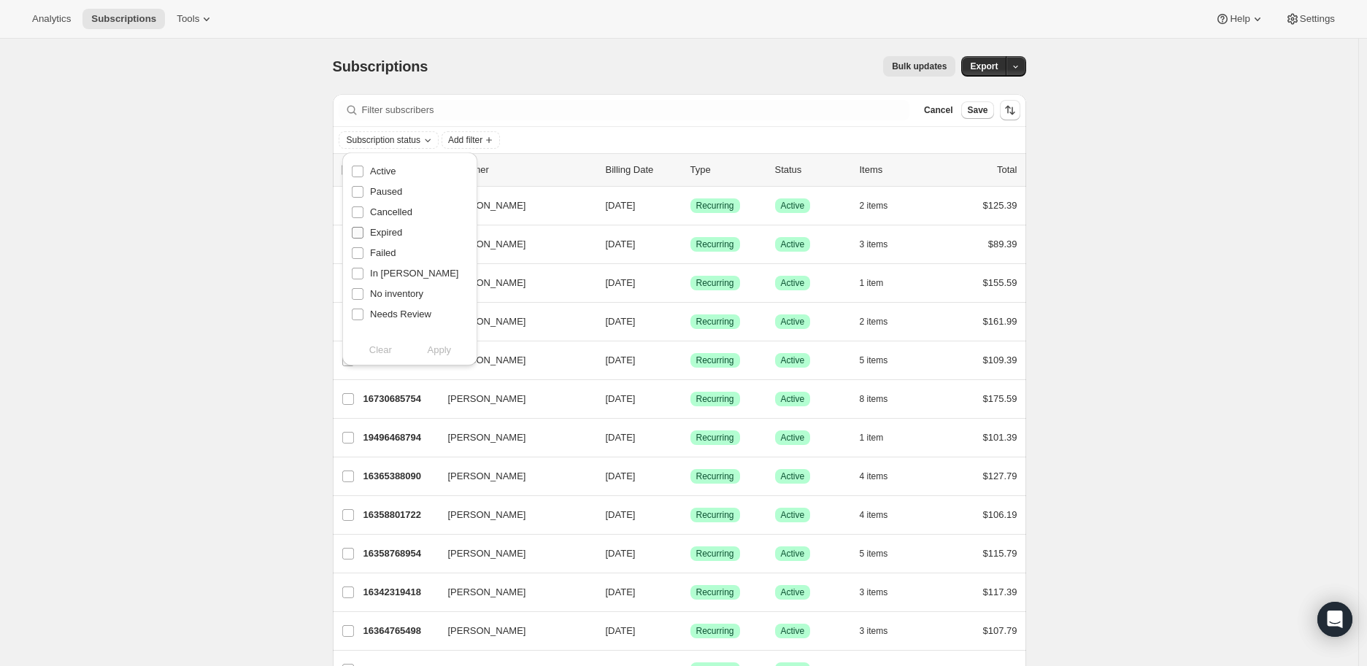
click at [359, 233] on input "Expired" at bounding box center [358, 233] width 12 height 12
checkbox input "true"
click at [438, 358] on button "Apply" at bounding box center [439, 350] width 77 height 23
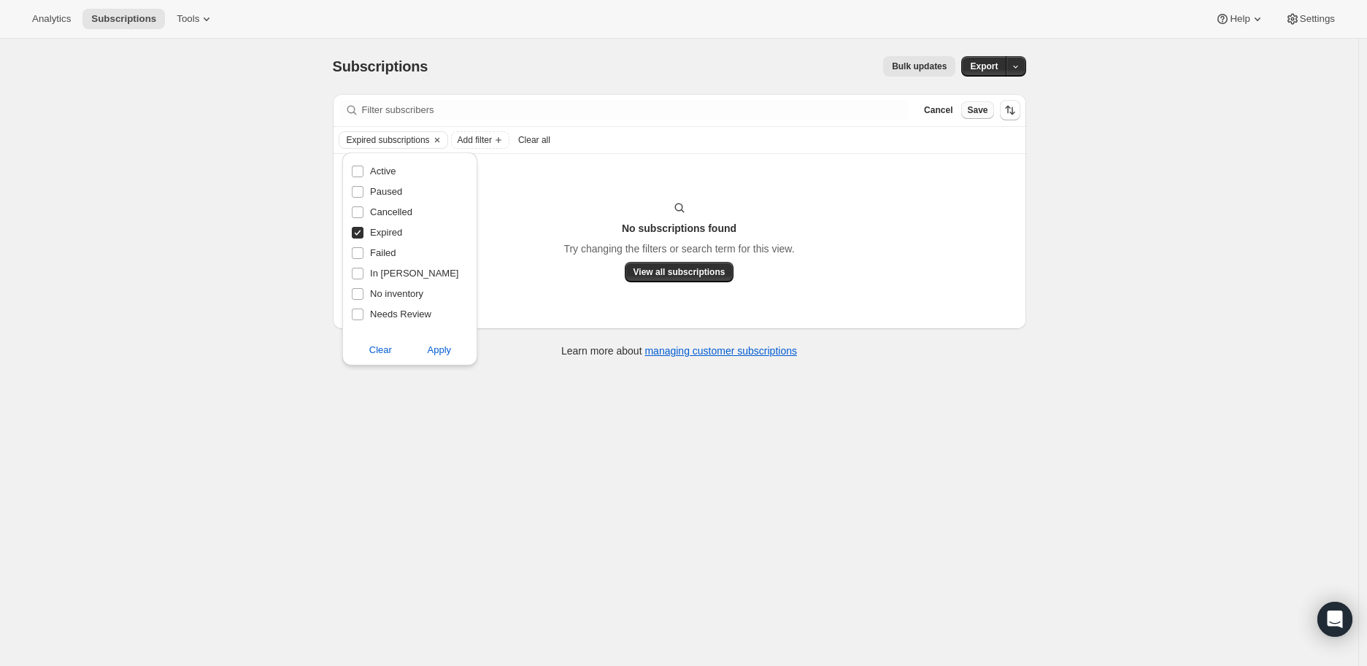
click at [980, 116] on button "Save" at bounding box center [977, 110] width 32 height 18
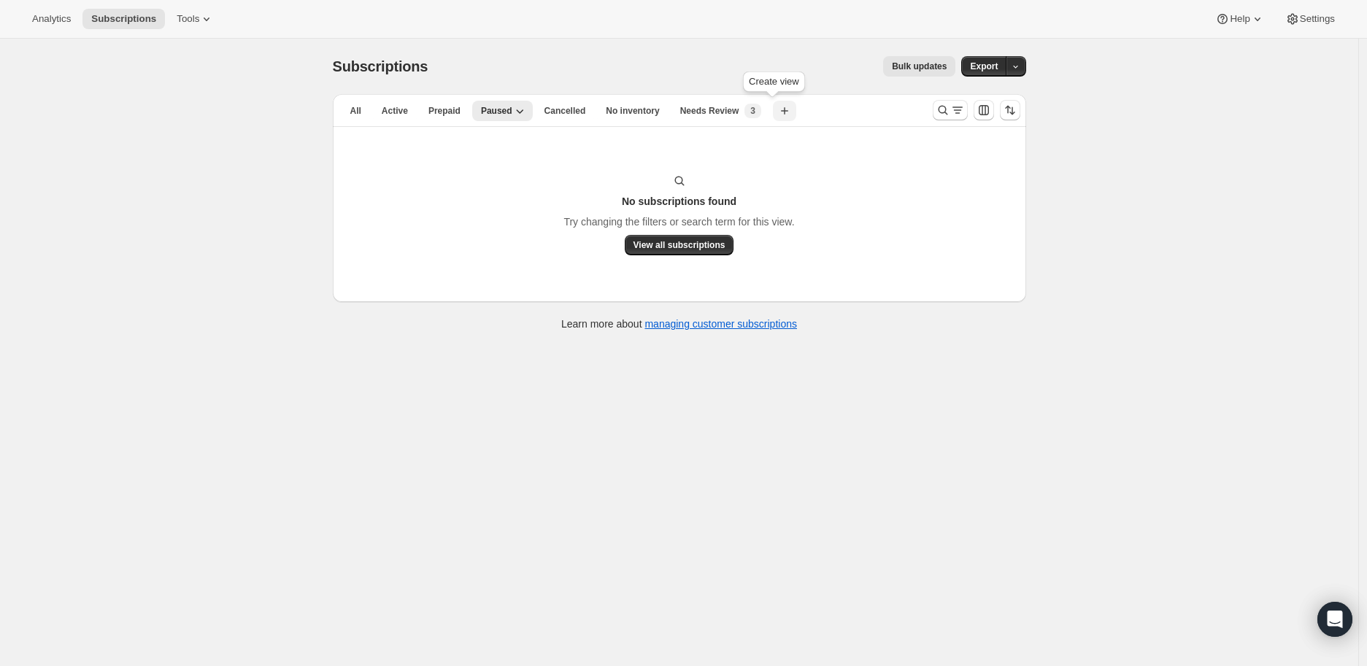
click at [777, 110] on icon "button" at bounding box center [784, 111] width 15 height 15
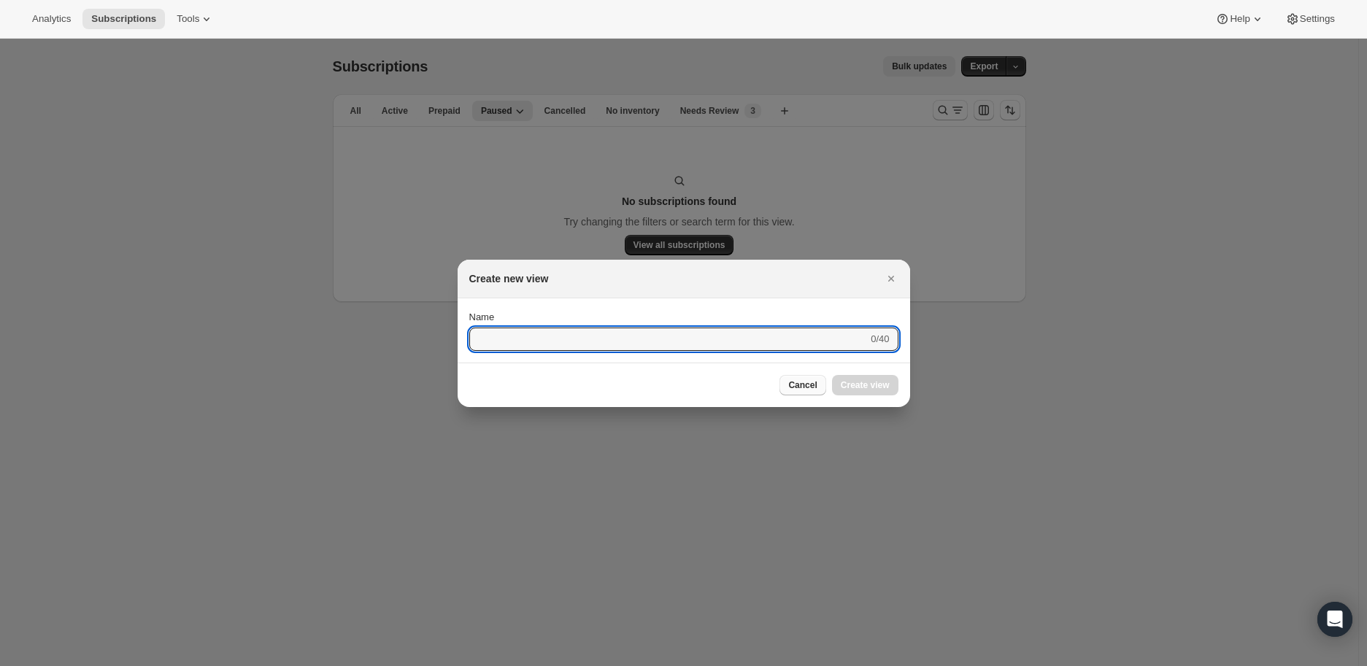
click at [808, 386] on span "Cancel" at bounding box center [802, 386] width 28 height 12
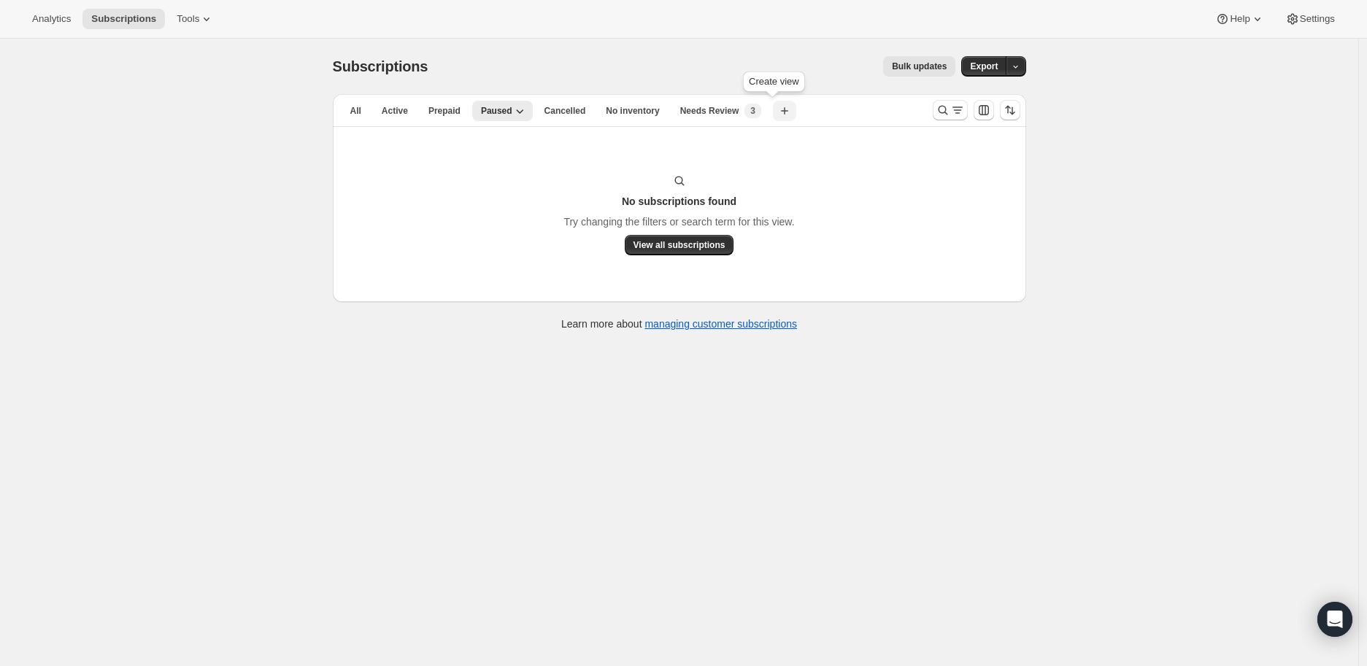
click at [780, 109] on icon "button" at bounding box center [784, 111] width 15 height 15
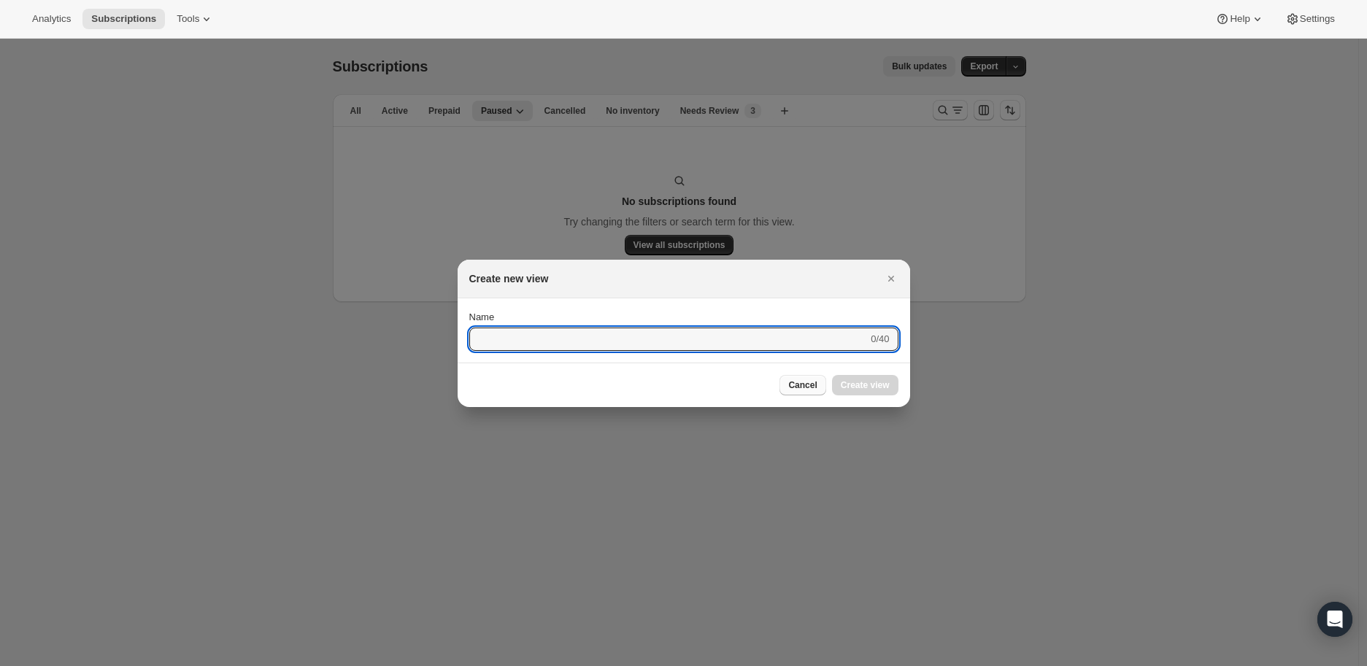
click at [799, 388] on span "Cancel" at bounding box center [802, 386] width 28 height 12
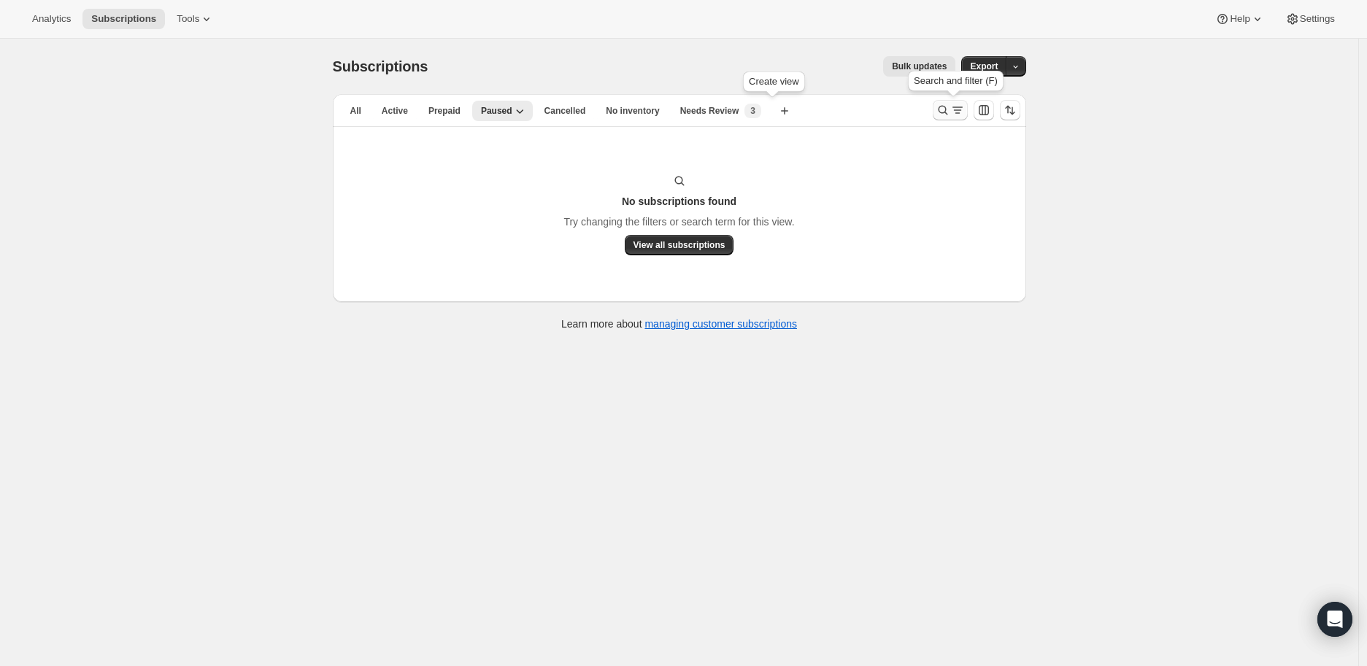
click at [962, 105] on icon "Search and filter results" at bounding box center [957, 110] width 15 height 15
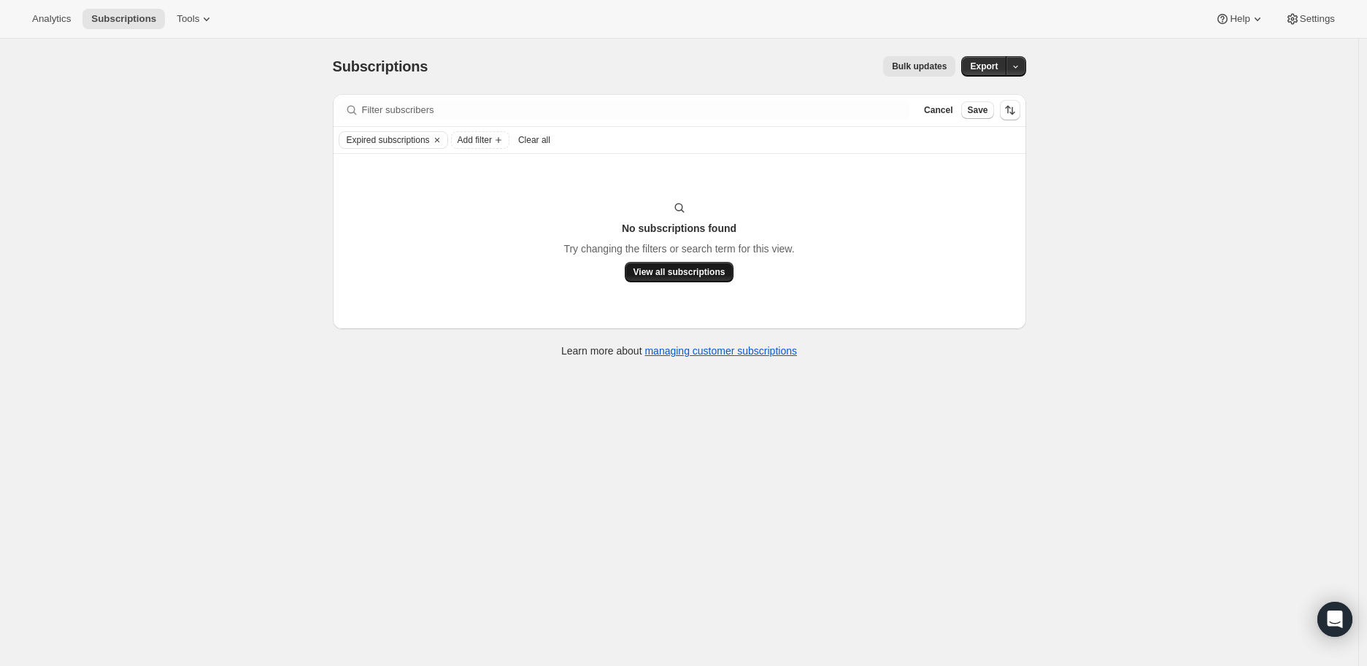
click at [650, 267] on span "View all subscriptions" at bounding box center [680, 272] width 92 height 12
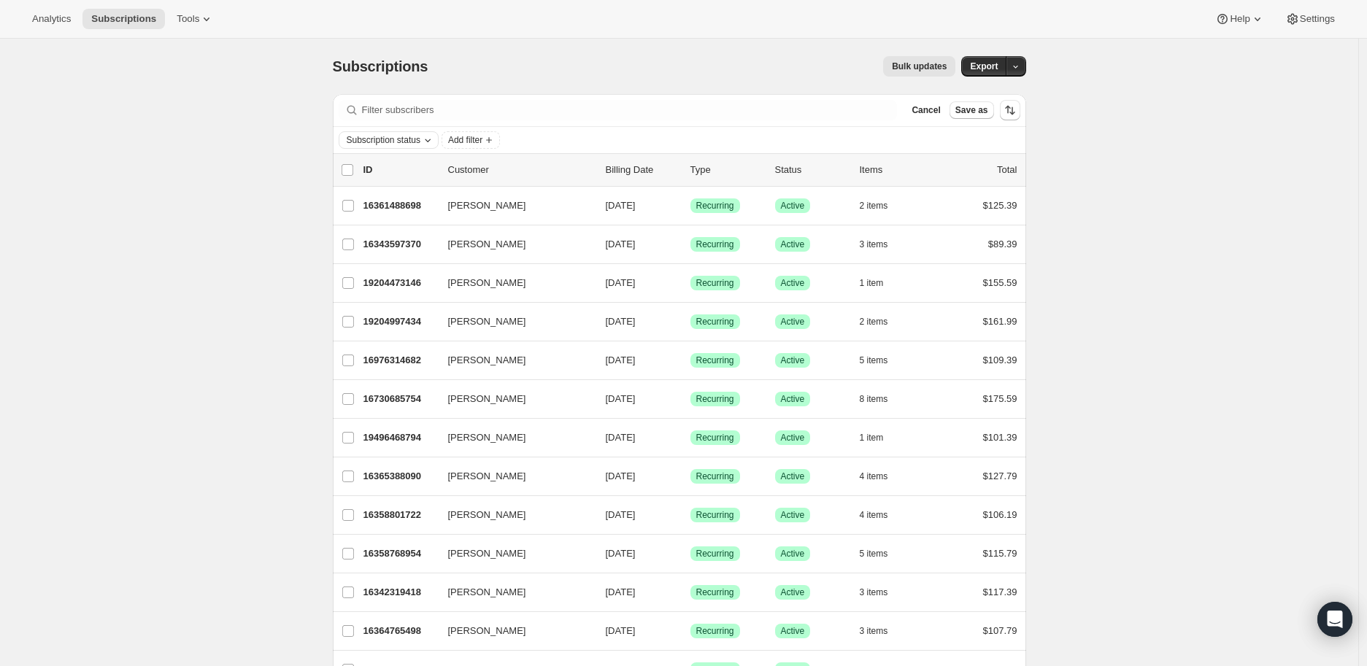
click at [377, 142] on span "Subscription status" at bounding box center [384, 140] width 74 height 12
click at [377, 230] on span "Expired" at bounding box center [386, 232] width 32 height 11
click at [364, 230] on input "Expired" at bounding box center [358, 233] width 12 height 12
checkbox input "false"
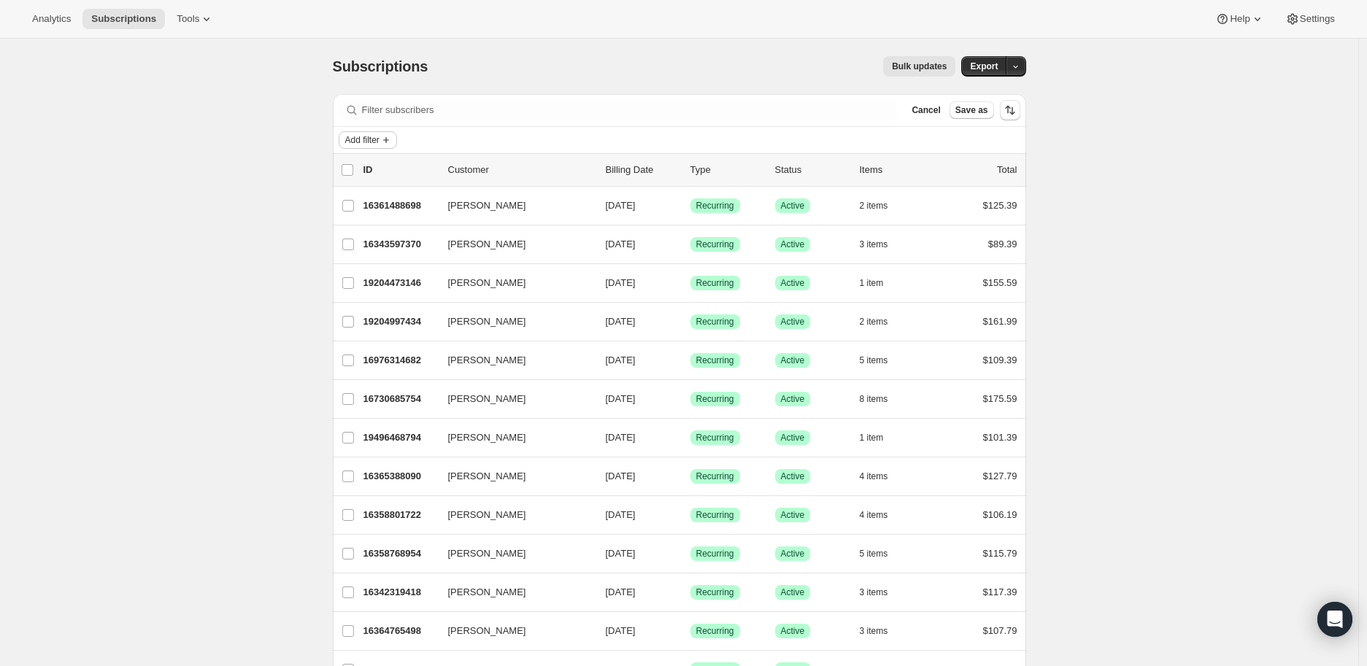
click at [347, 139] on button "Add filter" at bounding box center [368, 140] width 58 height 18
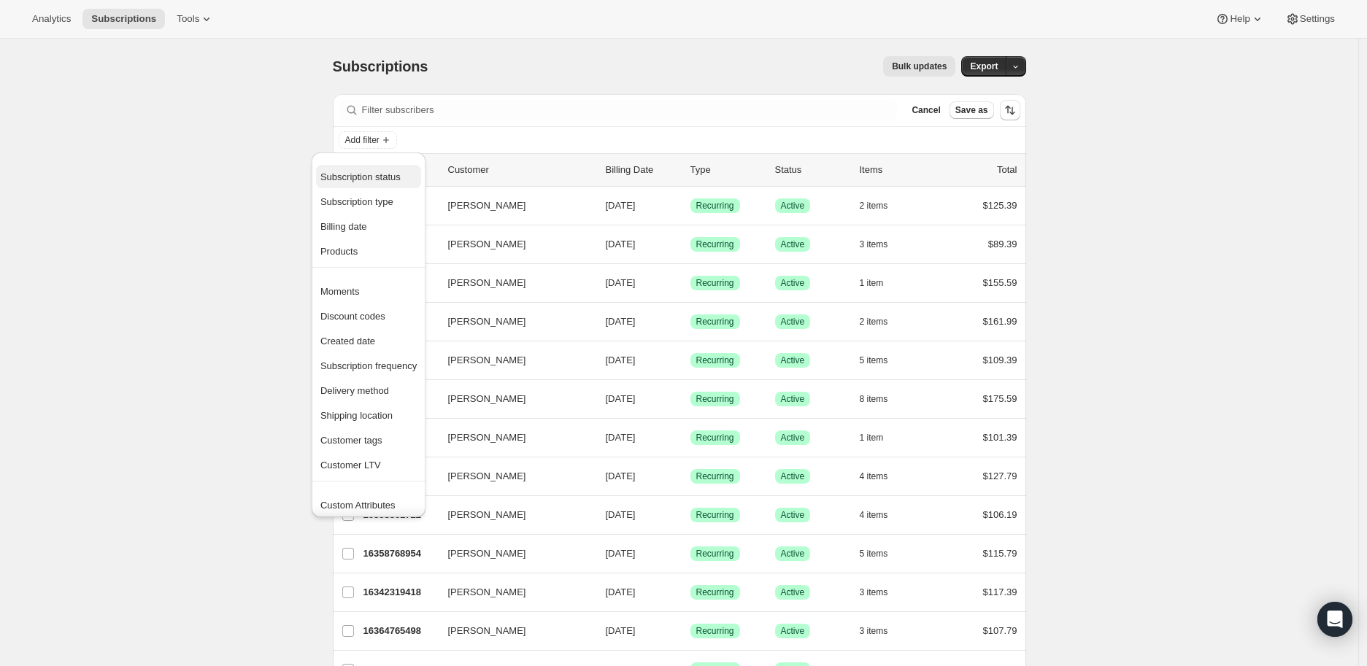
click at [356, 181] on span "Subscription status" at bounding box center [360, 177] width 80 height 11
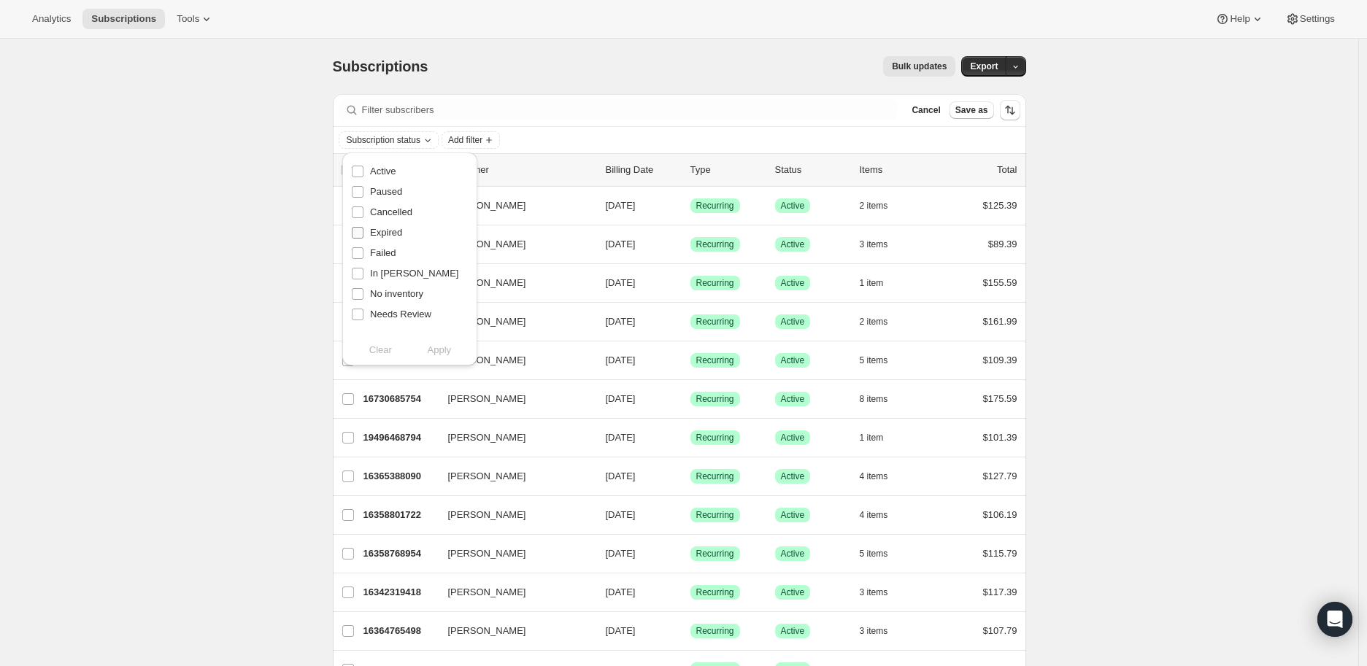
click at [361, 237] on input "Expired" at bounding box center [358, 233] width 12 height 12
click at [449, 352] on span "Apply" at bounding box center [440, 350] width 24 height 15
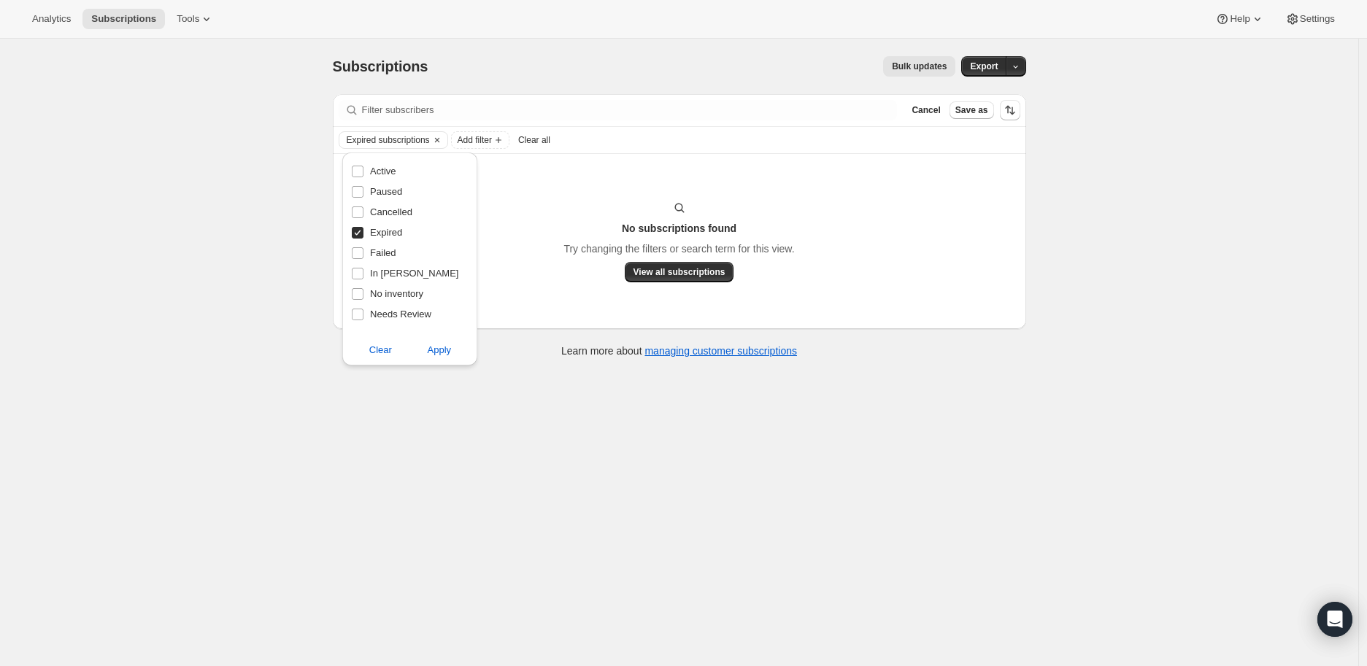
click at [382, 235] on span "Expired" at bounding box center [386, 232] width 32 height 11
click at [364, 235] on input "Expired" at bounding box center [358, 233] width 12 height 12
checkbox input "false"
click at [383, 258] on span "Failed" at bounding box center [383, 252] width 26 height 11
click at [364, 258] on input "Failed" at bounding box center [358, 253] width 12 height 12
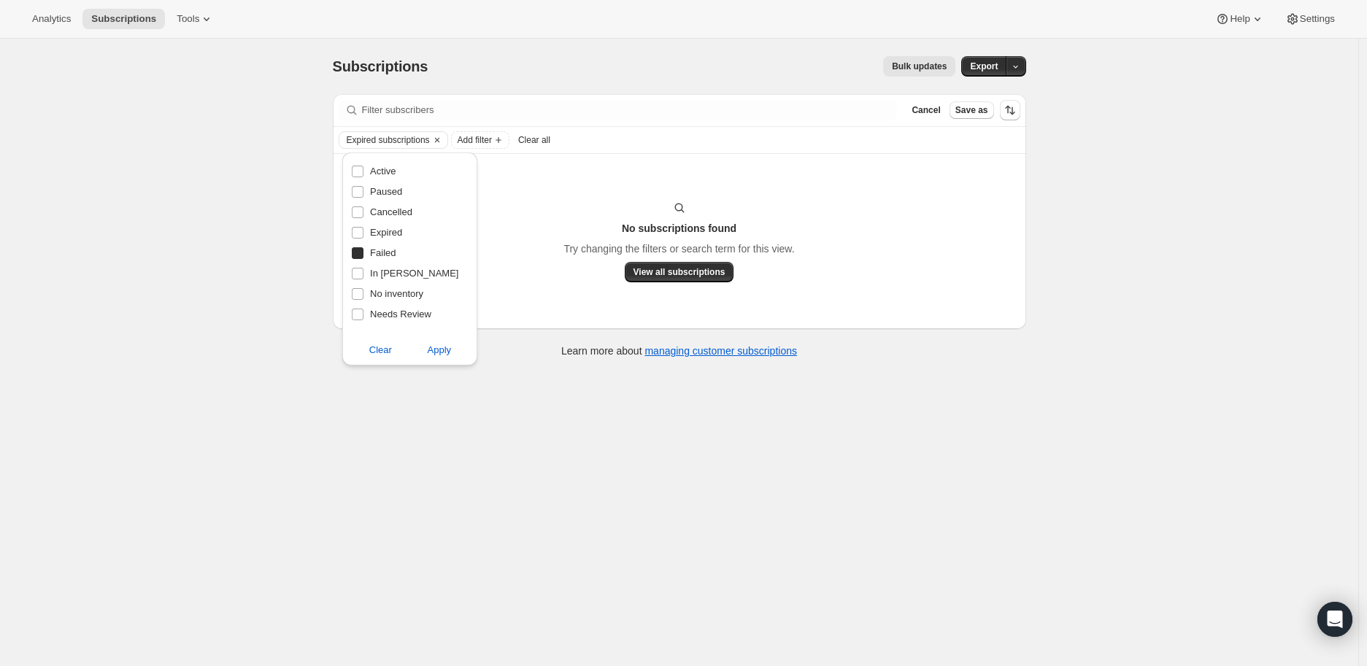
checkbox input "true"
click at [440, 358] on button "Apply" at bounding box center [439, 350] width 77 height 23
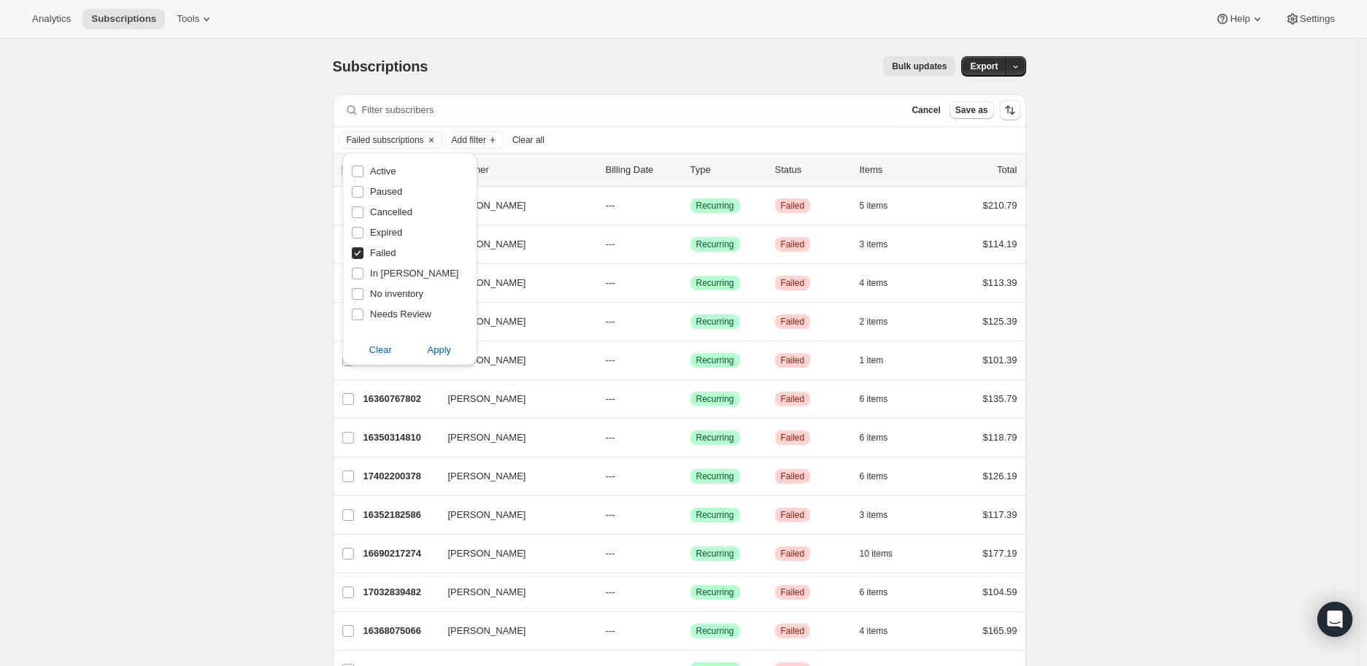
click at [420, 399] on p "16360767802" at bounding box center [400, 399] width 73 height 15
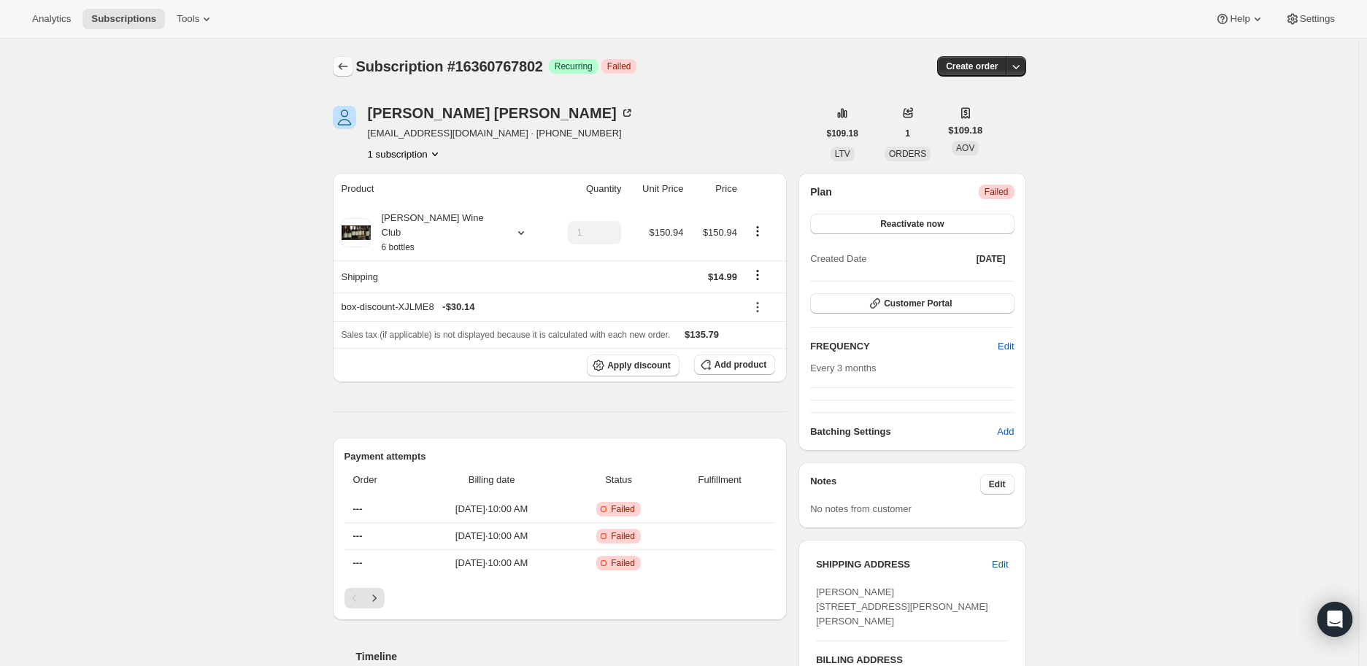
click at [348, 72] on icon "Subscriptions" at bounding box center [343, 66] width 15 height 15
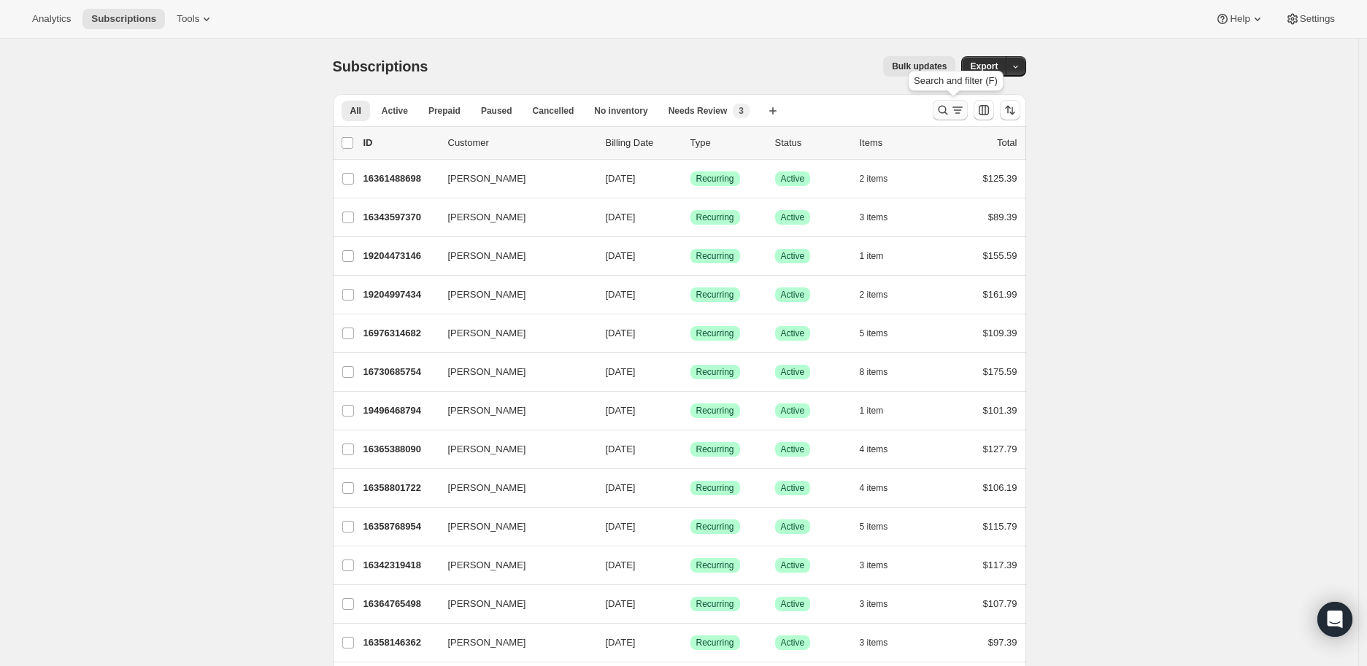
click at [947, 117] on icon "Search and filter results" at bounding box center [943, 110] width 15 height 15
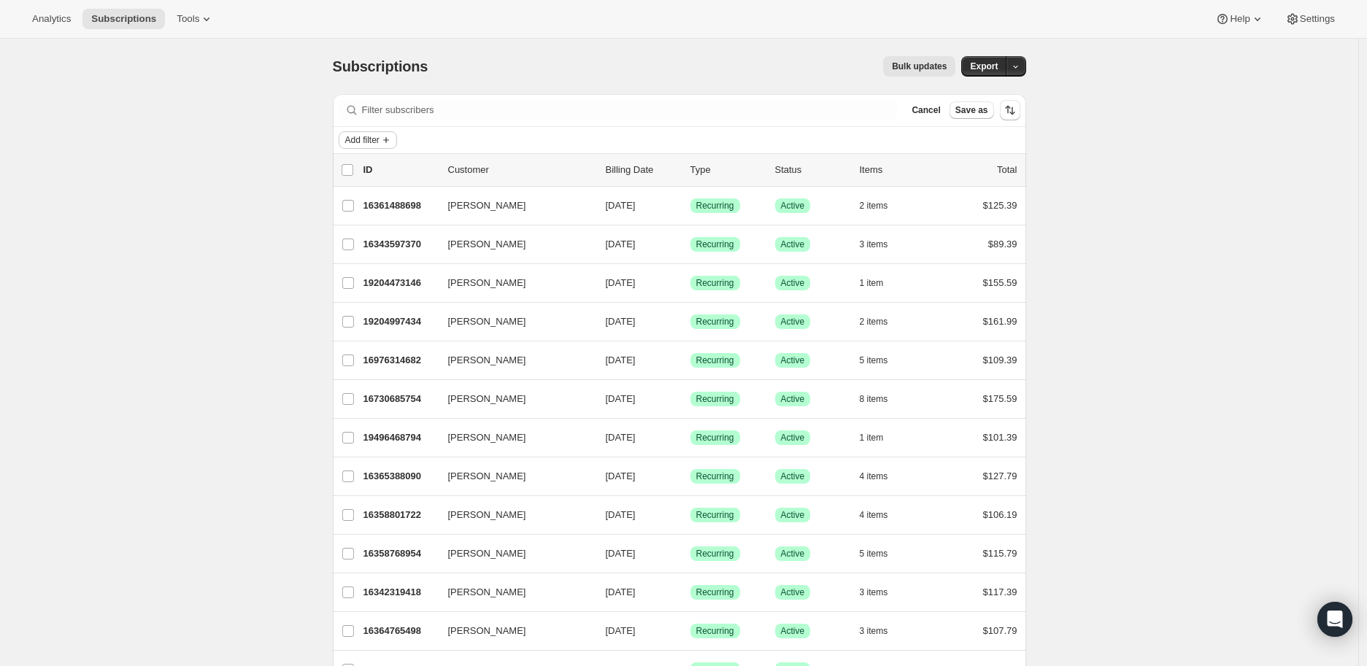
click at [374, 138] on span "Add filter" at bounding box center [362, 140] width 34 height 12
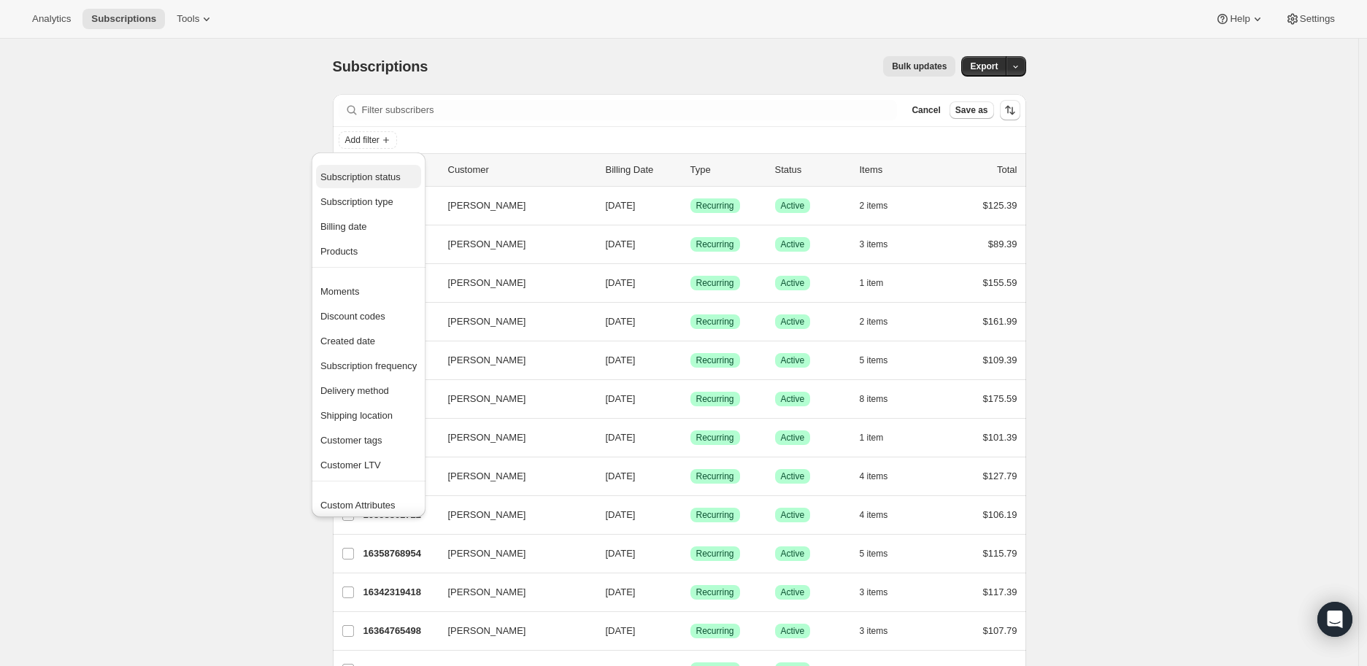
click at [355, 177] on span "Subscription status" at bounding box center [360, 177] width 80 height 11
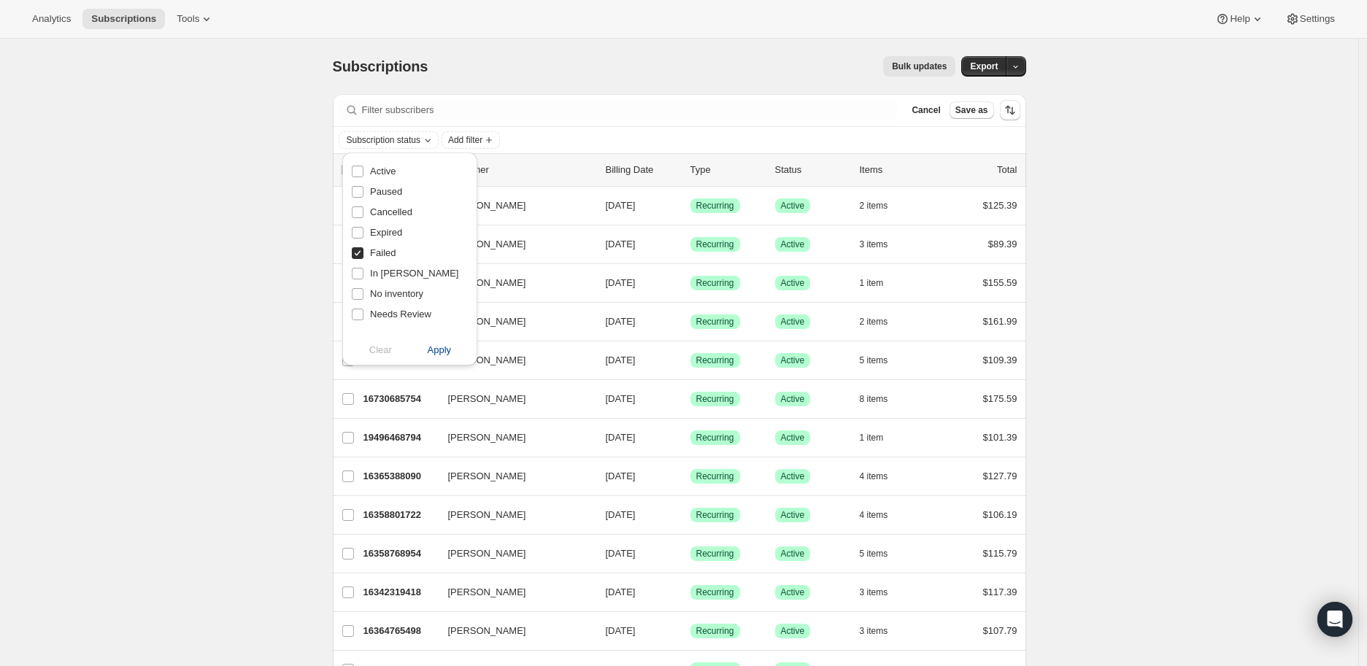
click at [435, 351] on span "Apply" at bounding box center [440, 350] width 24 height 15
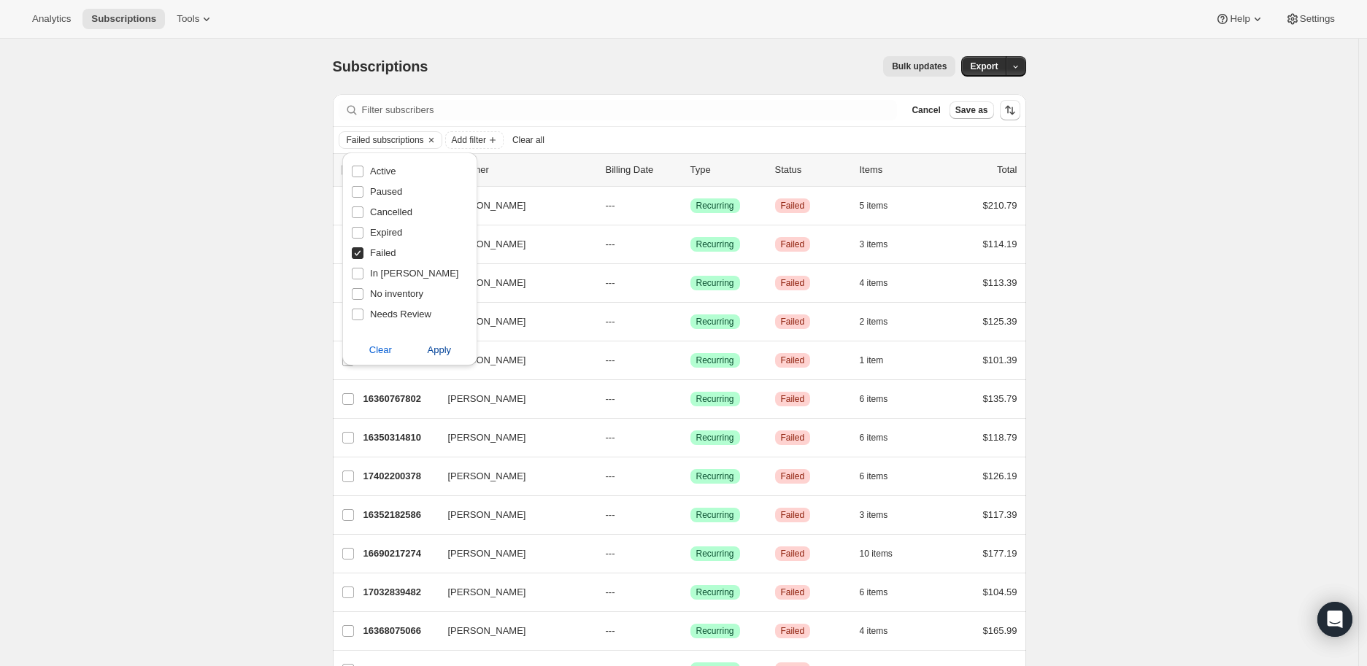
click at [447, 351] on span "Apply" at bounding box center [440, 350] width 24 height 15
click at [436, 353] on span "Apply" at bounding box center [440, 350] width 24 height 15
click at [449, 47] on div "Subscriptions. This page is ready Subscriptions Bulk updates More actions Bulk …" at bounding box center [679, 66] width 693 height 55
click at [975, 113] on span "Save as" at bounding box center [972, 110] width 33 height 12
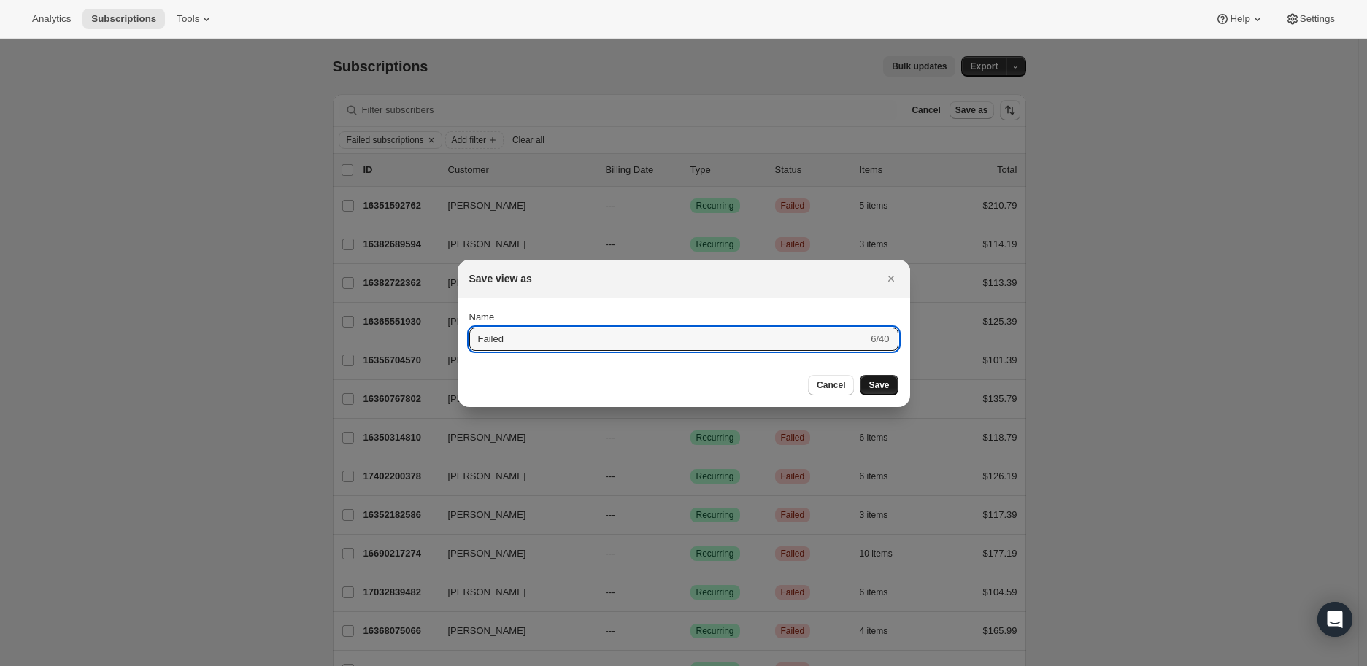
type input "Failed"
click at [888, 381] on span "Save" at bounding box center [879, 386] width 20 height 12
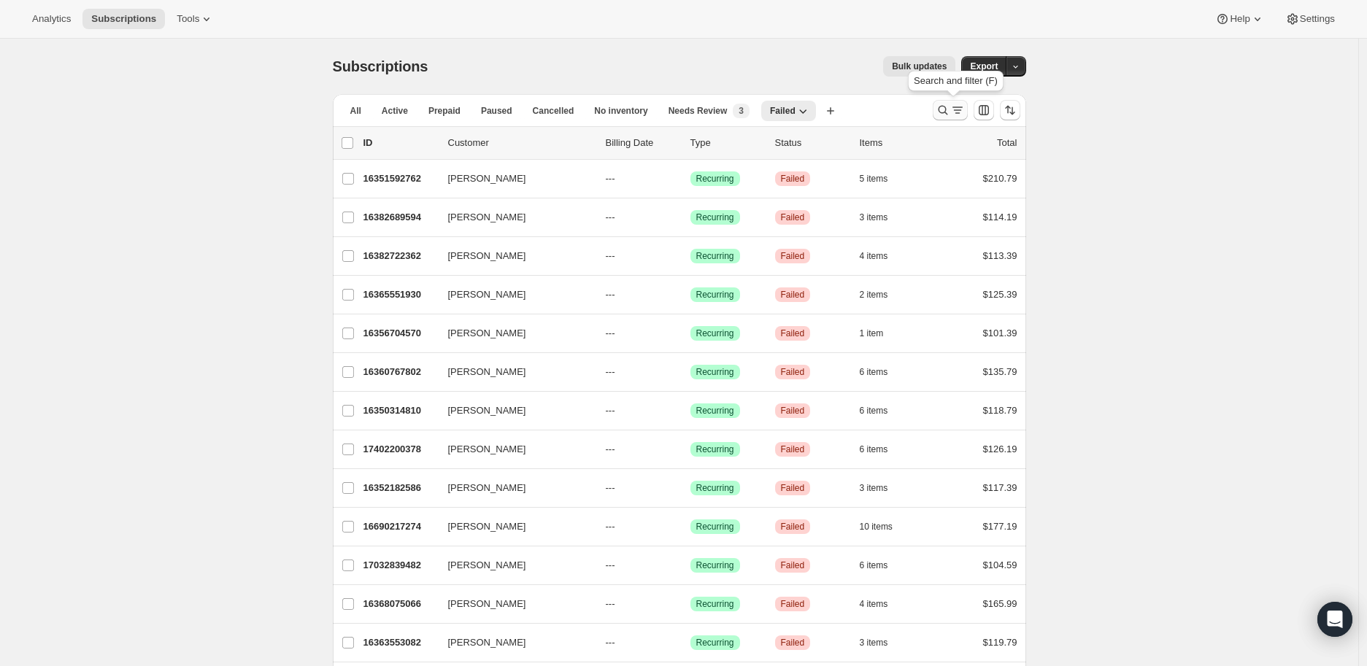
click at [950, 112] on icon "Search and filter results" at bounding box center [943, 110] width 15 height 15
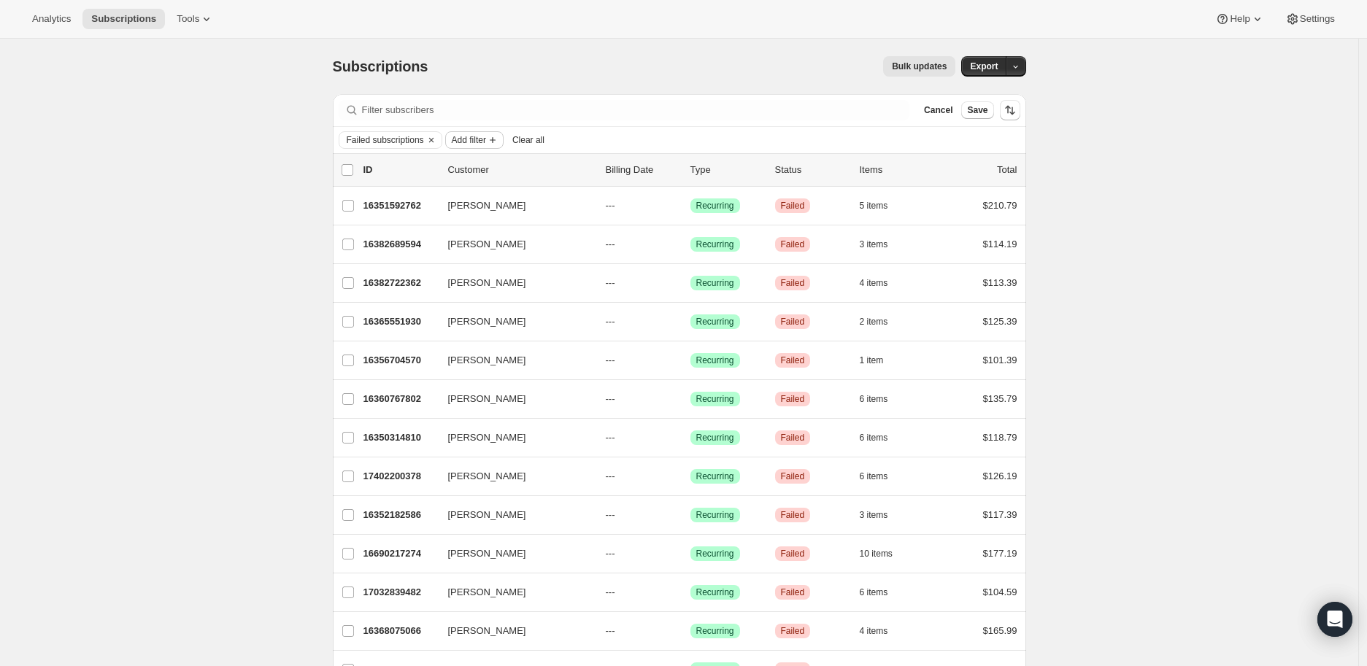
click at [462, 145] on span "Add filter" at bounding box center [469, 140] width 34 height 12
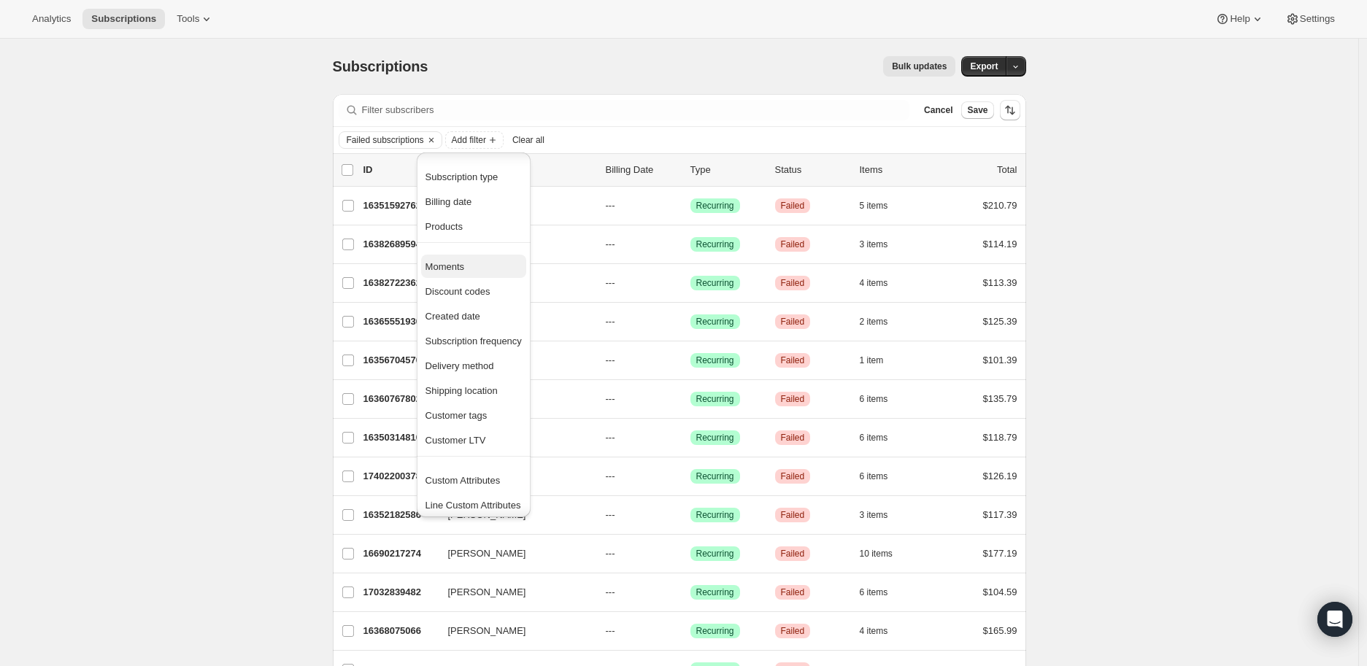
scroll to position [4, 0]
click at [429, 139] on icon "Clear" at bounding box center [432, 140] width 12 height 12
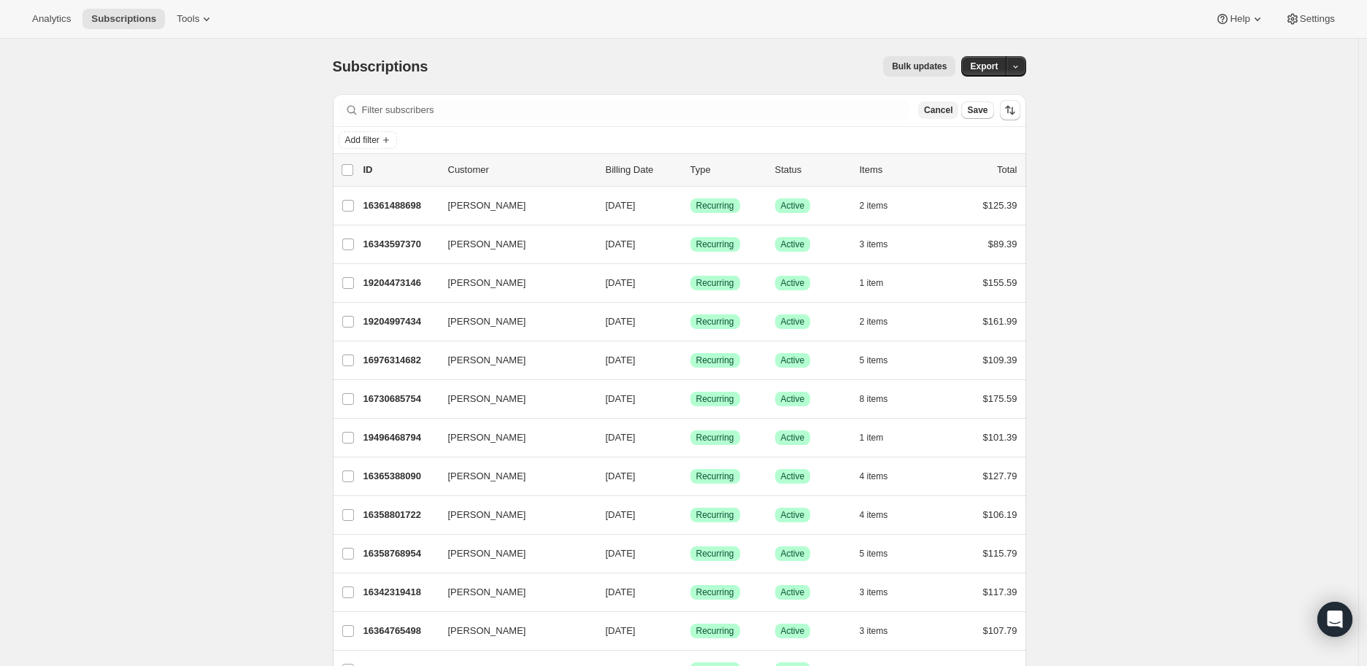
click at [939, 110] on span "Cancel" at bounding box center [938, 110] width 28 height 12
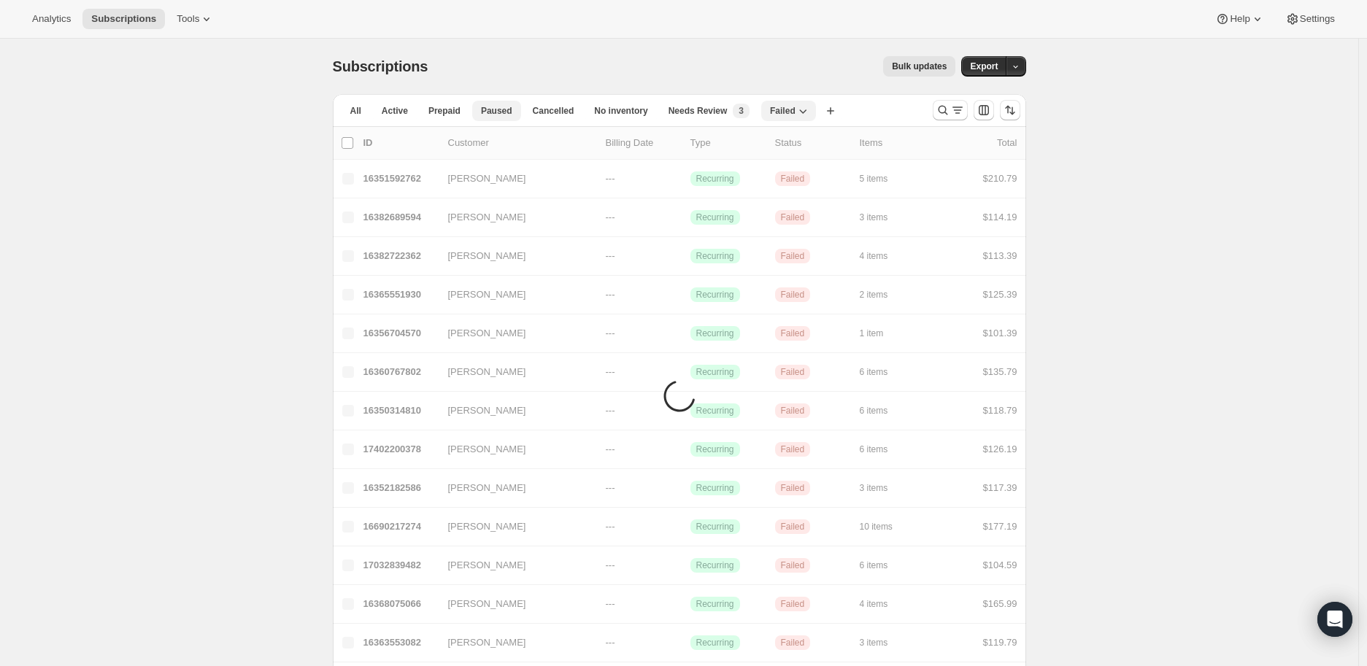
click at [473, 112] on button "Paused" at bounding box center [496, 111] width 49 height 20
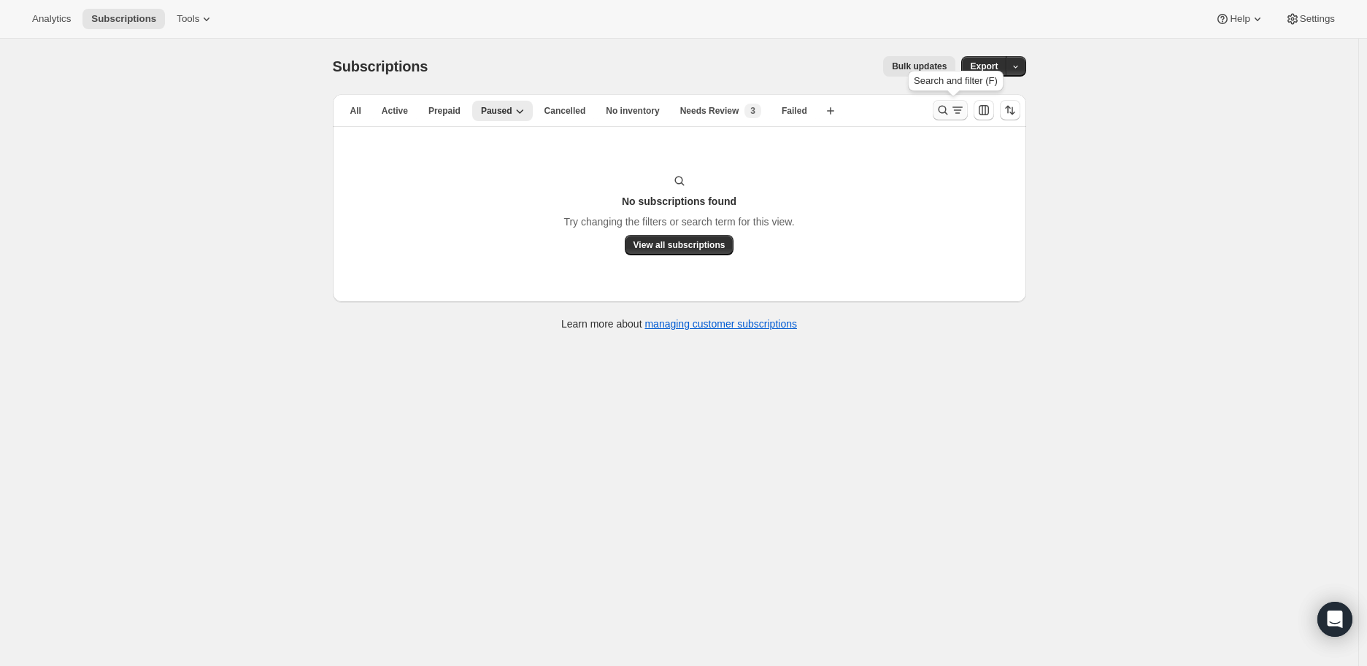
click at [947, 112] on icon "Search and filter results" at bounding box center [943, 110] width 15 height 15
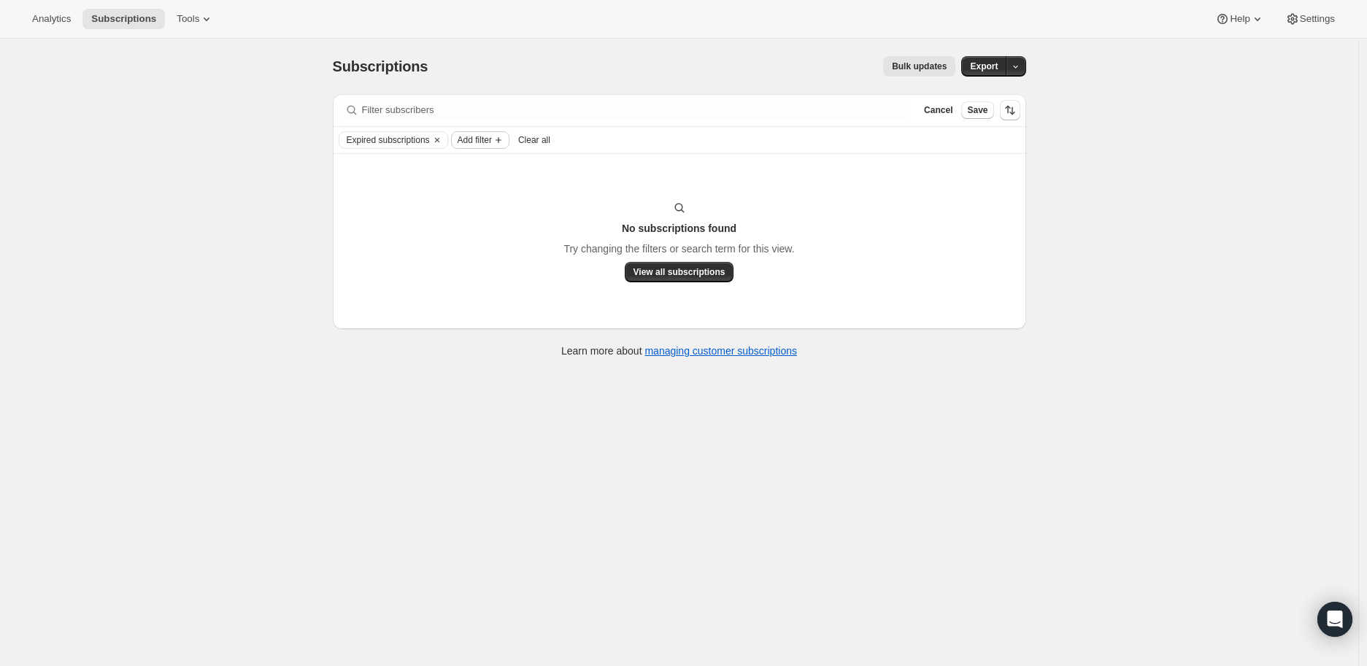
click at [465, 137] on span "Add filter" at bounding box center [475, 140] width 34 height 12
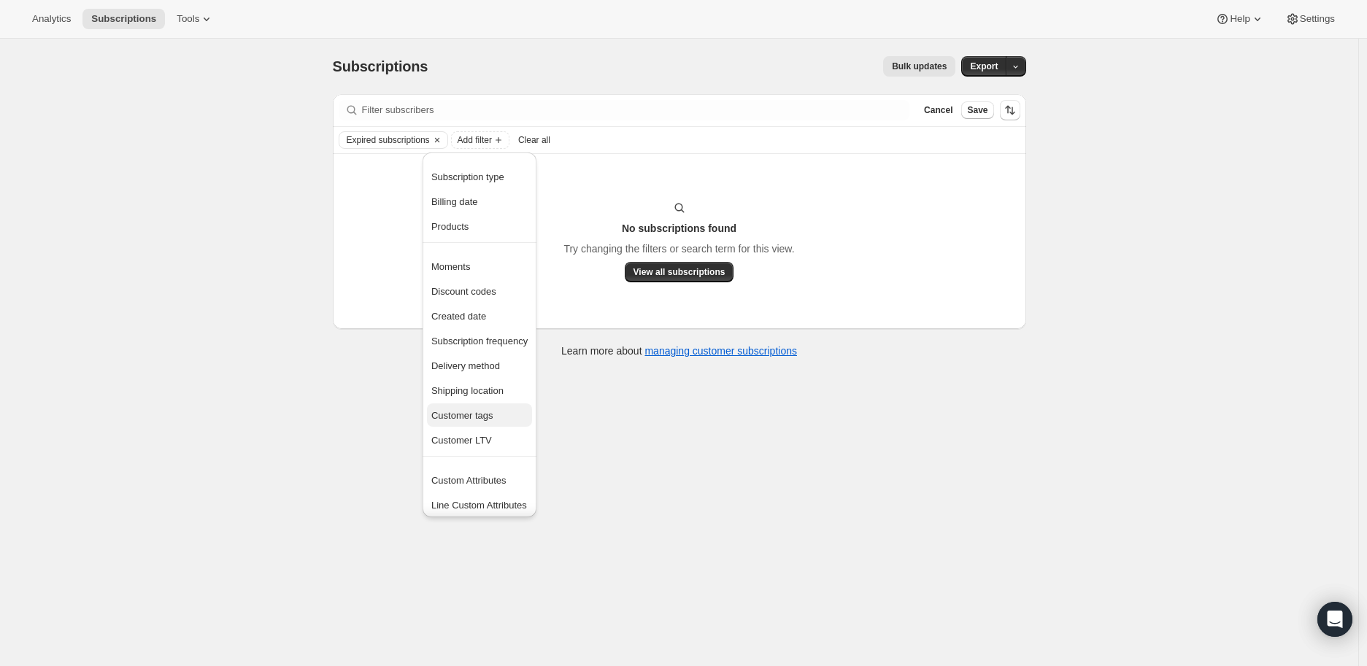
click at [466, 419] on span "Customer tags" at bounding box center [462, 415] width 62 height 11
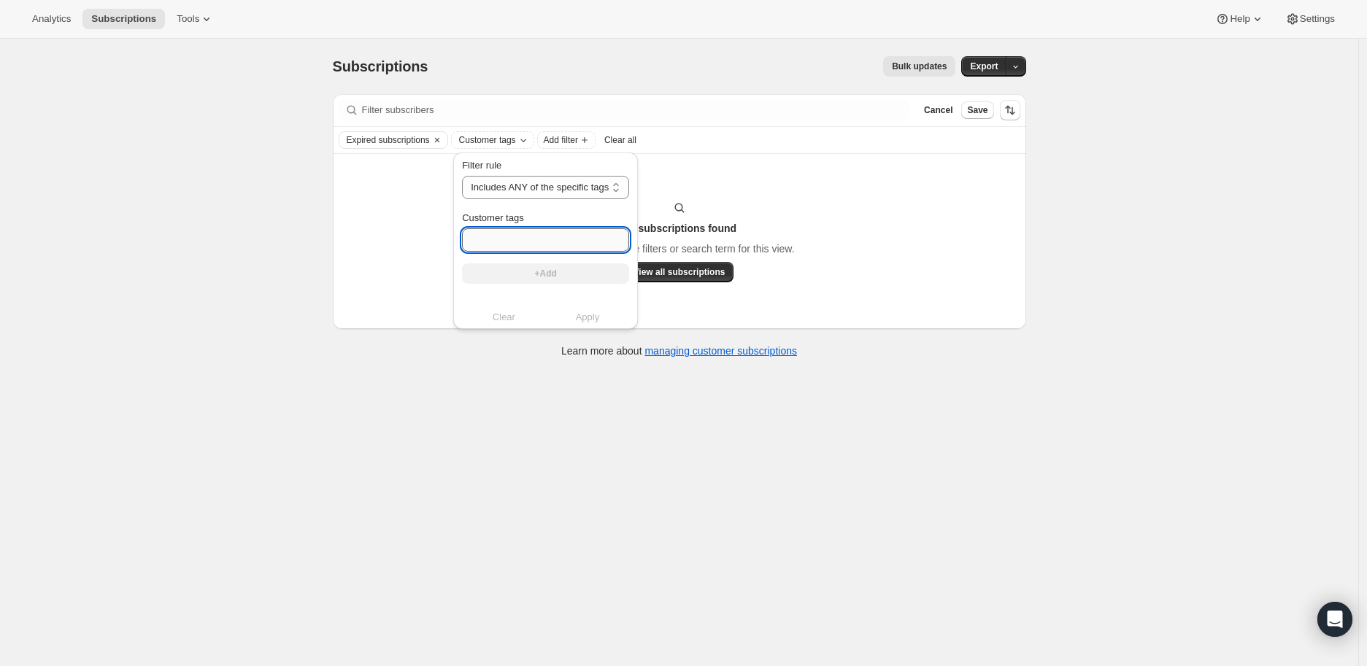
click at [515, 247] on input "Customer tags" at bounding box center [545, 239] width 167 height 23
click at [526, 142] on icon "Customer tags" at bounding box center [524, 140] width 12 height 12
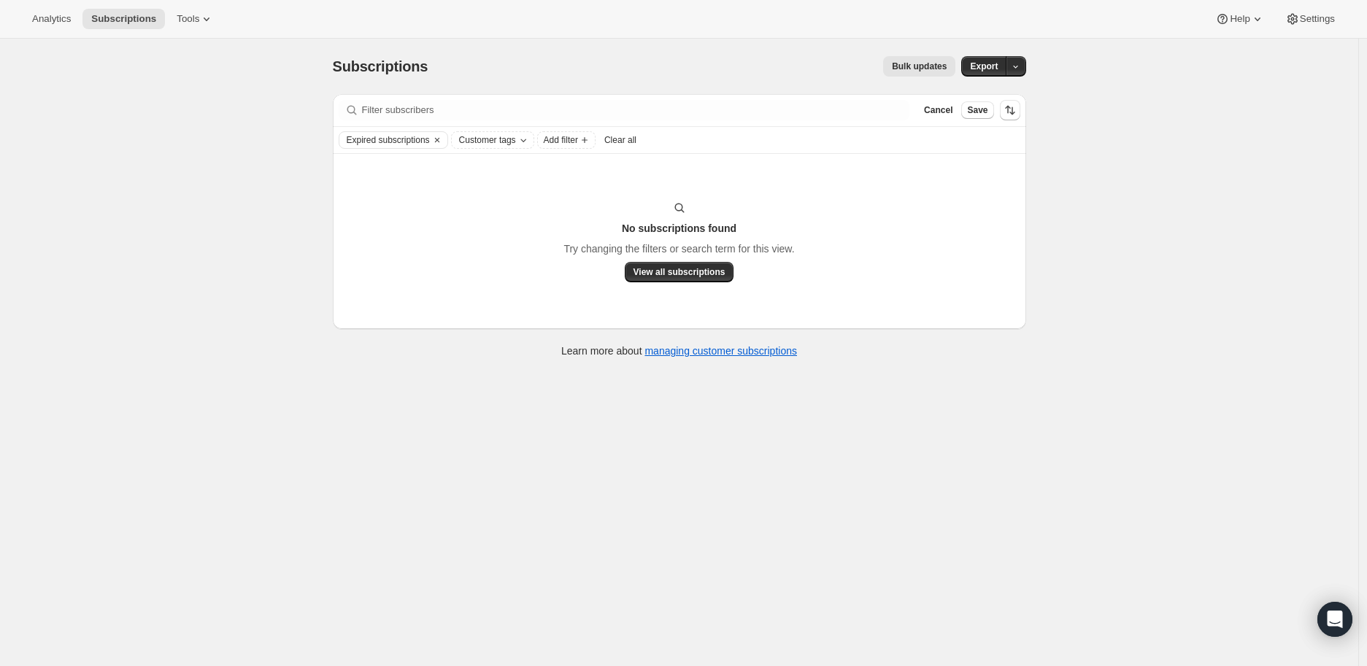
click at [608, 141] on span "Clear all" at bounding box center [620, 140] width 32 height 12
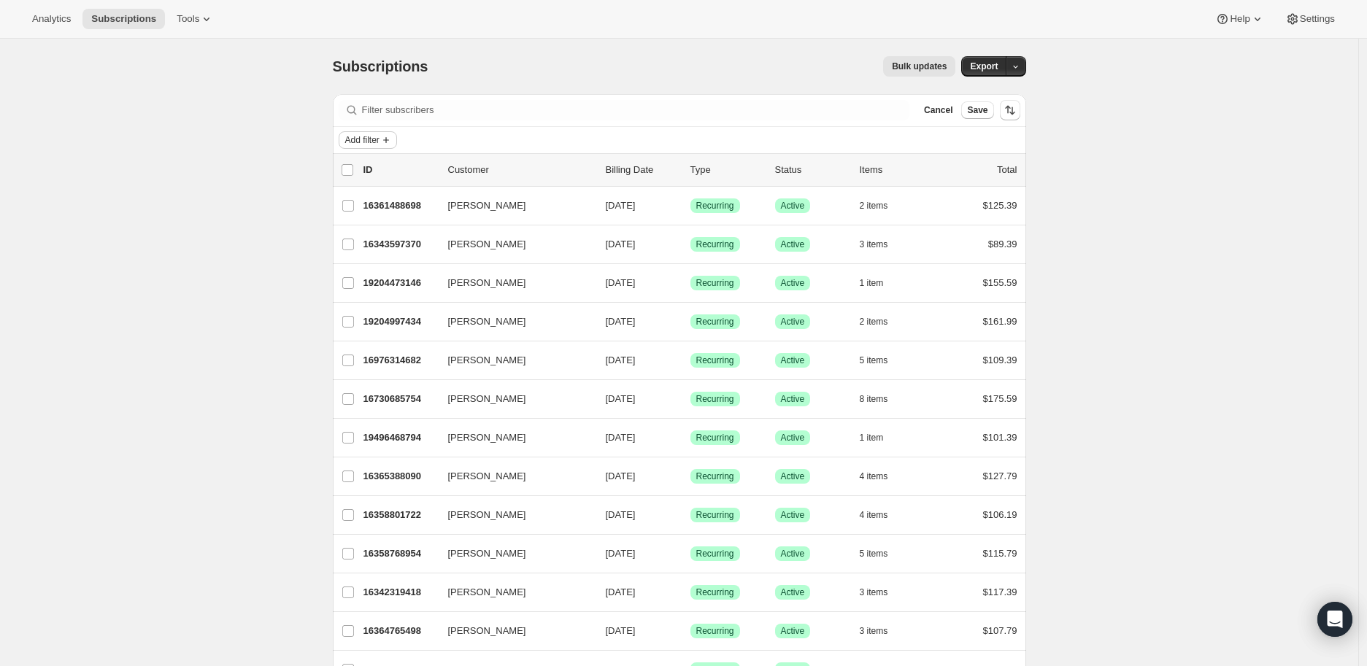
click at [375, 139] on span "Add filter" at bounding box center [362, 140] width 34 height 12
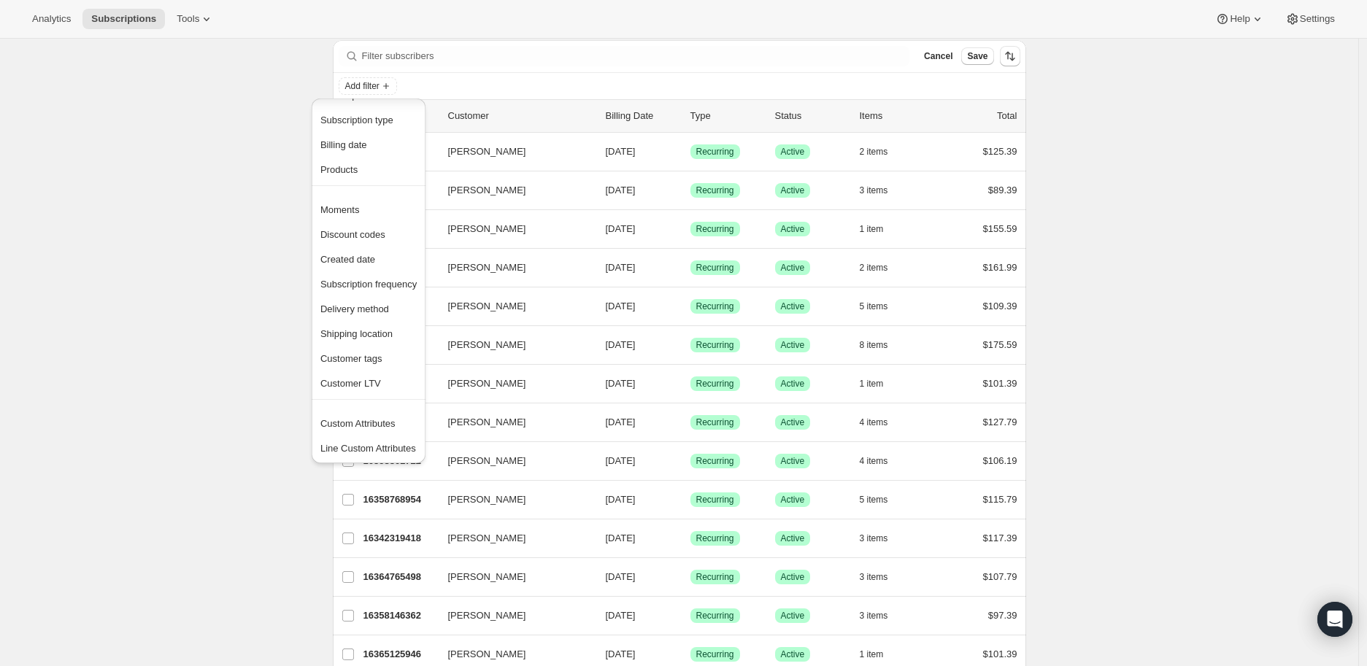
scroll to position [81, 0]
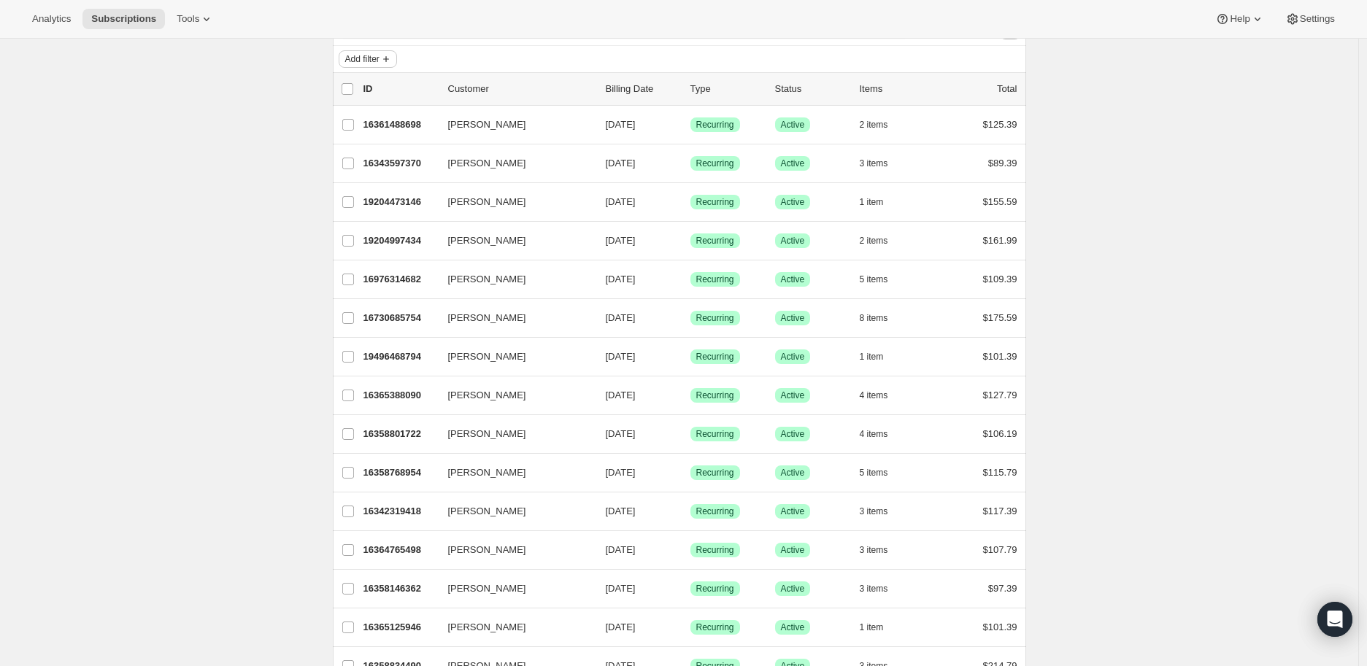
click at [377, 65] on button "Add filter" at bounding box center [368, 59] width 58 height 18
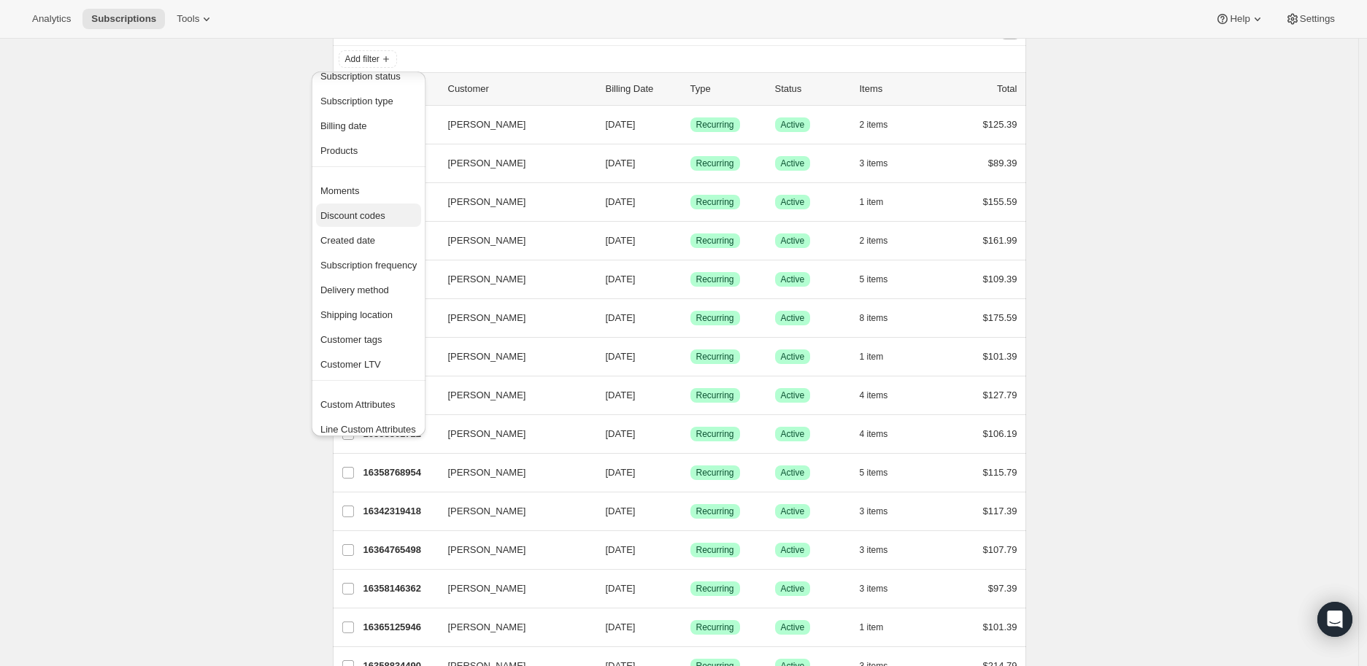
scroll to position [28, 0]
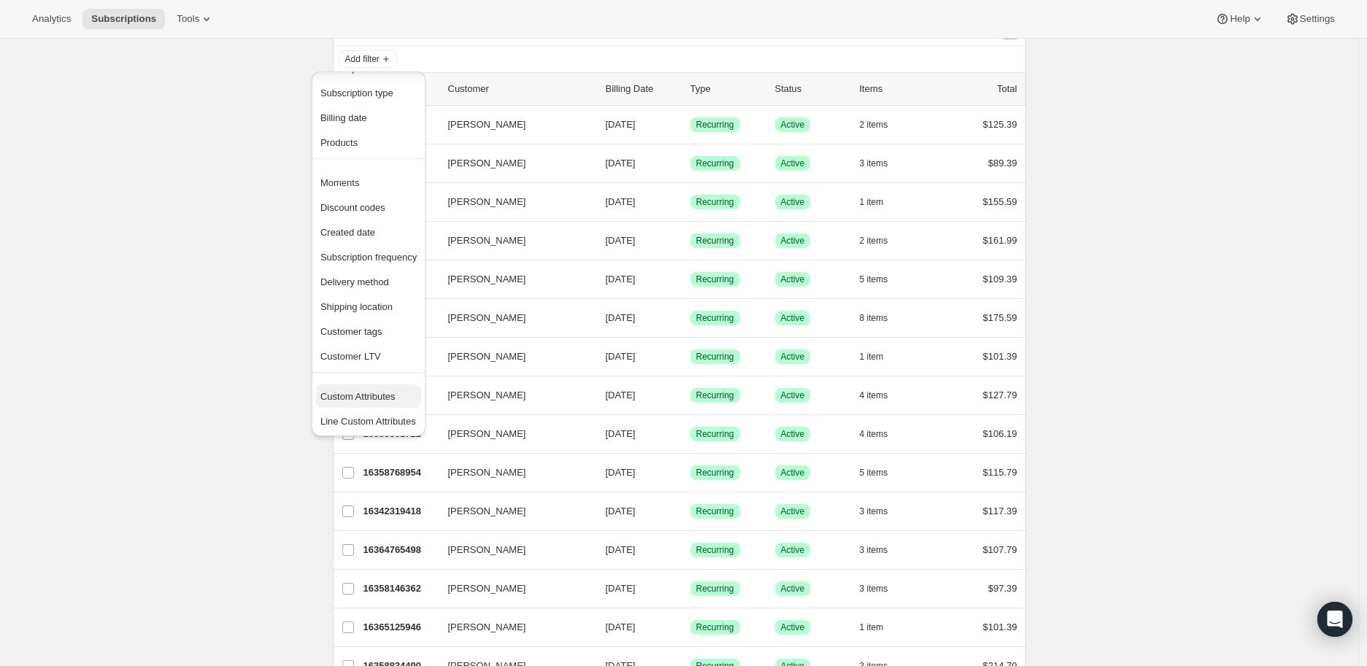
click at [373, 404] on button "Custom Attributes" at bounding box center [368, 396] width 105 height 23
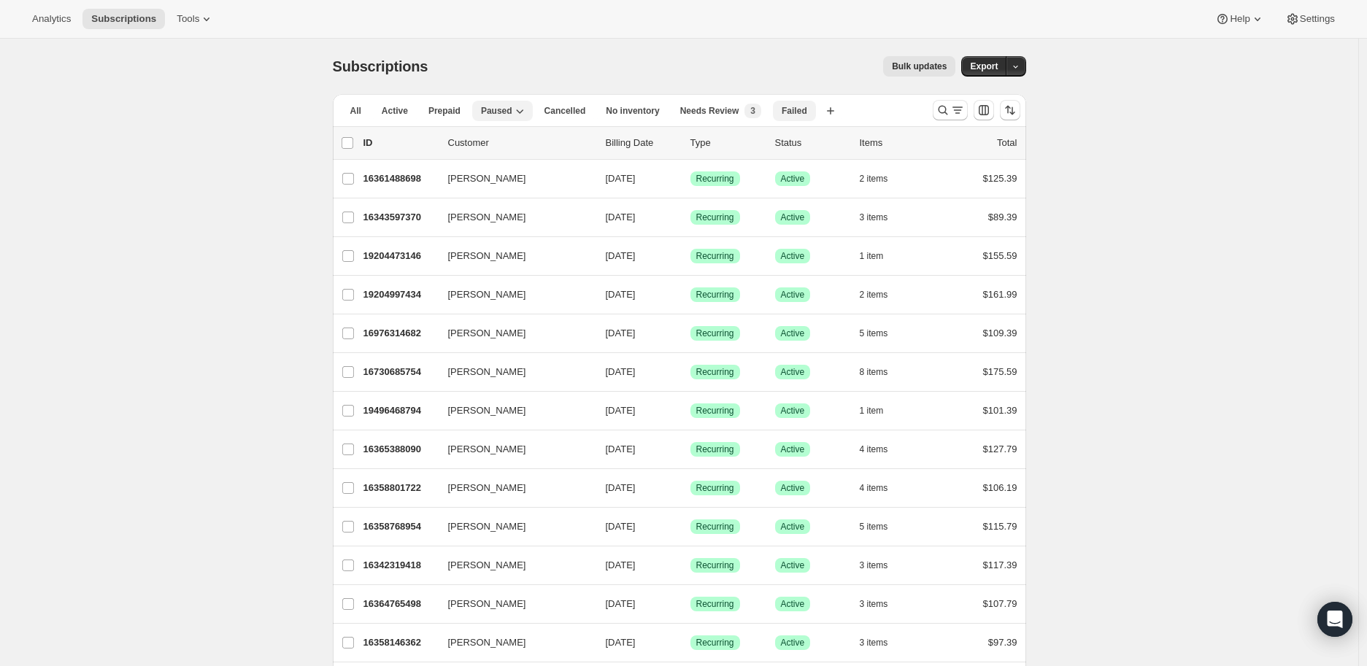
click at [799, 118] on button "Failed" at bounding box center [794, 111] width 43 height 20
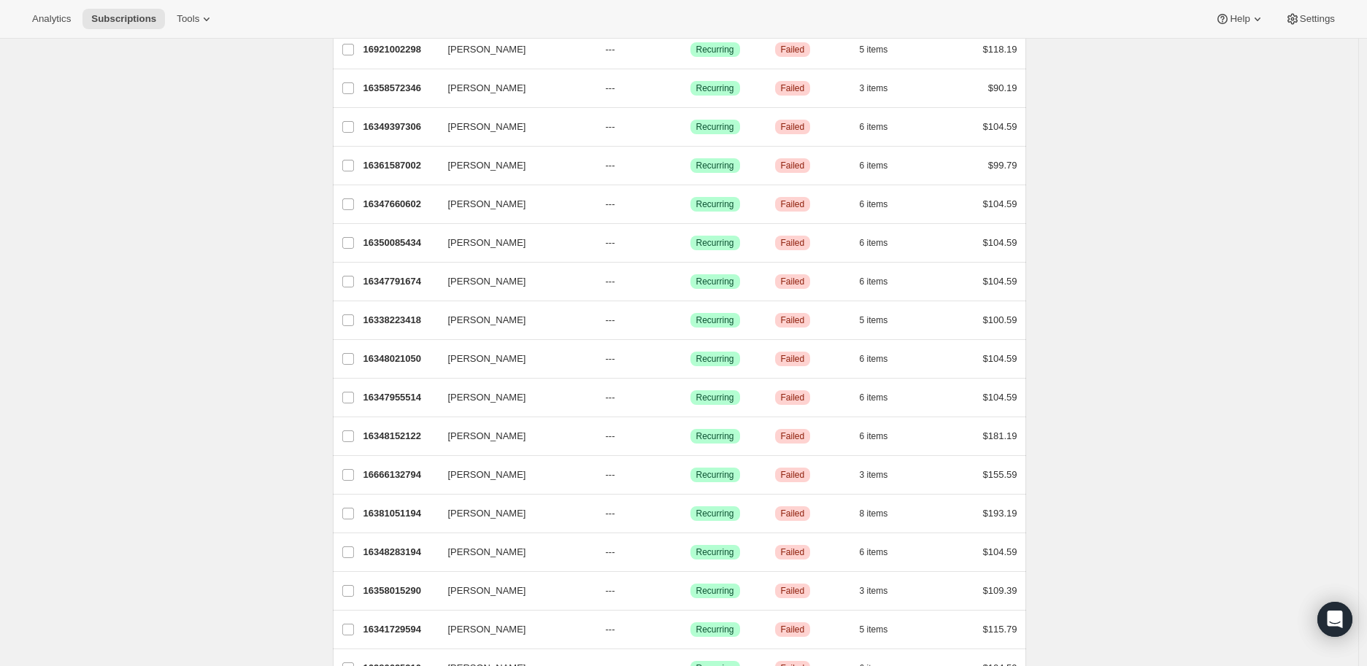
scroll to position [1523, 0]
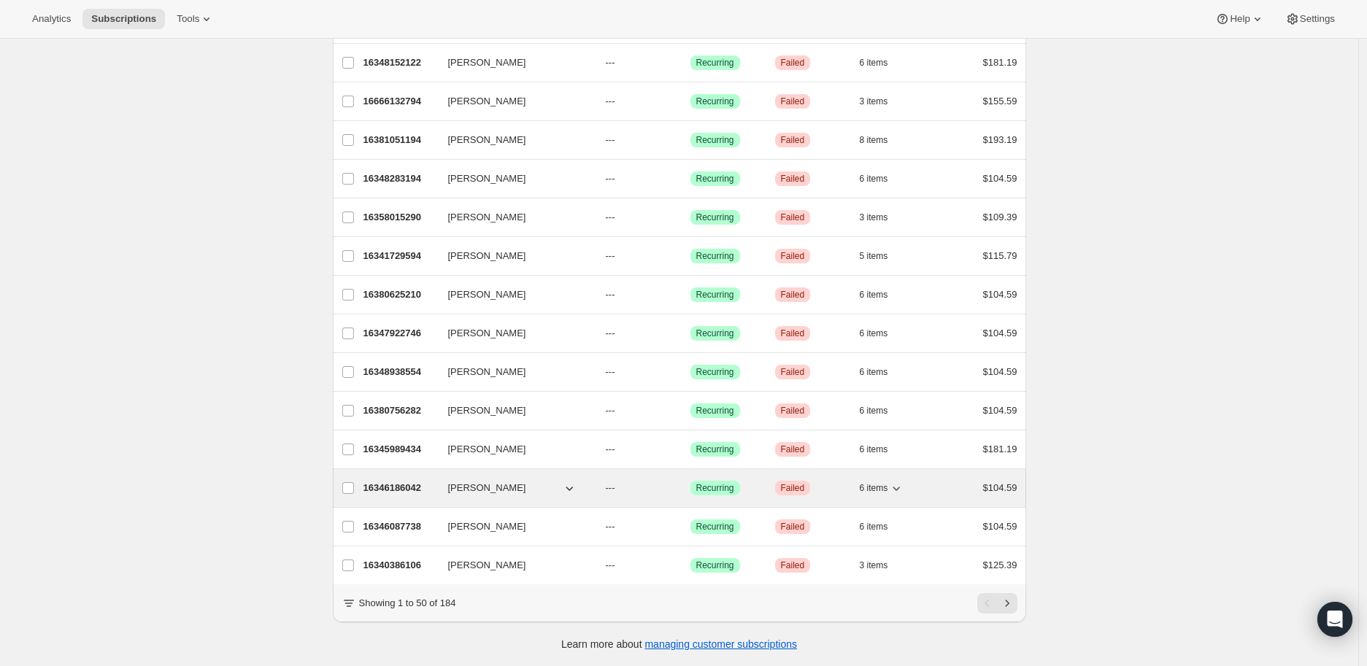
click at [382, 481] on p "16346186042" at bounding box center [400, 488] width 73 height 15
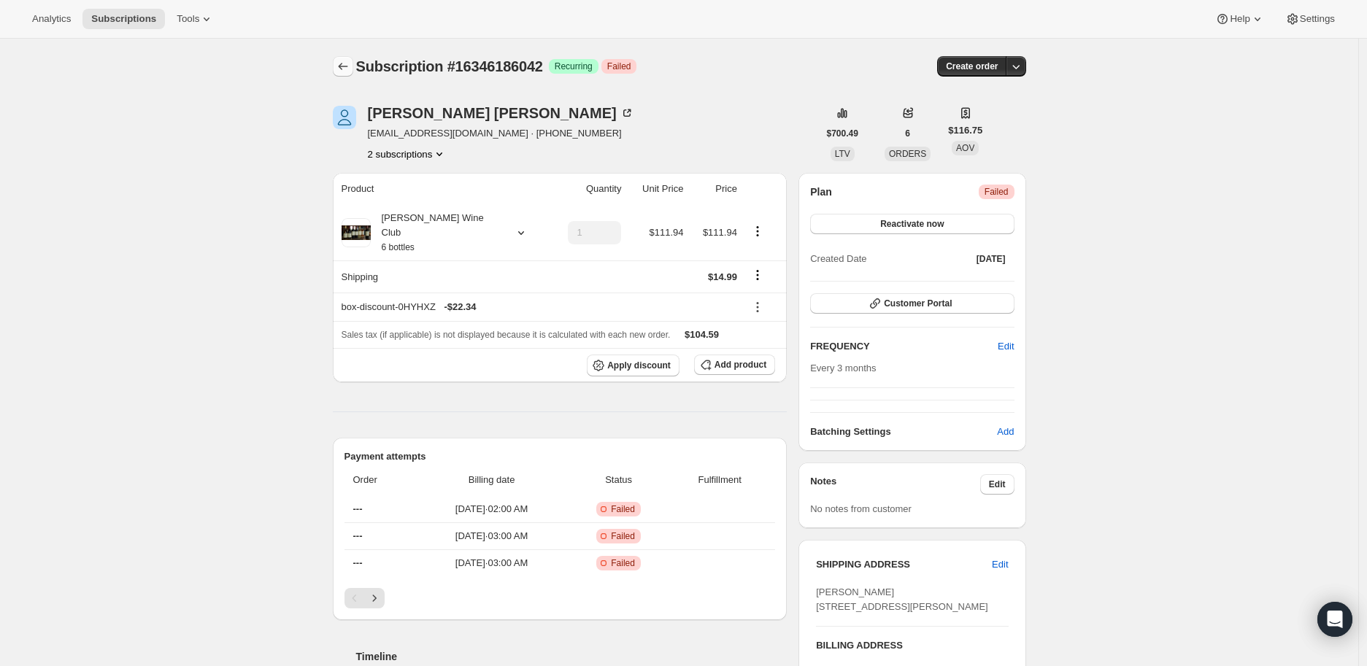
click at [350, 61] on icon "Subscriptions" at bounding box center [343, 66] width 15 height 15
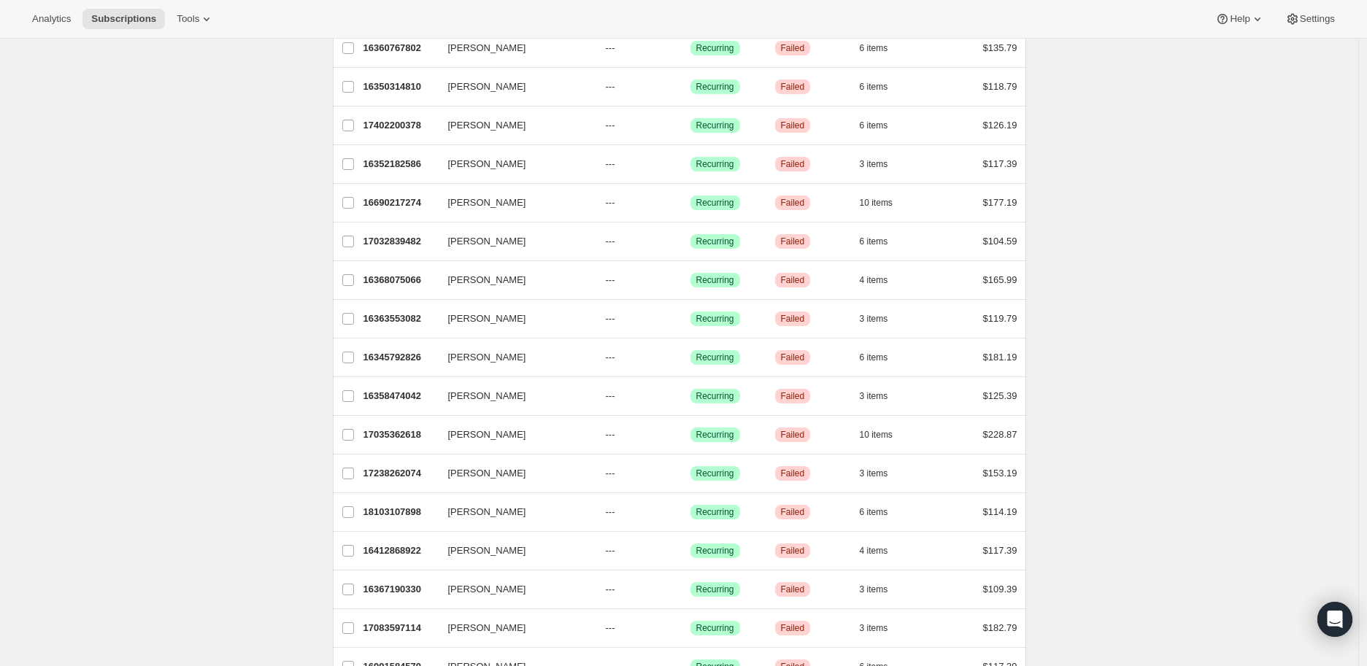
scroll to position [892, 0]
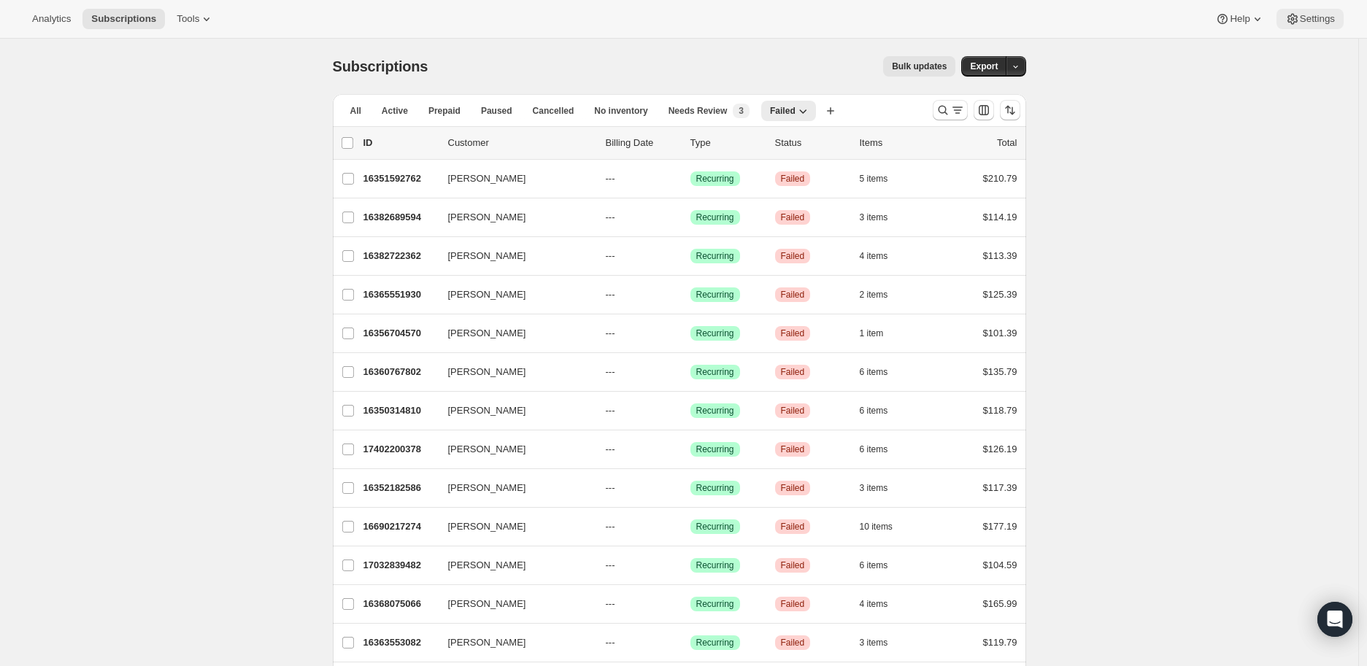
click at [1312, 15] on span "Settings" at bounding box center [1317, 19] width 35 height 12
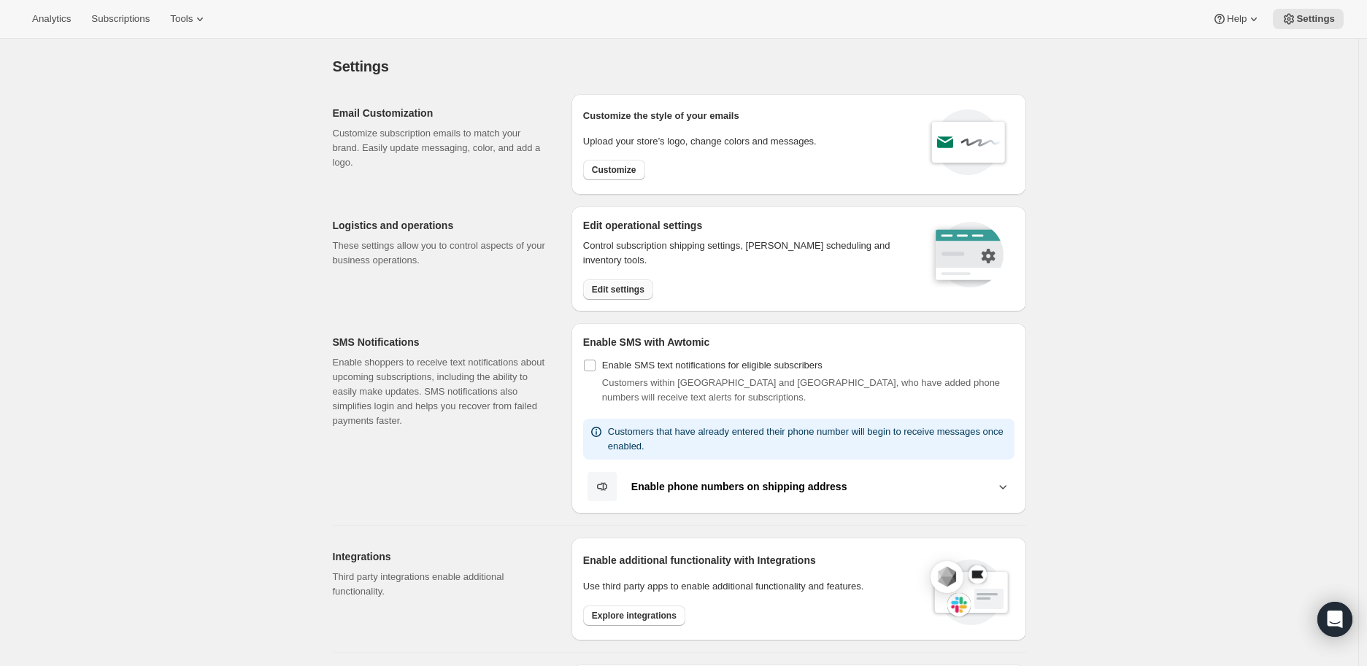
click at [623, 285] on span "Edit settings" at bounding box center [618, 290] width 53 height 12
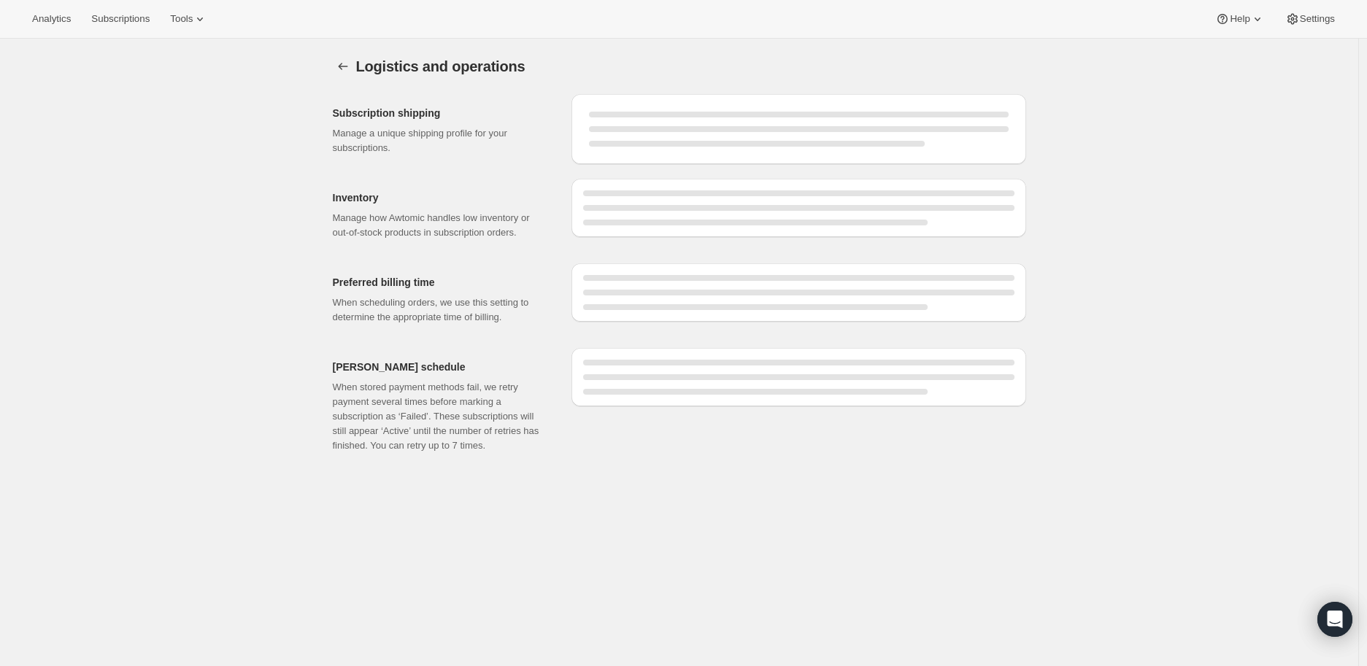
select select "DAY"
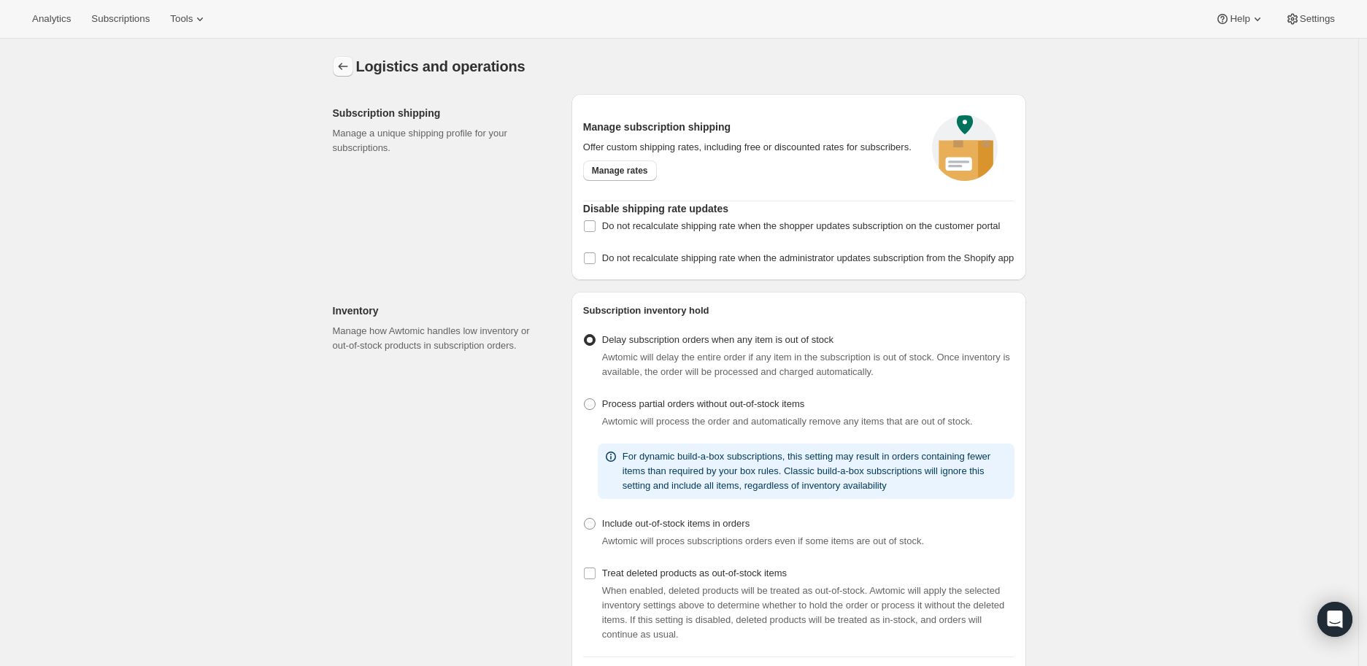
click at [350, 69] on icon "Settings" at bounding box center [343, 66] width 15 height 15
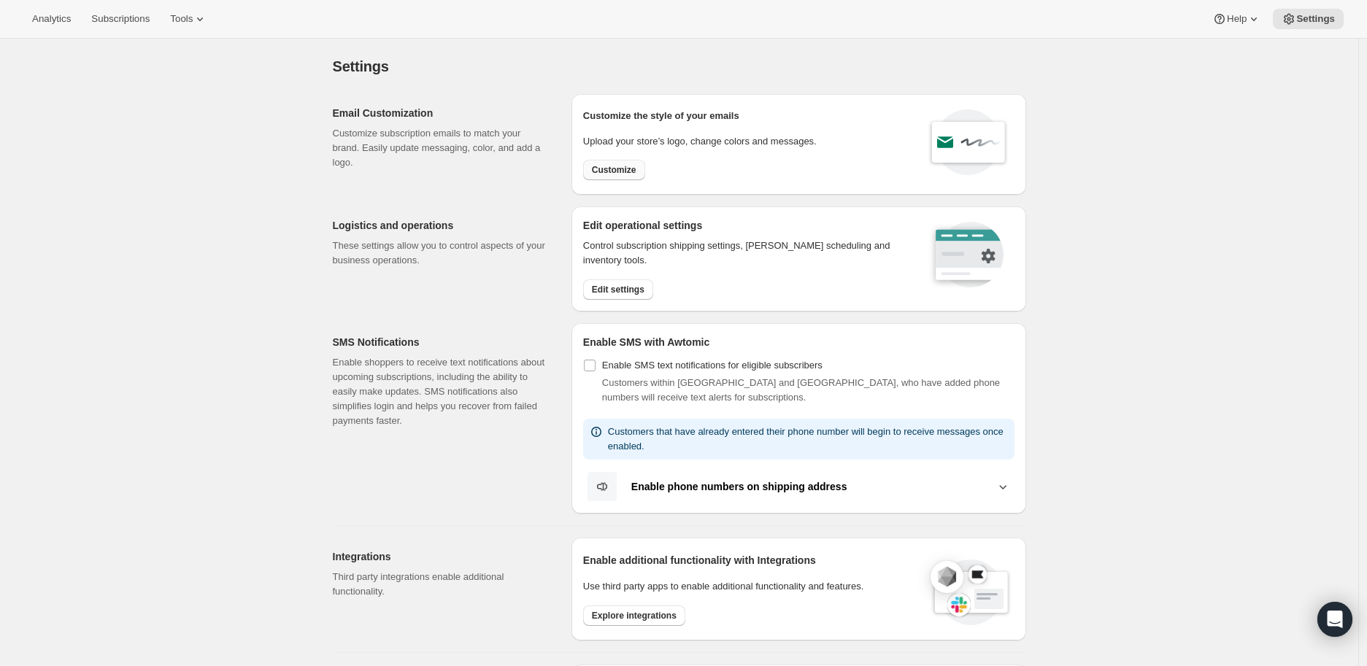
click at [624, 170] on span "Customize" at bounding box center [614, 170] width 45 height 12
select select "subscriptionMessage"
select select "5"
select select "15"
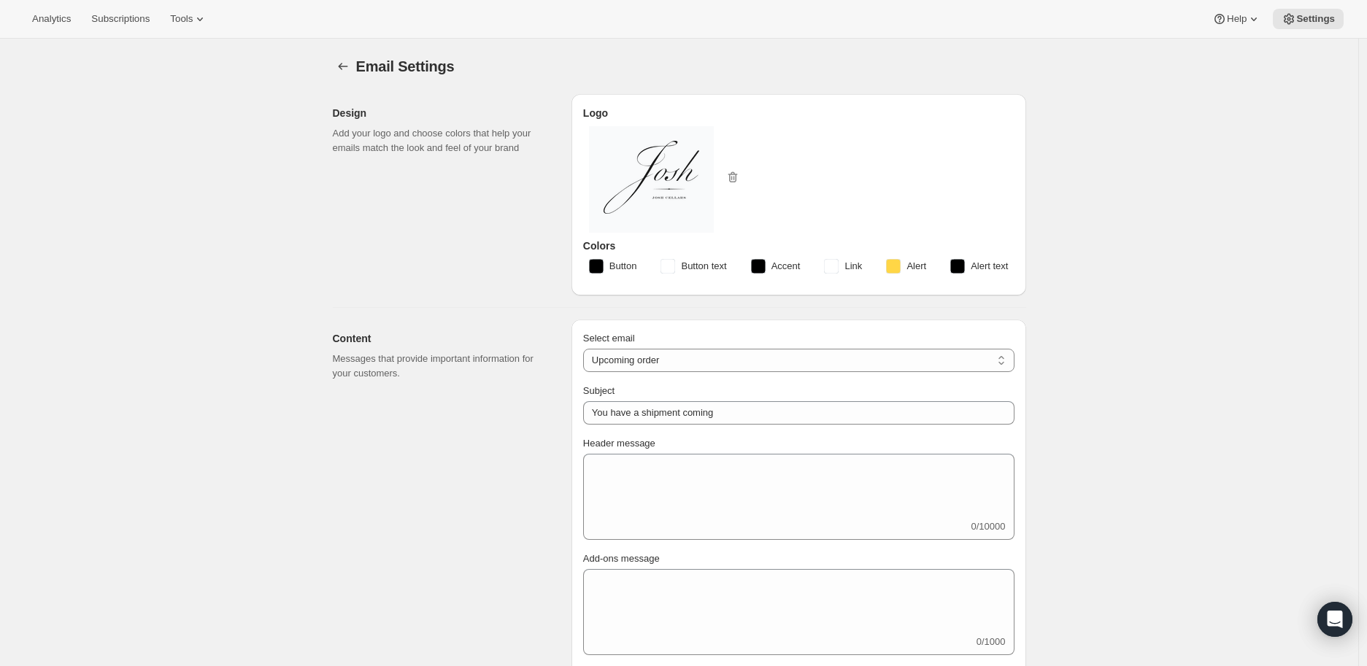
select select "14"
type input "Josh Cellars"
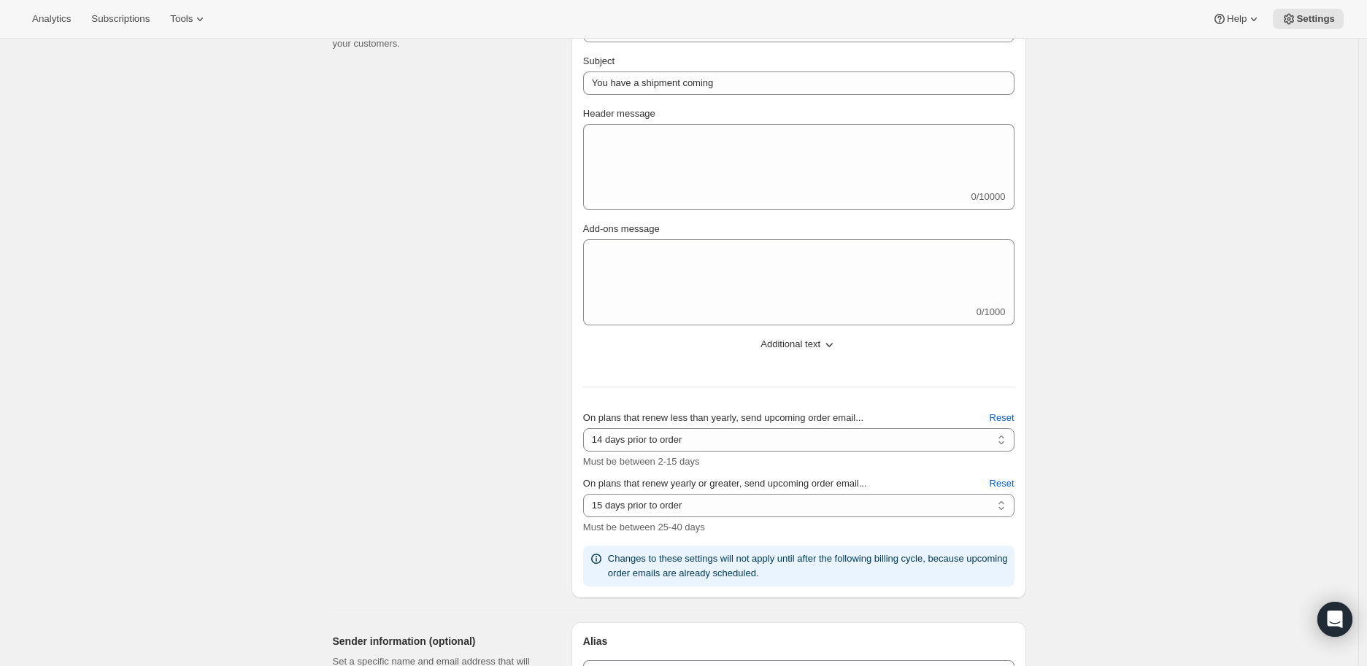
scroll to position [243, 0]
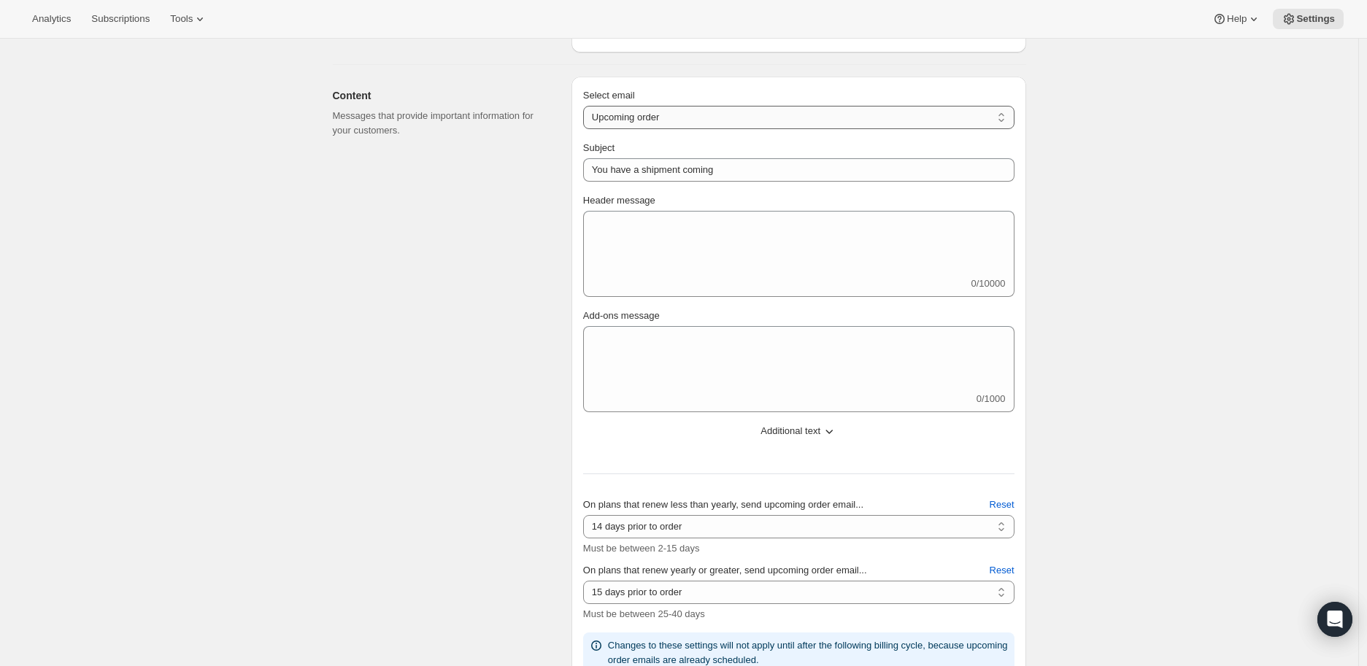
click at [661, 112] on select "New subscription Upcoming order Failed payment Delayed subscription (inventory …" at bounding box center [798, 117] width 431 height 23
click at [509, 211] on div "Content Messages that provide important information for your customers." at bounding box center [446, 381] width 227 height 609
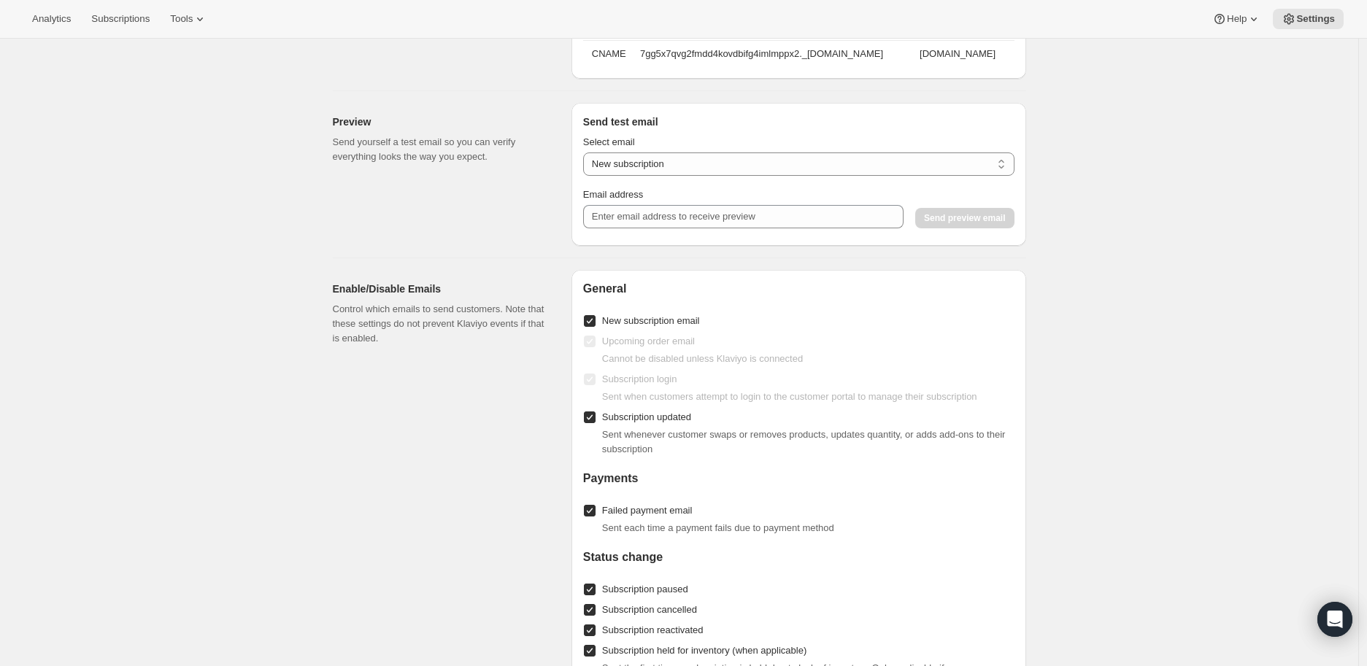
scroll to position [1257, 0]
click at [628, 175] on select "New subscription Upcoming order Payment failure Delayed subscription Updated su…" at bounding box center [798, 165] width 431 height 23
select select "failed-billing-attempt"
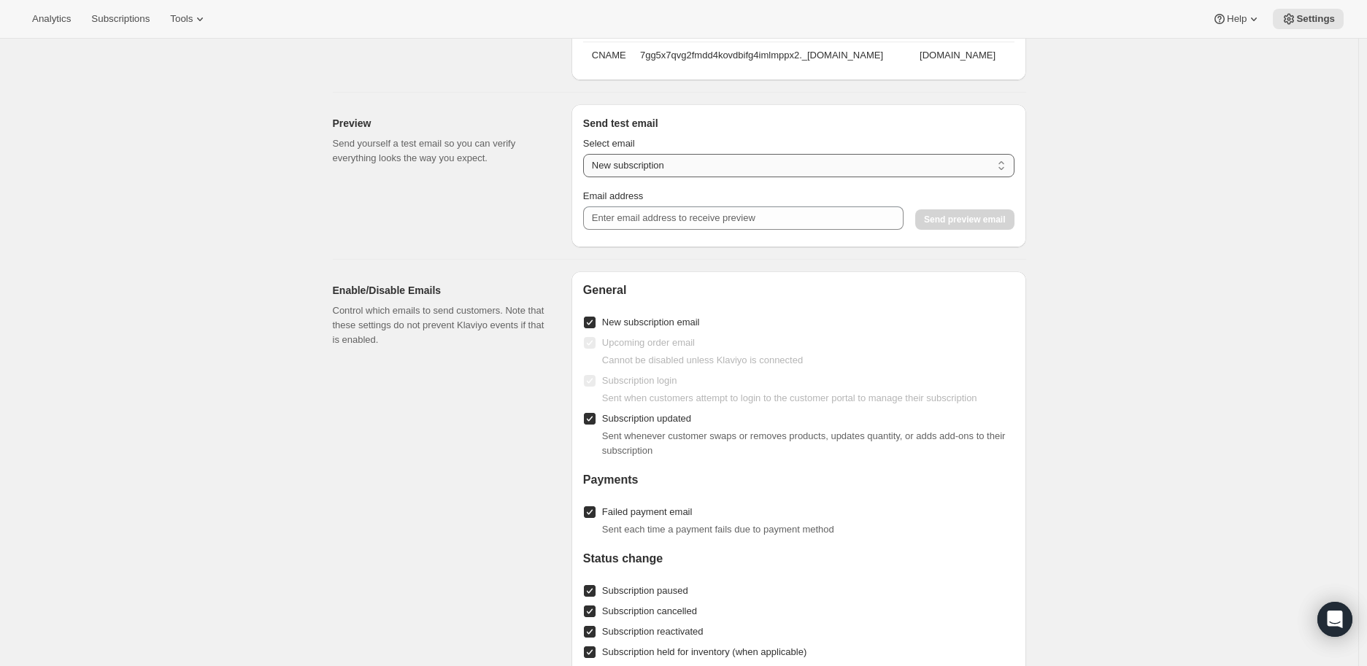
click at [587, 164] on select "New subscription Upcoming order Payment failure Delayed subscription Updated su…" at bounding box center [798, 165] width 431 height 23
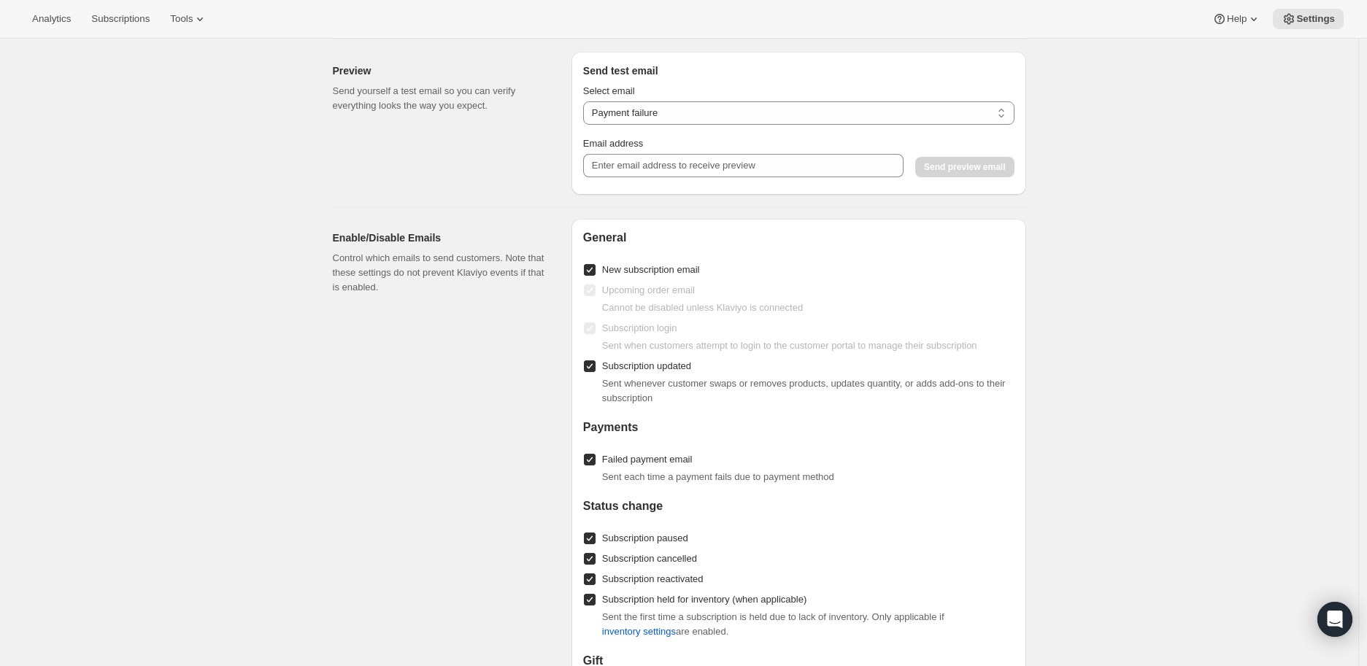
scroll to position [1338, 0]
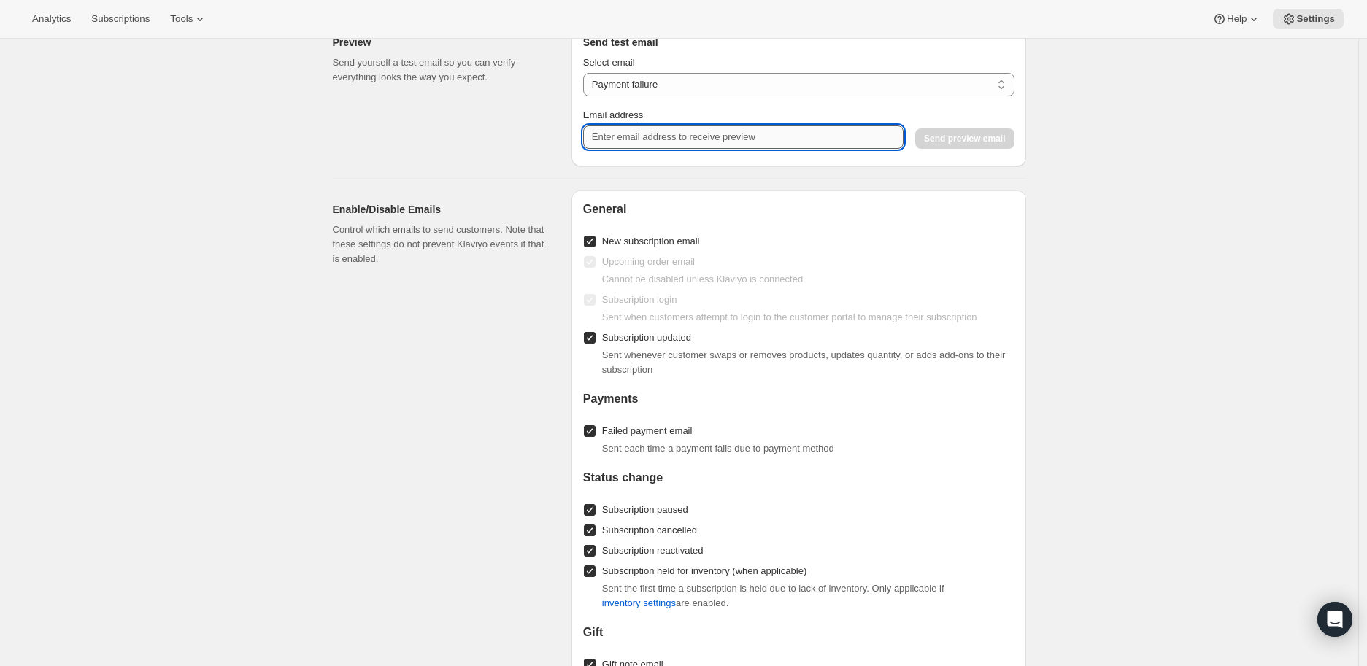
click at [754, 147] on input "Email address" at bounding box center [743, 137] width 320 height 23
type input "nicole.david@deutschfamily.com"
click at [988, 145] on span "Send preview email" at bounding box center [964, 139] width 81 height 12
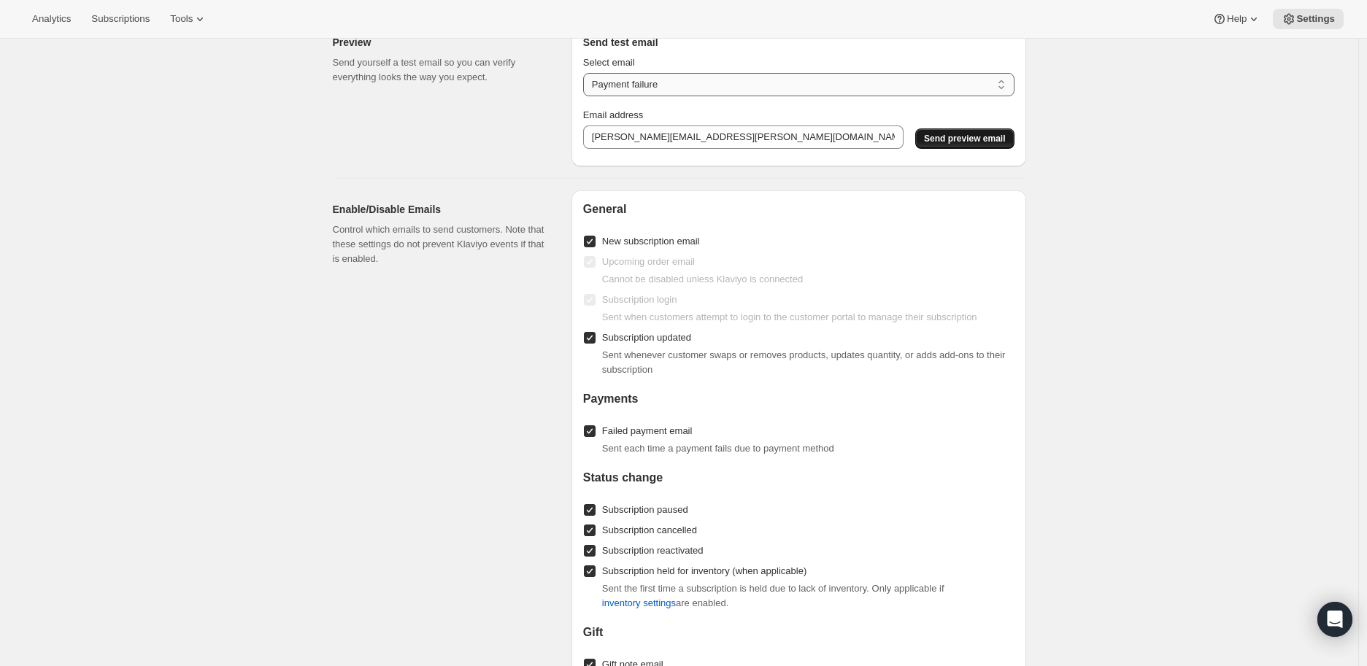
click at [699, 95] on select "New subscription Upcoming order Payment failure Delayed subscription Updated su…" at bounding box center [798, 84] width 431 height 23
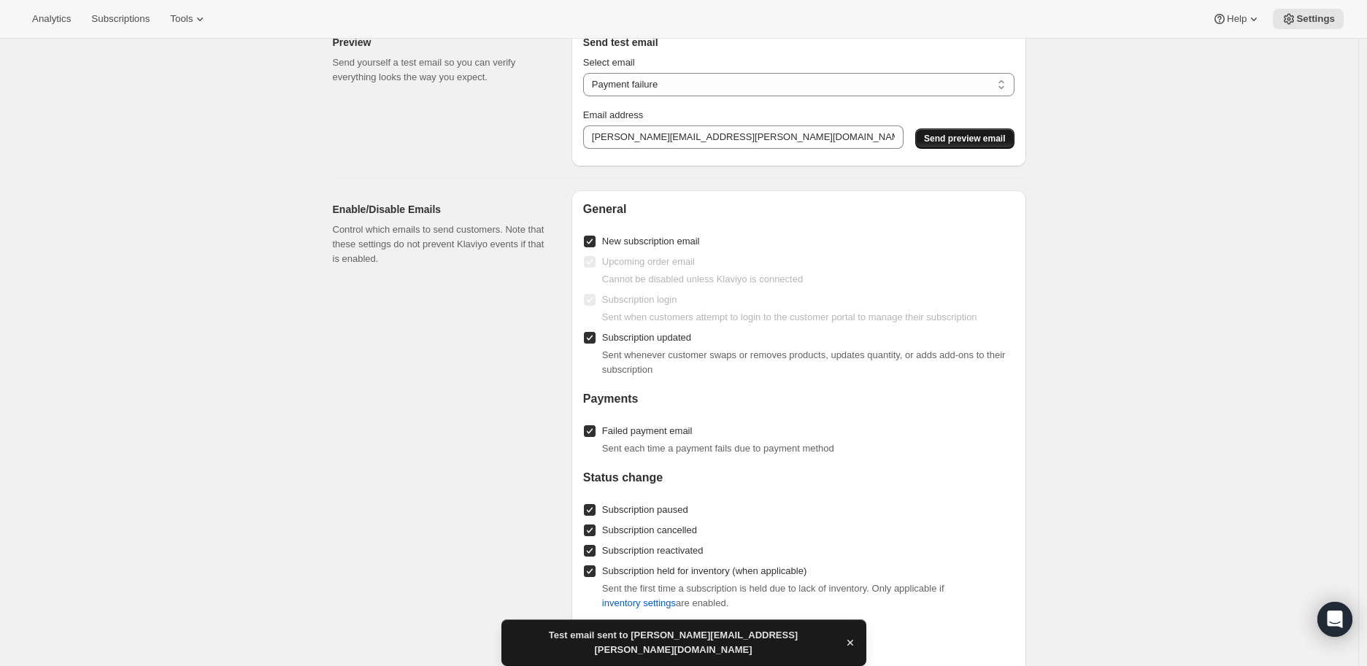
click at [587, 82] on select "New subscription Upcoming order Payment failure Delayed subscription Updated su…" at bounding box center [798, 84] width 431 height 23
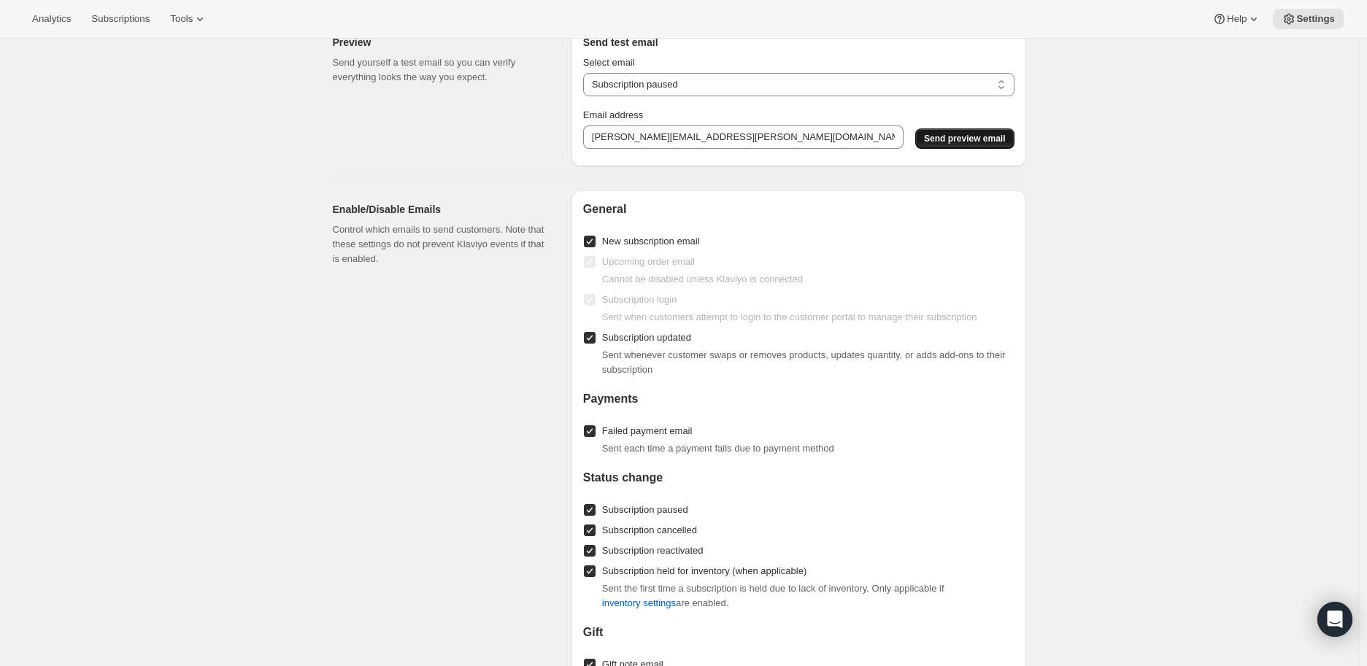
click at [966, 145] on span "Send preview email" at bounding box center [964, 139] width 81 height 12
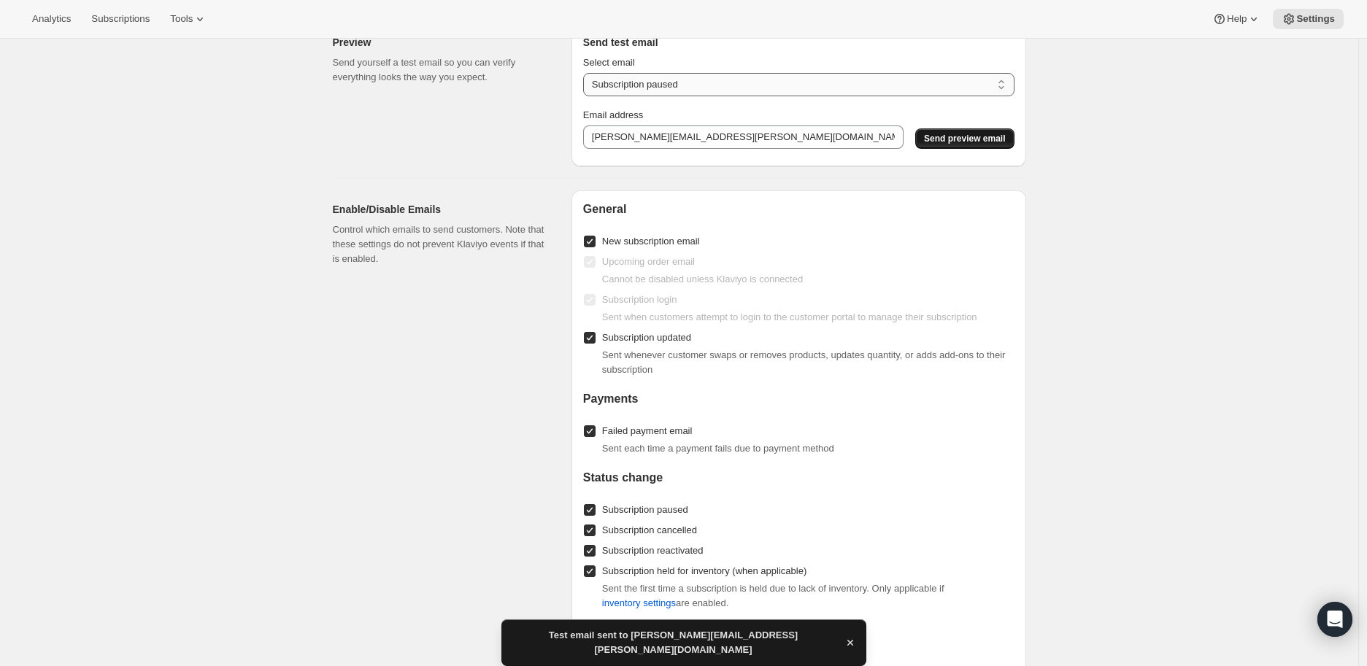
click at [639, 96] on select "New subscription Upcoming order Payment failure Delayed subscription Updated su…" at bounding box center [798, 84] width 431 height 23
select select "subscription-status-changed_cancelled"
click at [587, 82] on select "New subscription Upcoming order Payment failure Delayed subscription Updated su…" at bounding box center [798, 84] width 431 height 23
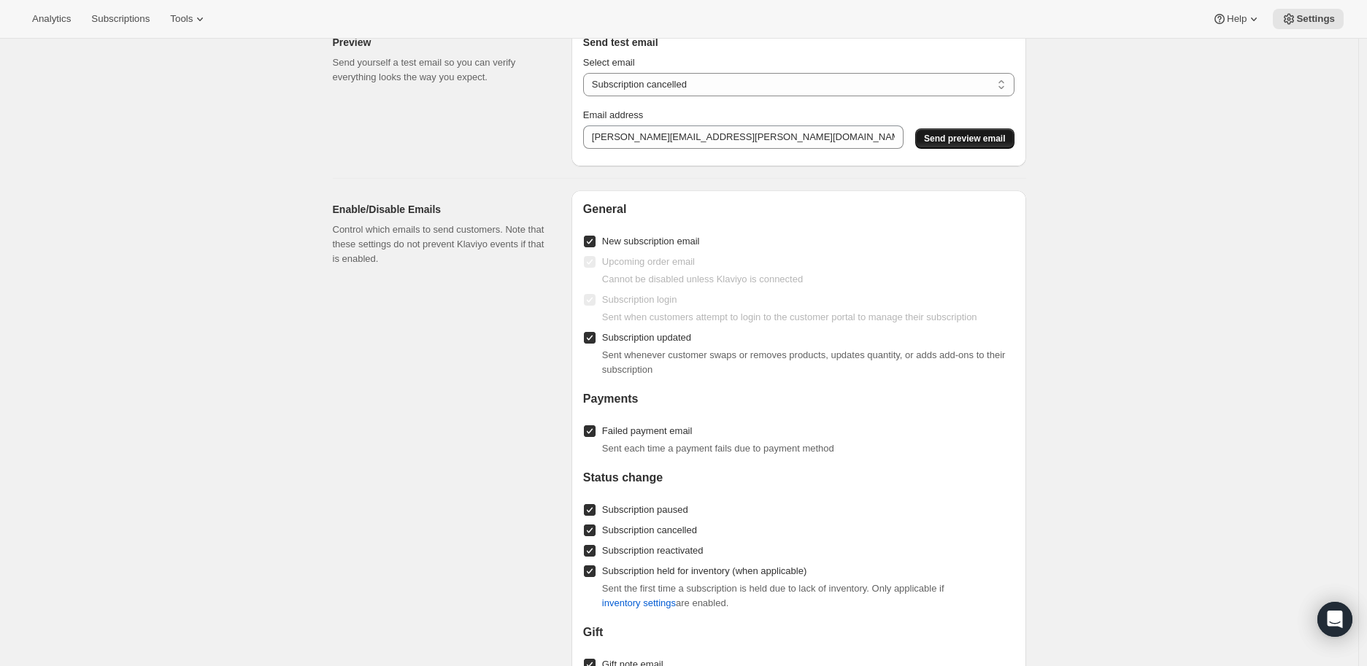
click at [1010, 149] on button "Send preview email" at bounding box center [964, 138] width 99 height 20
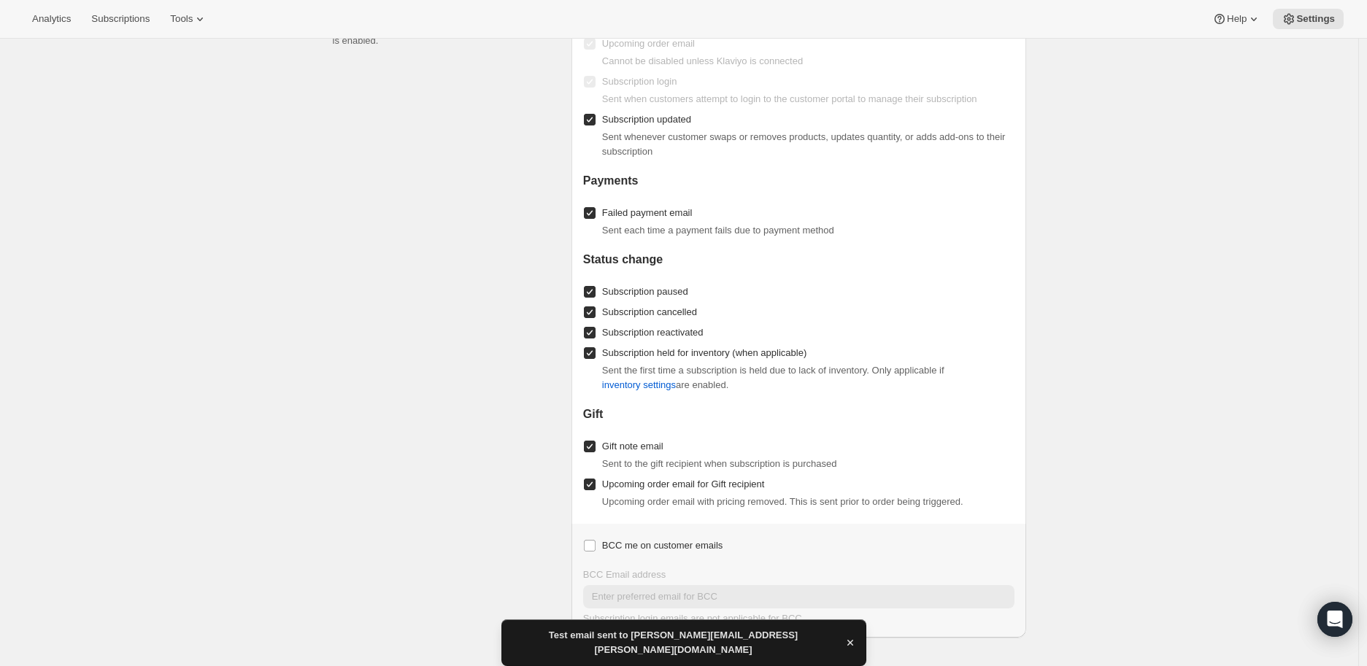
scroll to position [1581, 0]
